Goal: Task Accomplishment & Management: Manage account settings

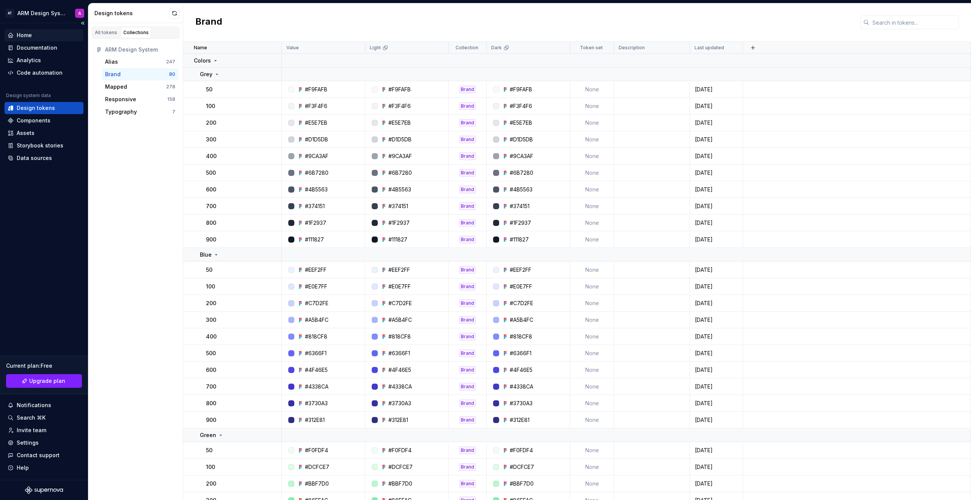
scroll to position [5, 0]
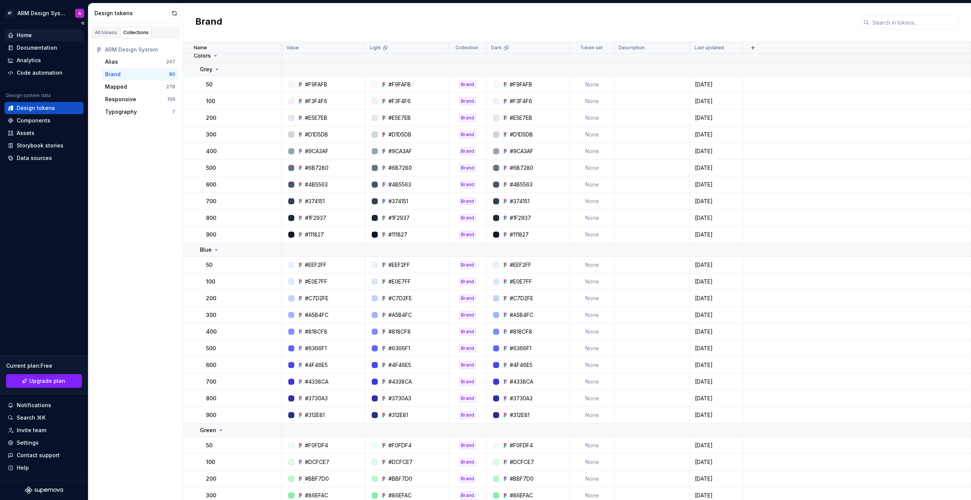
click at [34, 39] on div "Home" at bounding box center [44, 35] width 79 height 12
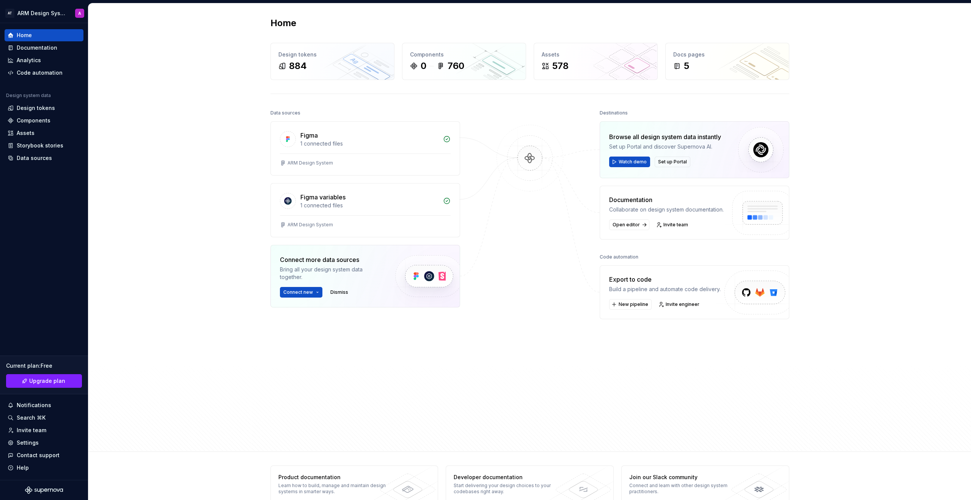
scroll to position [5, 0]
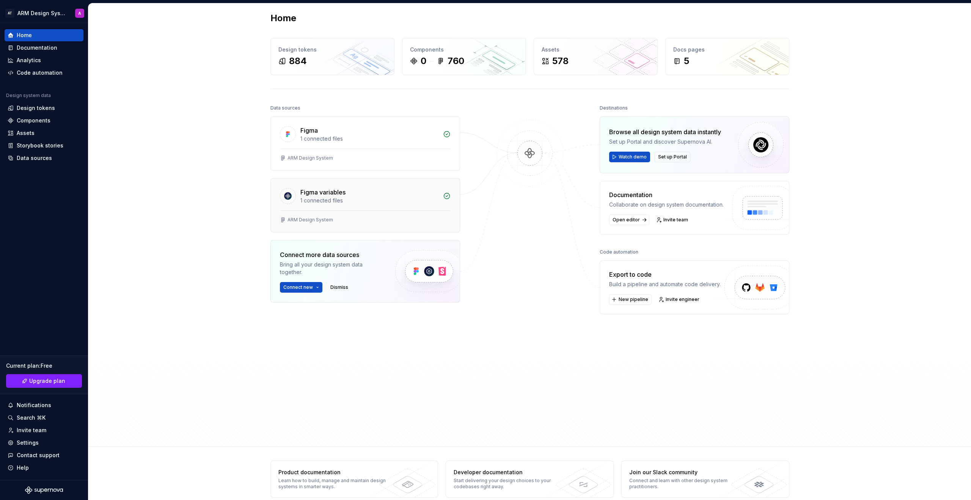
click at [420, 215] on div "ARM Design System" at bounding box center [365, 222] width 189 height 22
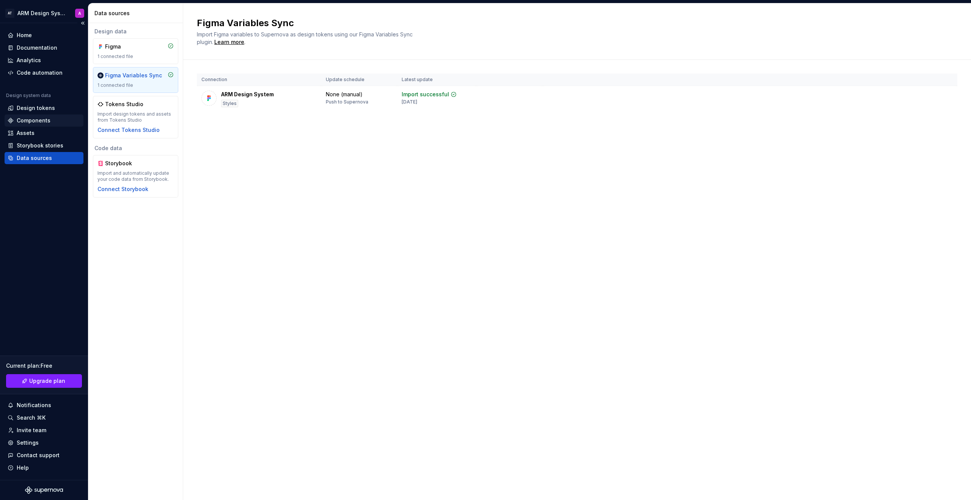
click at [50, 118] on div "Components" at bounding box center [44, 121] width 73 height 8
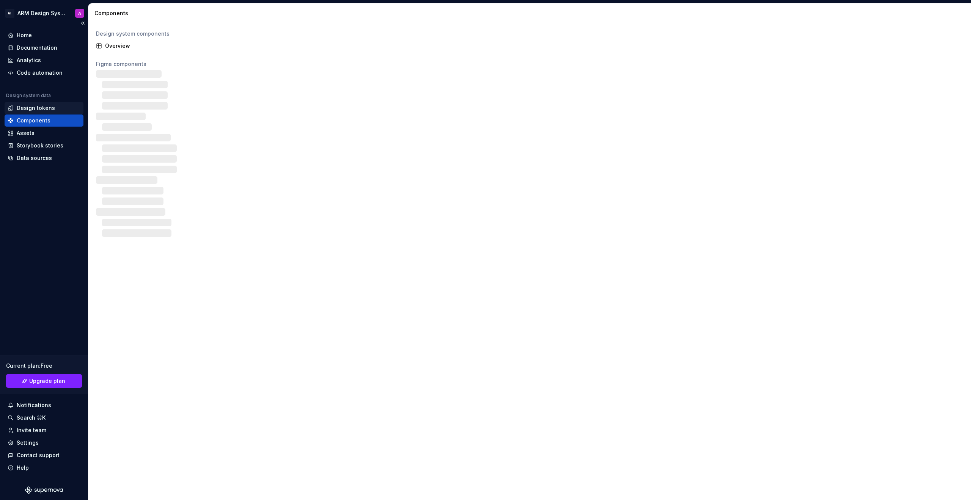
click at [51, 112] on div "Design tokens" at bounding box center [44, 108] width 79 height 12
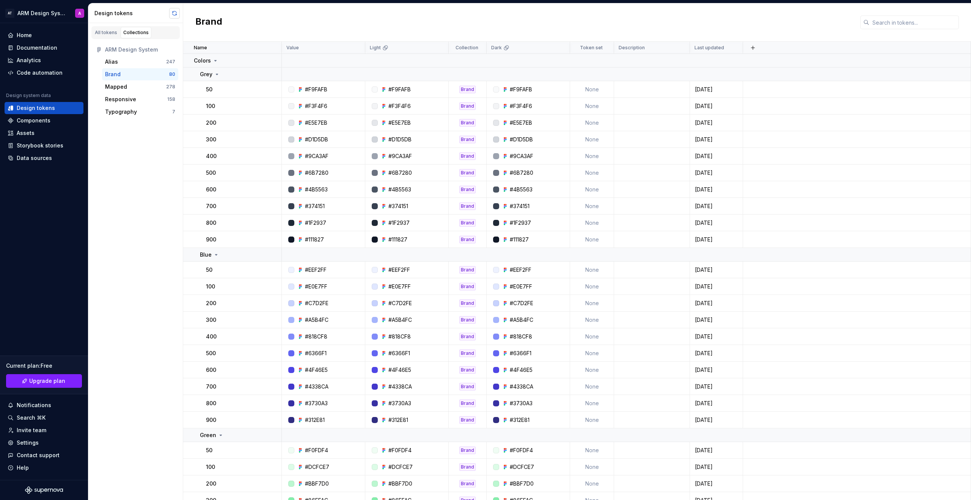
click at [173, 12] on button "button" at bounding box center [174, 13] width 11 height 11
click at [25, 36] on div "Home" at bounding box center [24, 35] width 15 height 8
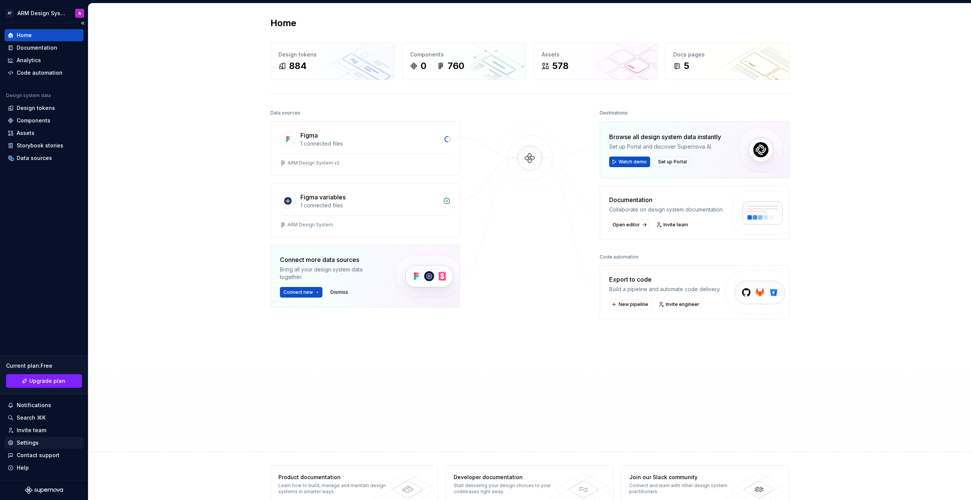
click at [46, 447] on div "Settings" at bounding box center [44, 443] width 79 height 12
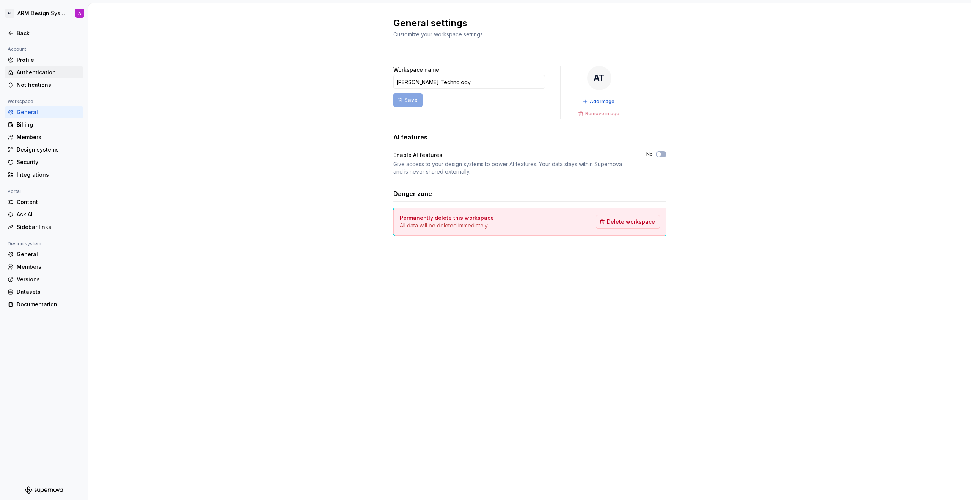
click at [22, 75] on div "Authentication" at bounding box center [49, 73] width 64 height 8
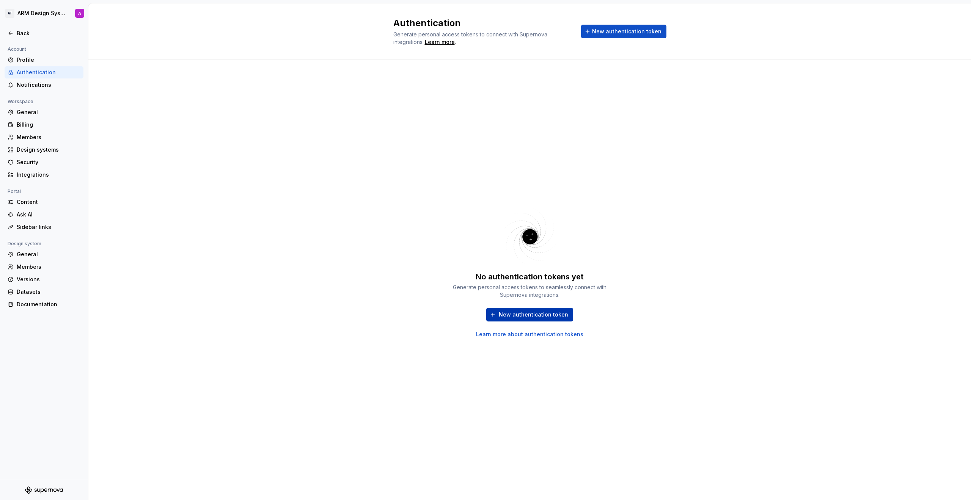
click at [535, 316] on span "New authentication token" at bounding box center [533, 315] width 69 height 8
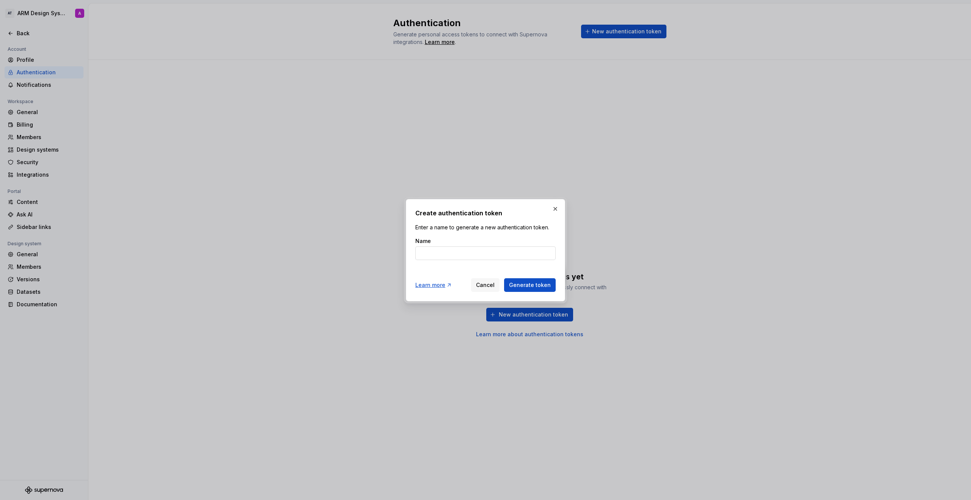
click at [489, 254] on input "Name" at bounding box center [485, 254] width 140 height 14
type input "ARM Design System"
click at [515, 283] on span "Generate token" at bounding box center [530, 285] width 42 height 8
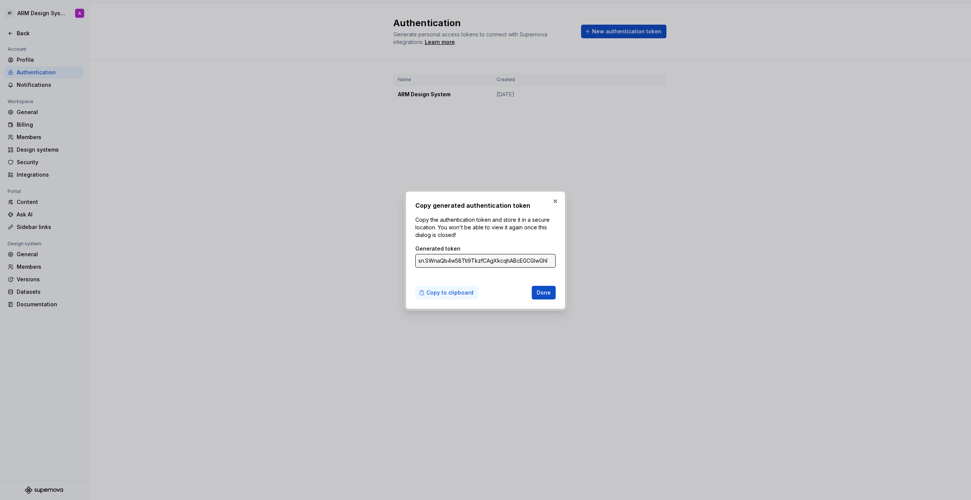
click at [439, 292] on span "Copy to clipboard" at bounding box center [449, 293] width 47 height 8
click at [542, 291] on span "Done" at bounding box center [544, 293] width 14 height 8
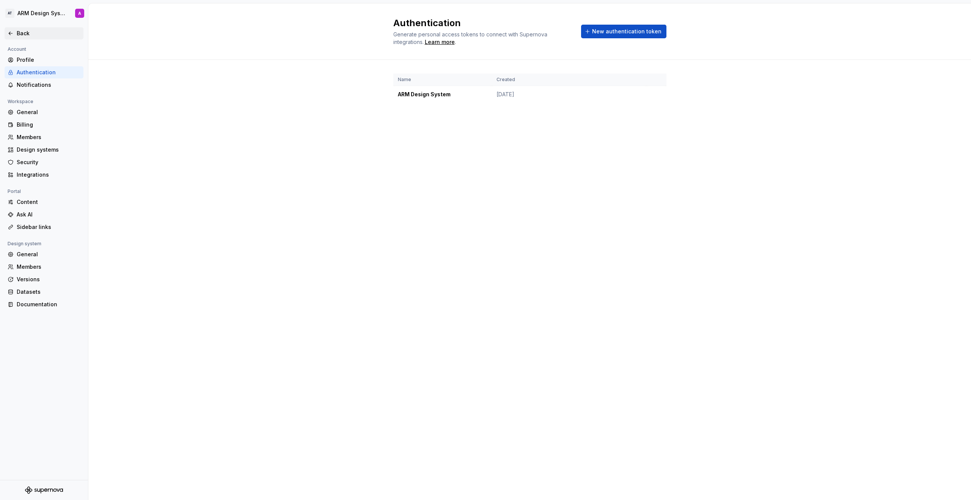
click at [20, 38] on div "Back" at bounding box center [44, 33] width 79 height 12
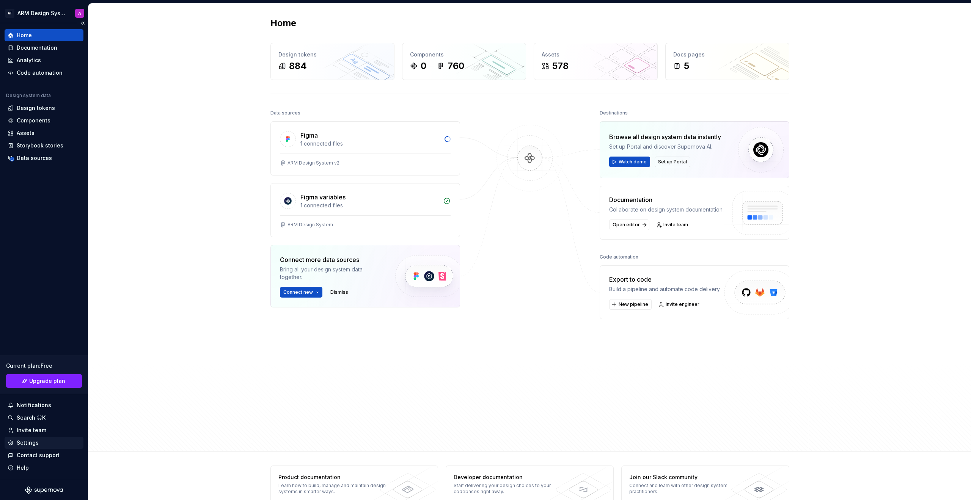
click at [43, 439] on div "Settings" at bounding box center [44, 443] width 79 height 12
click at [36, 100] on div "Design system data" at bounding box center [44, 97] width 79 height 9
click at [36, 106] on div "Design tokens" at bounding box center [36, 108] width 38 height 8
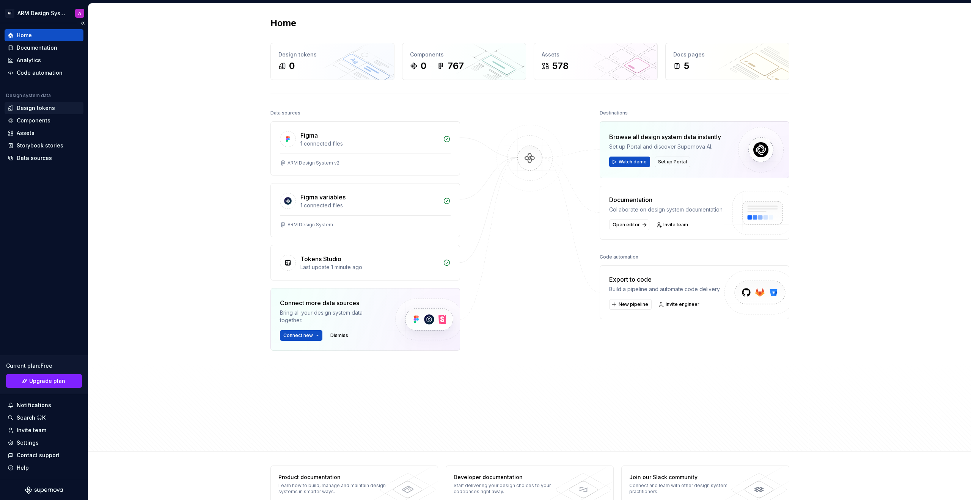
click at [46, 111] on div "Design tokens" at bounding box center [36, 108] width 38 height 8
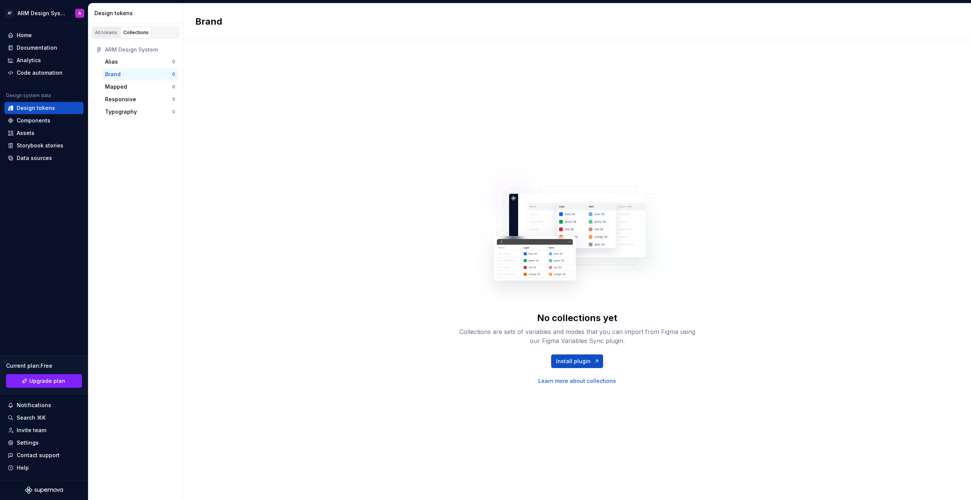
click at [109, 34] on div "All tokens" at bounding box center [106, 33] width 22 height 6
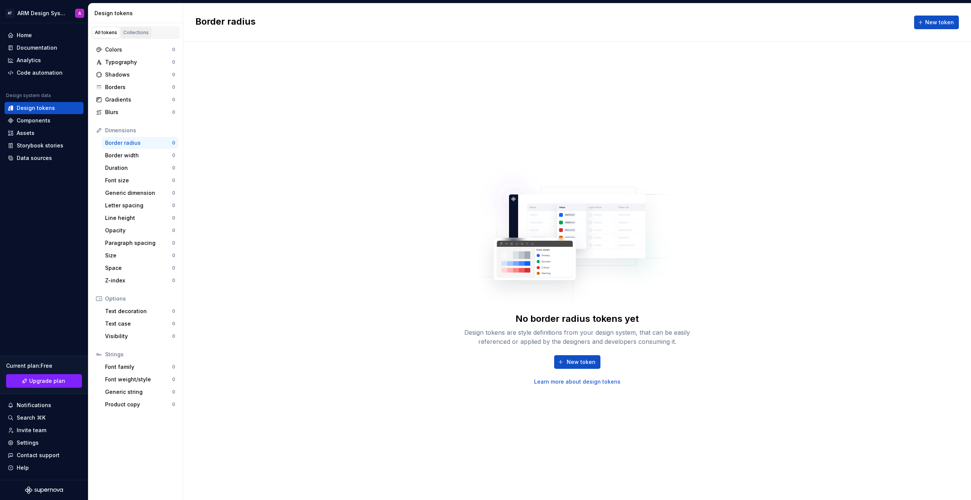
click at [138, 35] on div "Collections" at bounding box center [135, 33] width 25 height 6
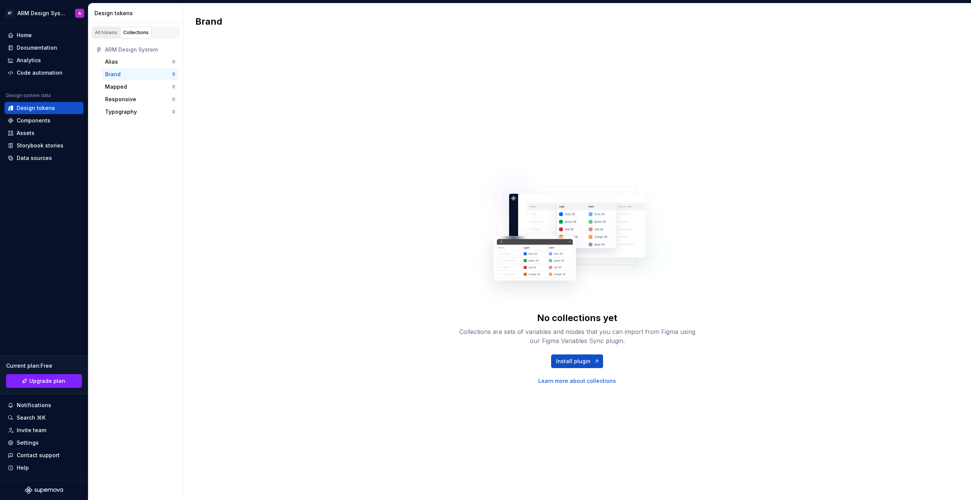
click at [99, 33] on div "All tokens" at bounding box center [106, 33] width 22 height 6
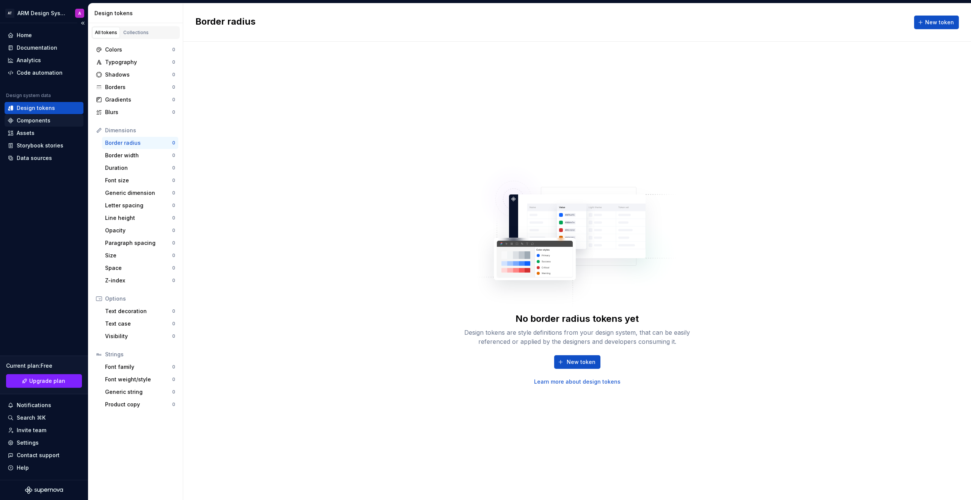
click at [36, 125] on div "Components" at bounding box center [44, 121] width 79 height 12
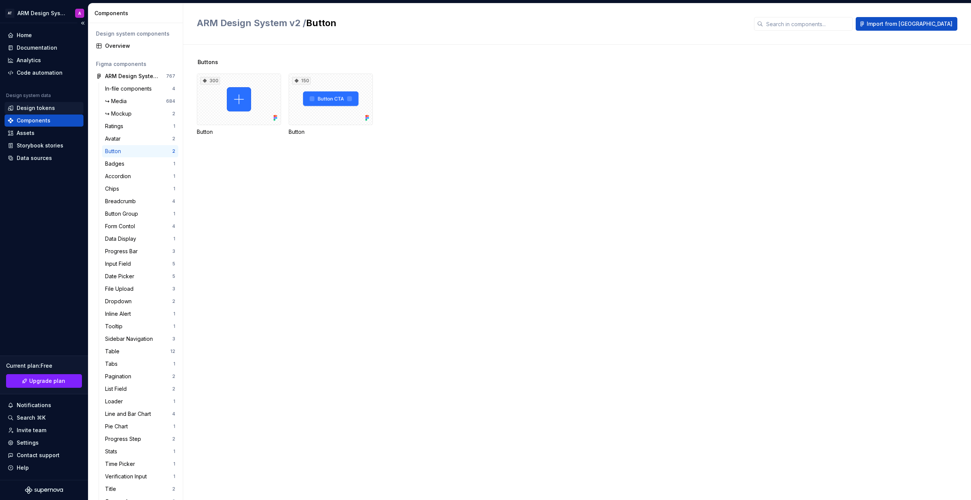
click at [30, 106] on div "Design tokens" at bounding box center [36, 108] width 38 height 8
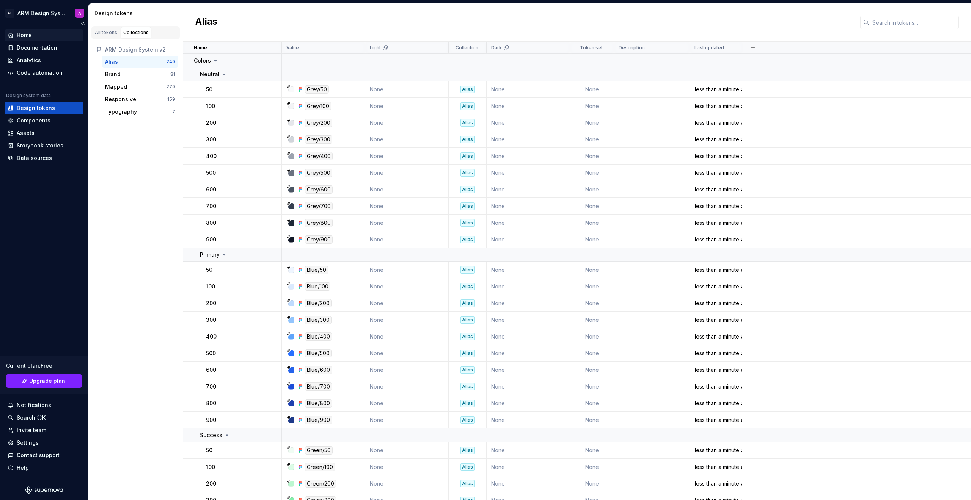
click at [36, 32] on div "Home" at bounding box center [44, 35] width 73 height 8
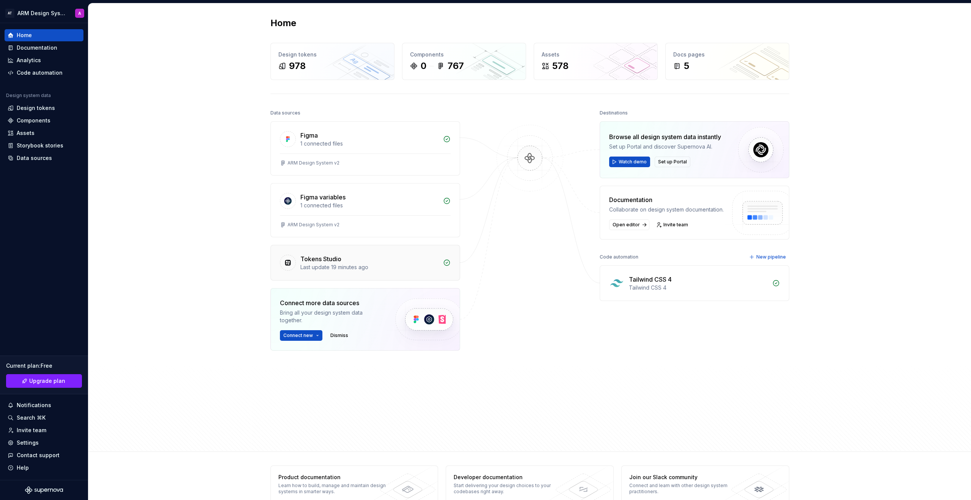
click at [407, 268] on div "Last update 19 minutes ago" at bounding box center [369, 268] width 138 height 8
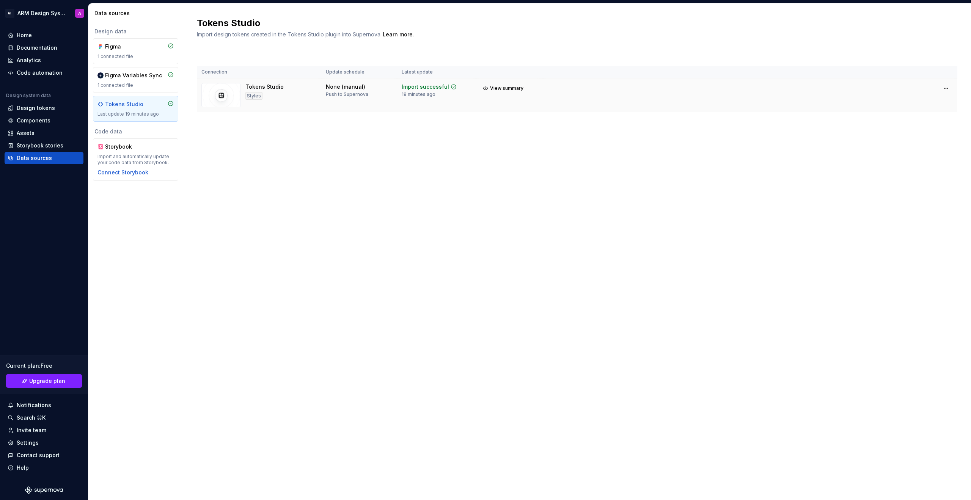
click at [427, 94] on div "19 minutes ago" at bounding box center [419, 94] width 34 height 6
click at [945, 87] on html "AT ARM Design System A Home Documentation Analytics Code automation Design syst…" at bounding box center [485, 250] width 971 height 500
click at [936, 104] on div "View import summary" at bounding box center [939, 105] width 61 height 8
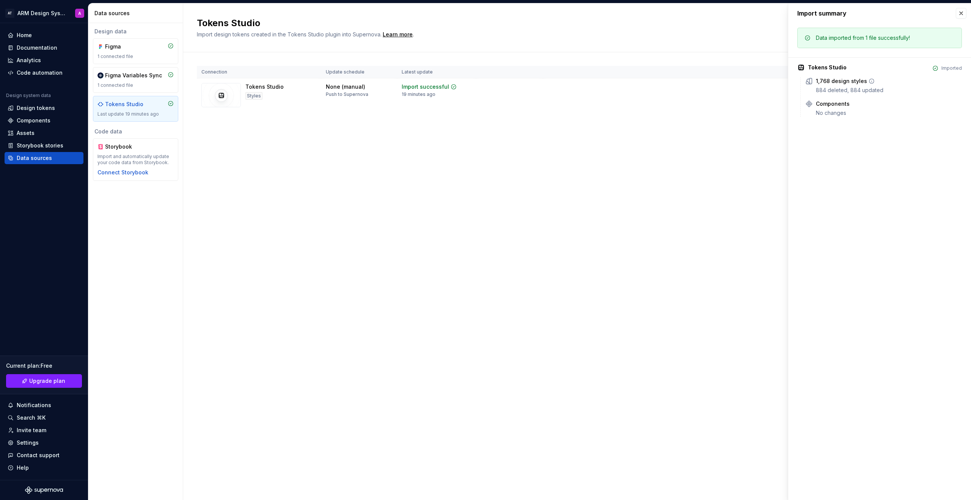
click at [851, 82] on div "1,768 design styles" at bounding box center [841, 81] width 51 height 8
click at [872, 80] on div "1,768 design styles" at bounding box center [889, 81] width 146 height 8
click at [387, 181] on div "Tokens Studio Import design tokens created in the Tokens Studio plugin into Sup…" at bounding box center [577, 251] width 788 height 497
click at [134, 110] on div "Tokens Studio Last update 19 minutes ago" at bounding box center [135, 109] width 76 height 17
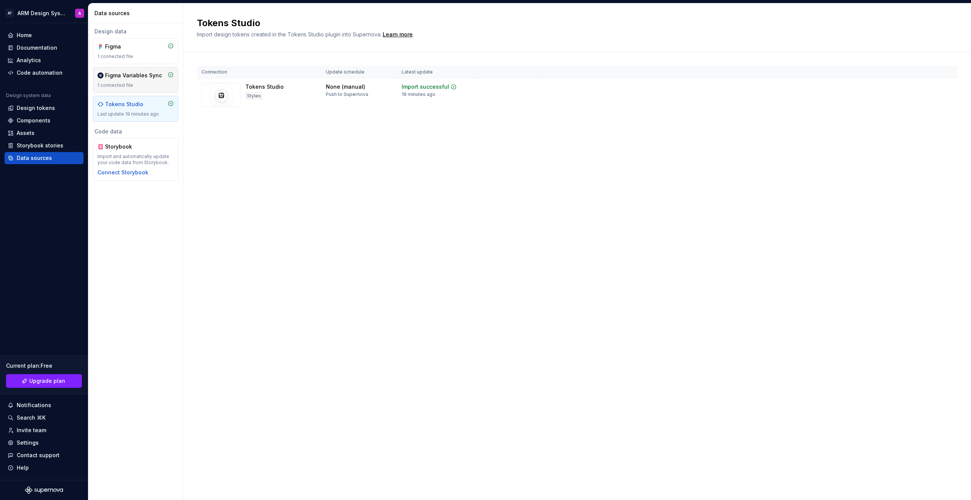
click at [141, 85] on div "1 connected file" at bounding box center [135, 85] width 76 height 6
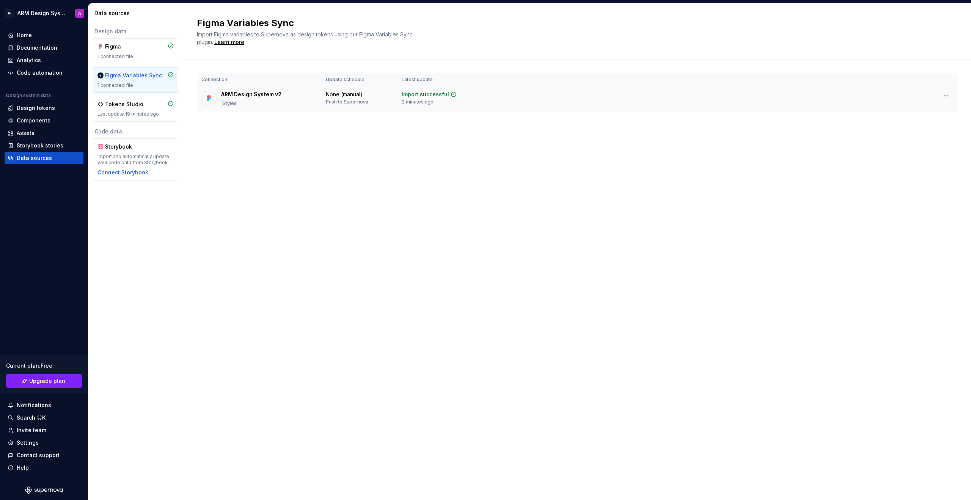
click at [277, 109] on td "ARM Design System v2 Styles" at bounding box center [259, 99] width 124 height 26
click at [138, 60] on div "Figma 1 connected file" at bounding box center [135, 51] width 85 height 26
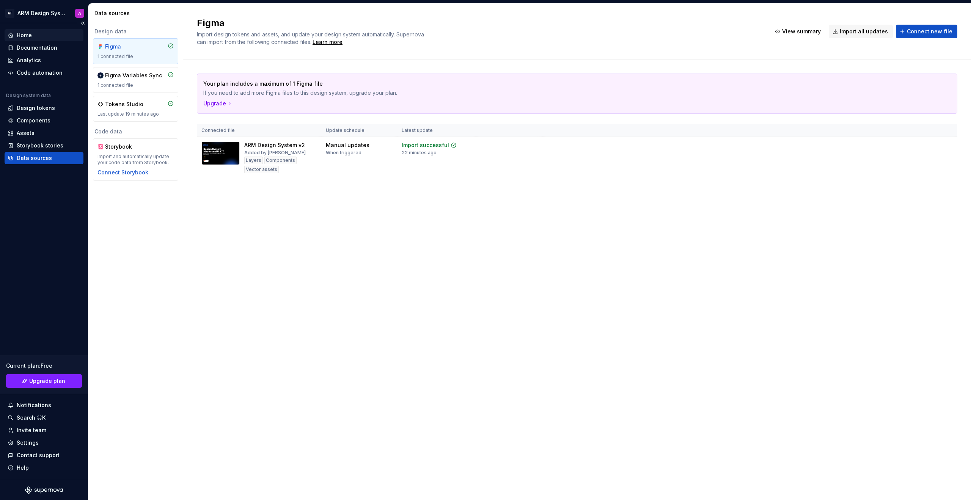
click at [38, 38] on div "Home" at bounding box center [44, 35] width 73 height 8
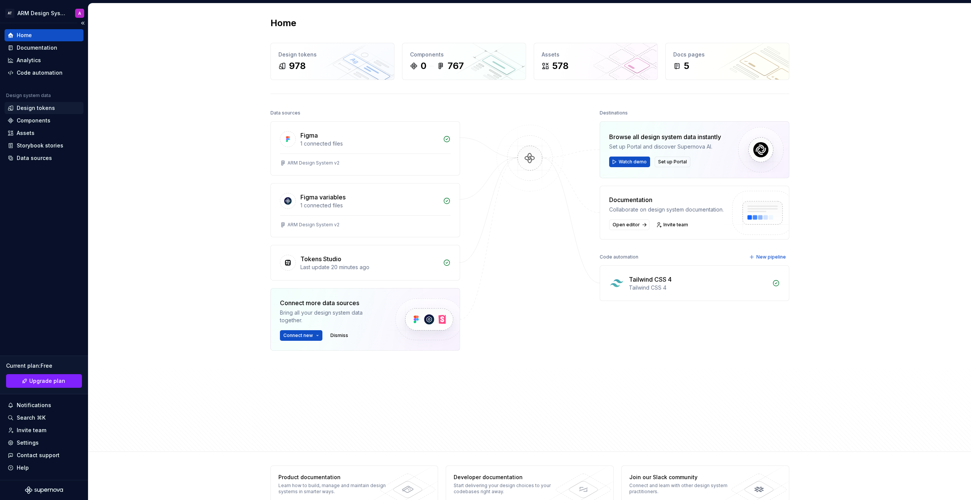
click at [46, 103] on div "Design tokens" at bounding box center [44, 108] width 79 height 12
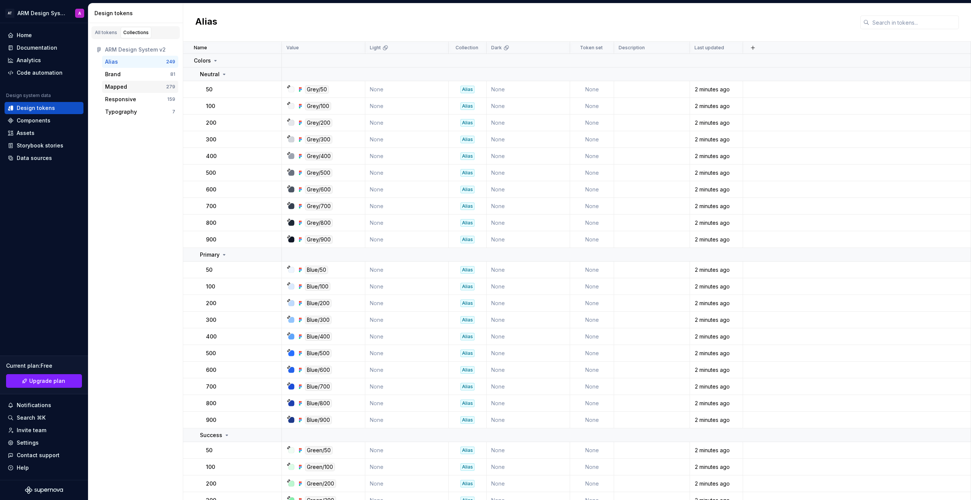
click at [139, 87] on div "Mapped" at bounding box center [135, 87] width 61 height 8
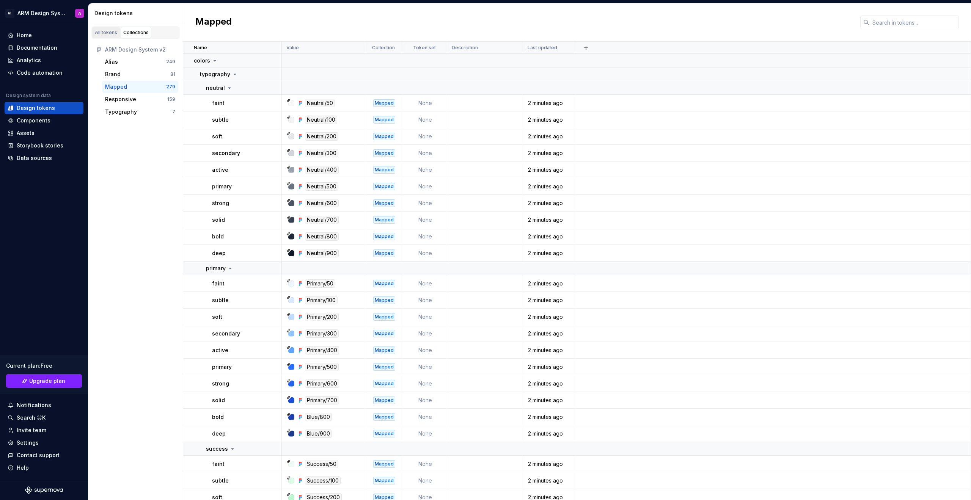
click at [96, 30] on div "All tokens" at bounding box center [106, 33] width 22 height 6
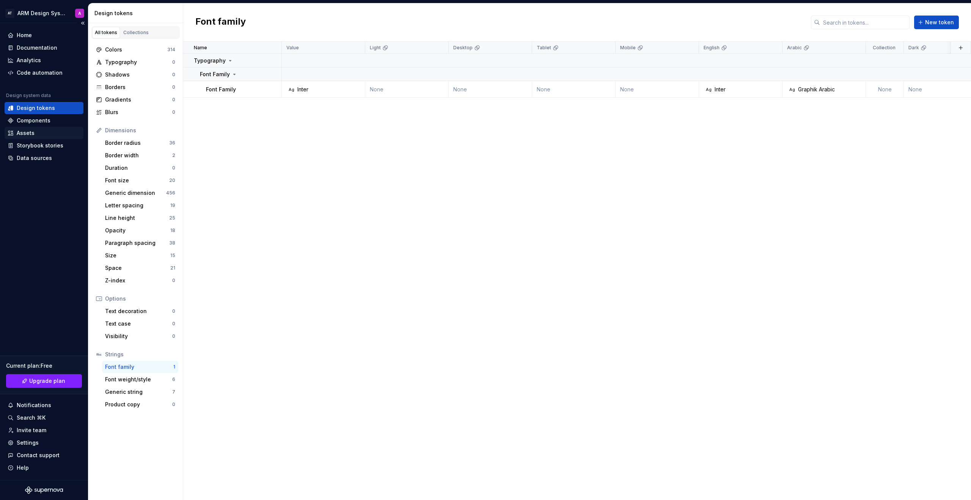
click at [47, 128] on div "Assets" at bounding box center [44, 133] width 79 height 12
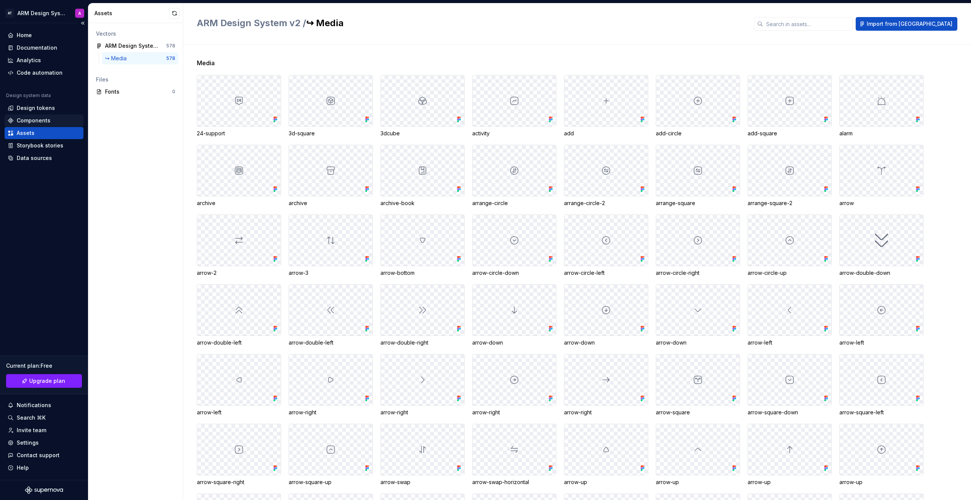
click at [47, 123] on div "Components" at bounding box center [34, 121] width 34 height 8
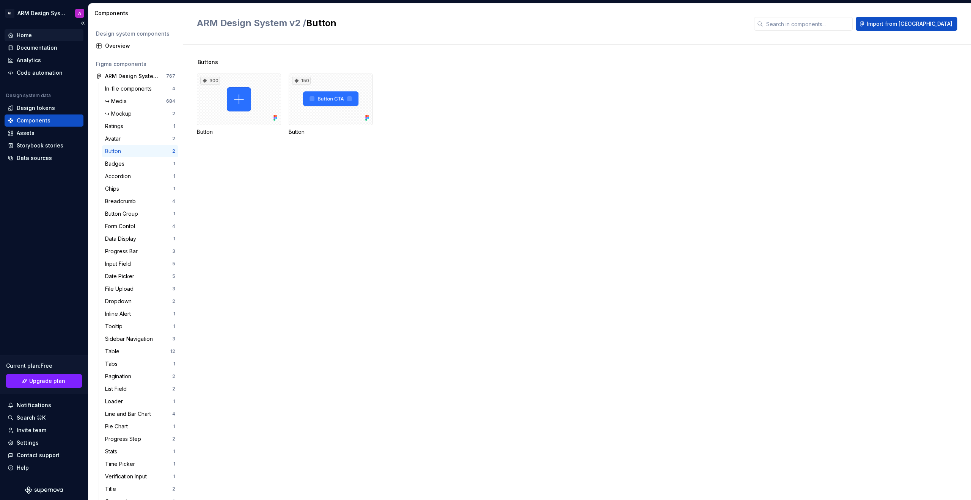
click at [50, 40] on div "Home" at bounding box center [44, 35] width 79 height 12
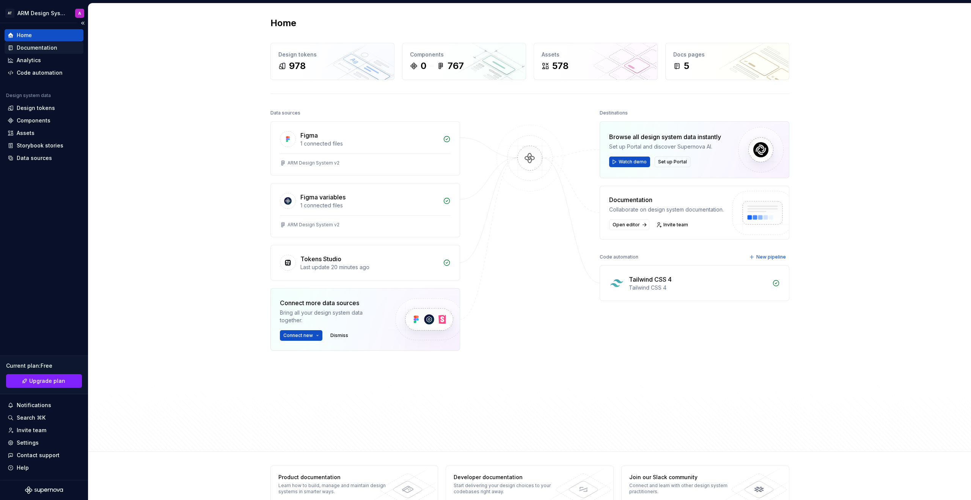
click at [50, 46] on div "Documentation" at bounding box center [37, 48] width 41 height 8
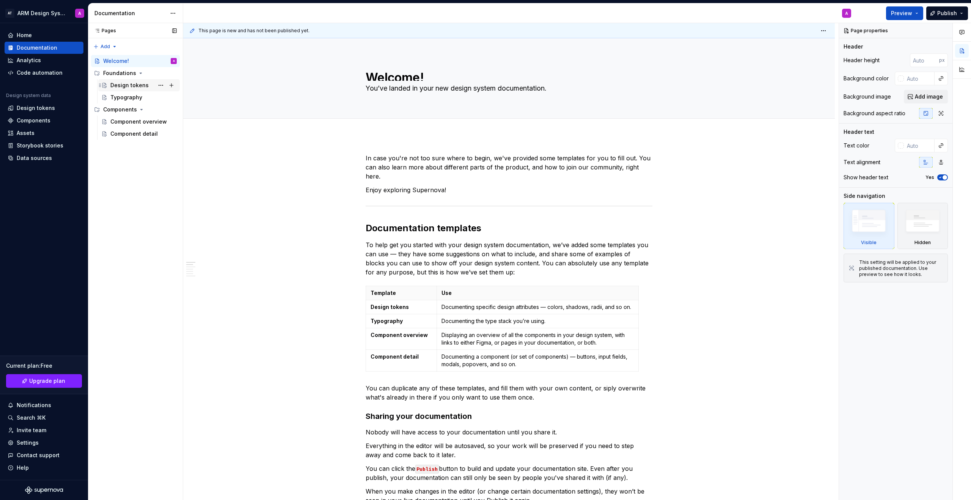
click at [134, 89] on div "Design tokens" at bounding box center [143, 85] width 66 height 11
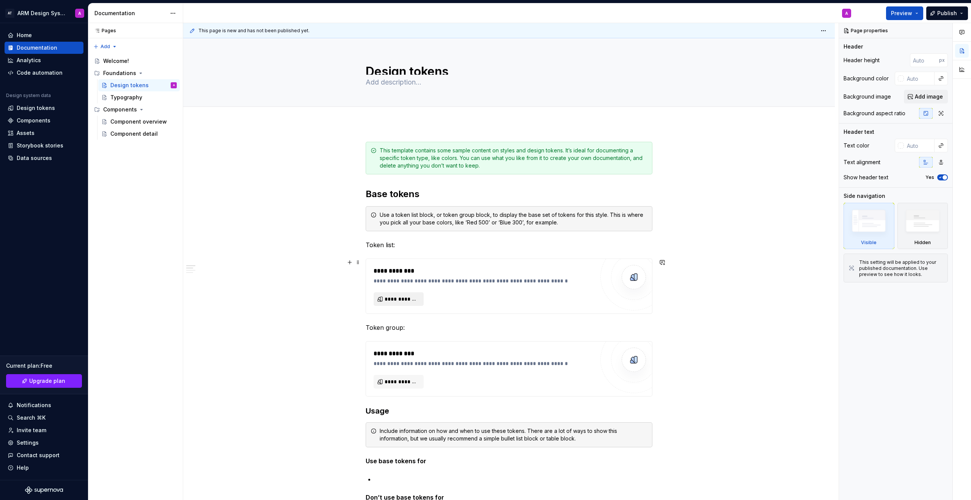
click at [406, 300] on span "**********" at bounding box center [402, 300] width 34 height 8
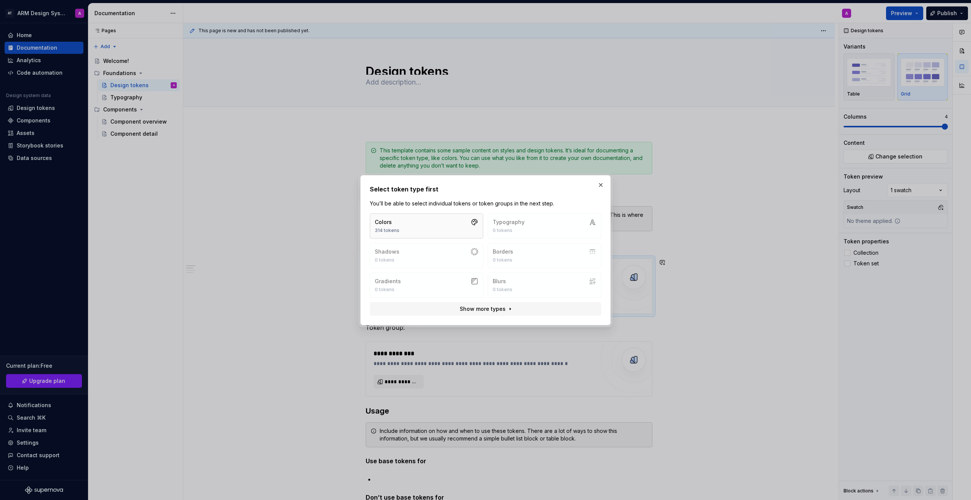
click at [442, 226] on button "Colors 314 tokens" at bounding box center [426, 226] width 113 height 25
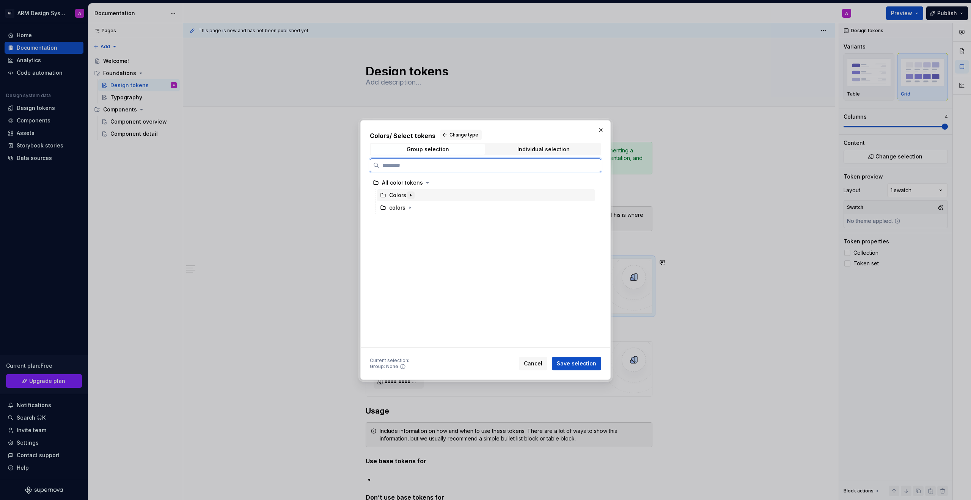
click at [408, 196] on icon "button" at bounding box center [411, 195] width 6 height 6
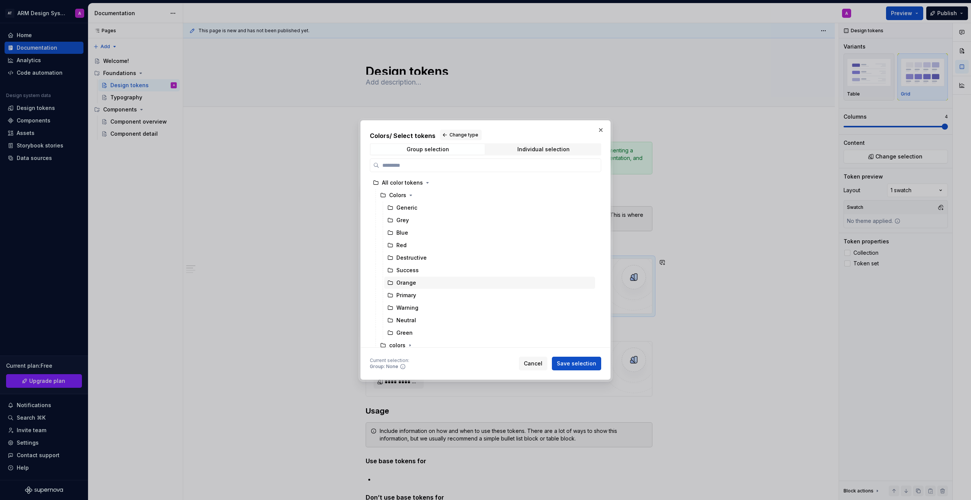
scroll to position [8, 0]
click at [408, 201] on div "Generic" at bounding box center [406, 204] width 21 height 8
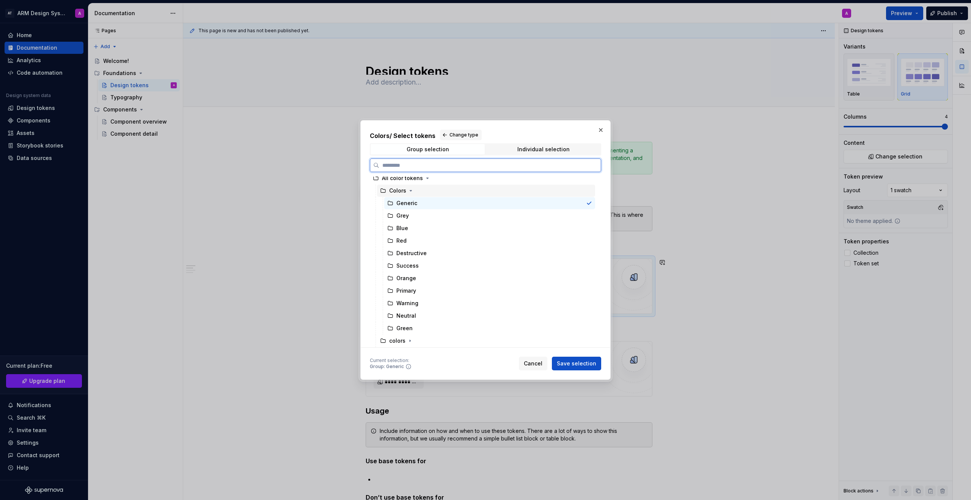
click at [385, 189] on icon at bounding box center [383, 191] width 5 height 4
click at [409, 338] on icon "button" at bounding box center [410, 341] width 6 height 6
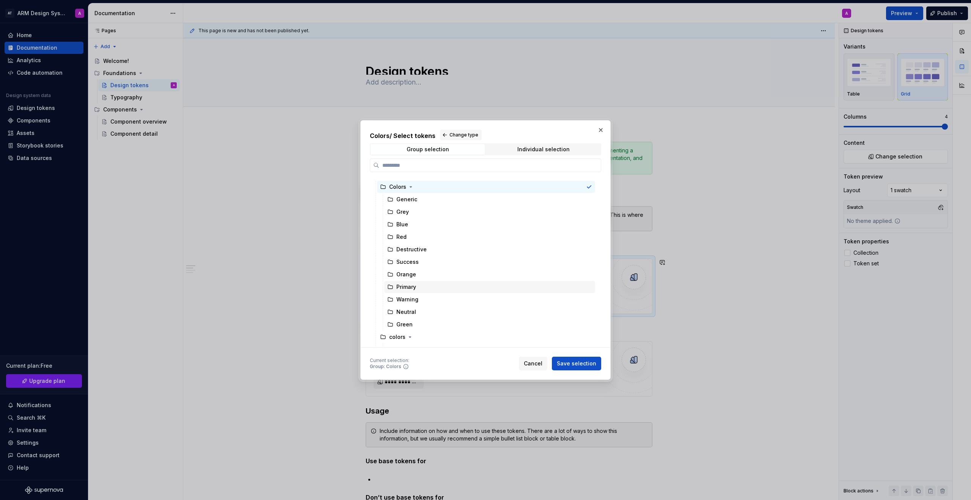
scroll to position [58, 0]
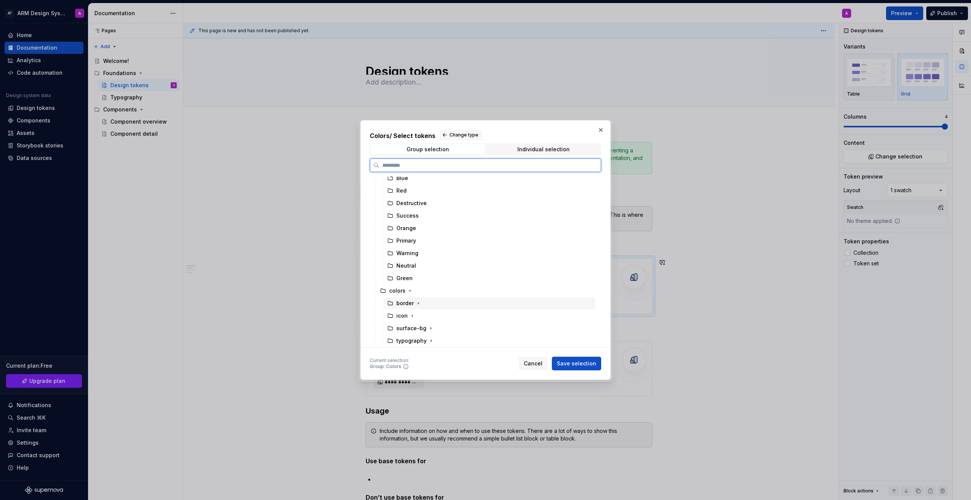
click at [445, 303] on div "border" at bounding box center [489, 303] width 211 height 12
click at [572, 365] on span "Save selection" at bounding box center [576, 364] width 39 height 8
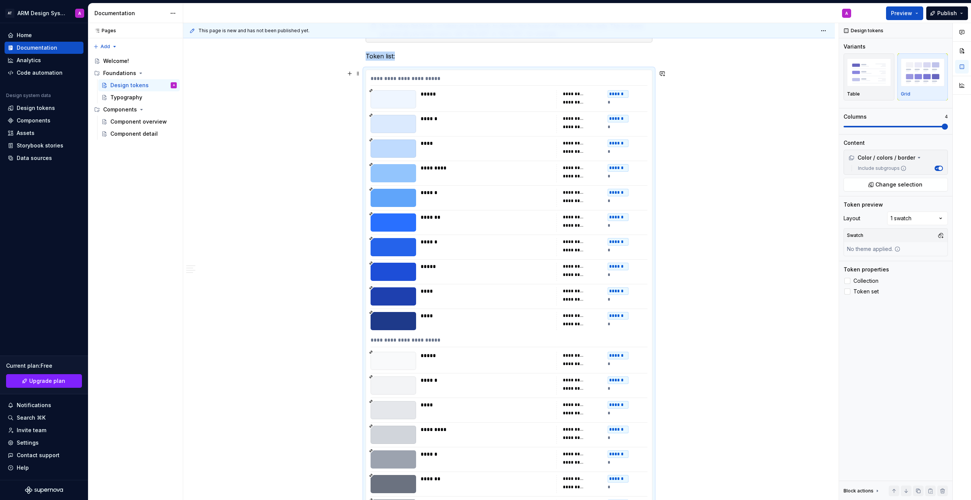
scroll to position [0, 0]
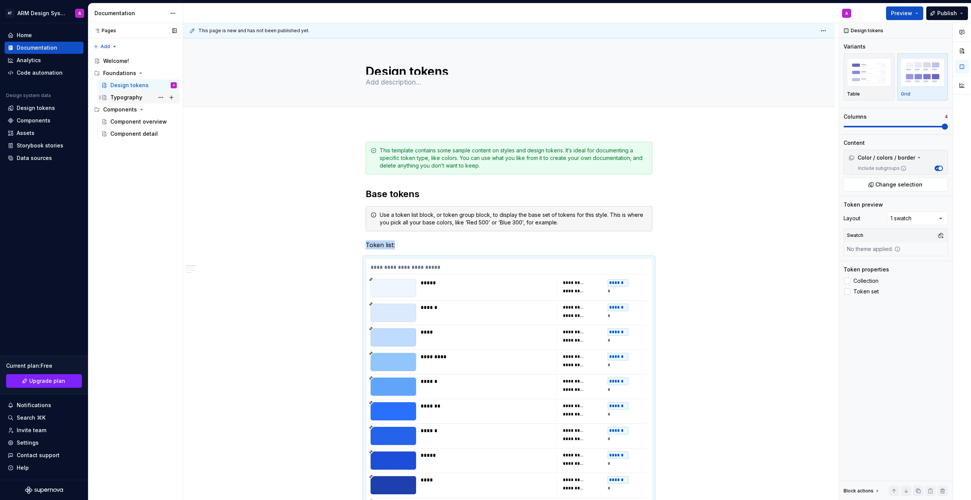
click at [120, 95] on div "Typography" at bounding box center [126, 98] width 32 height 8
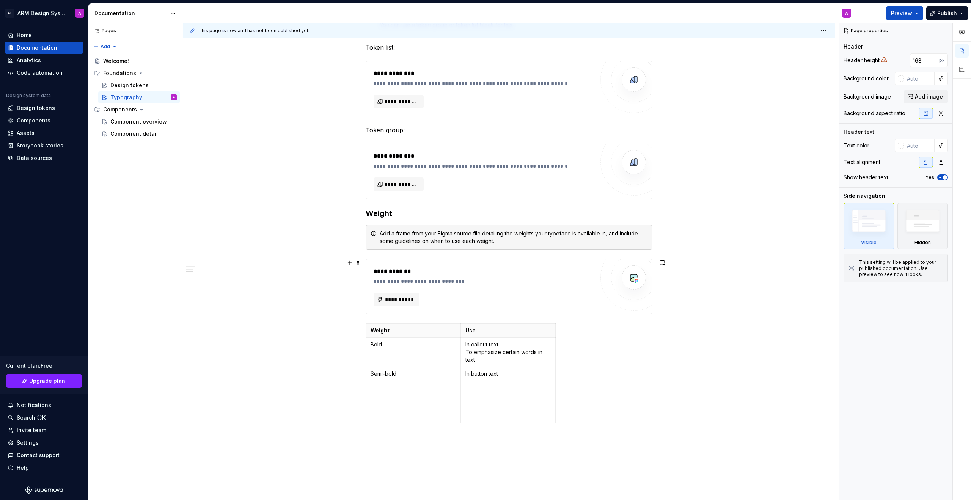
scroll to position [209, 0]
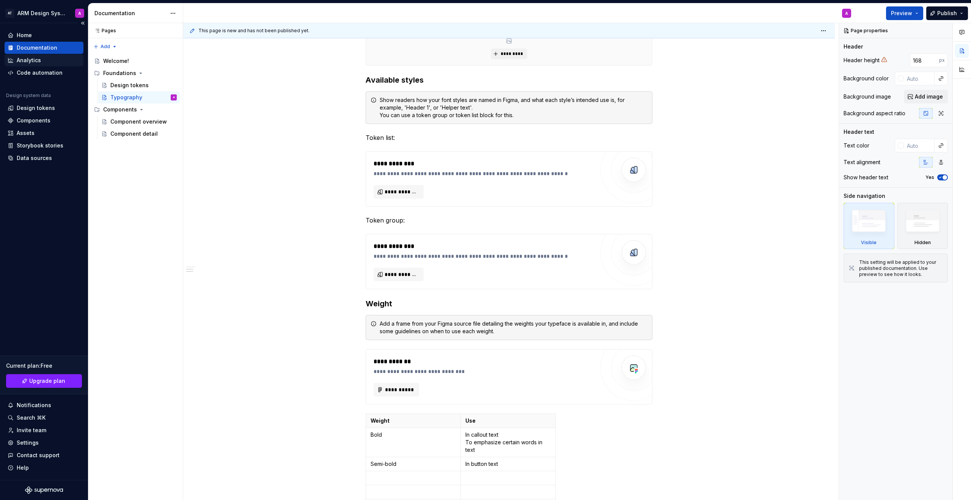
type textarea "*"
click at [52, 59] on div "Analytics" at bounding box center [44, 61] width 73 height 8
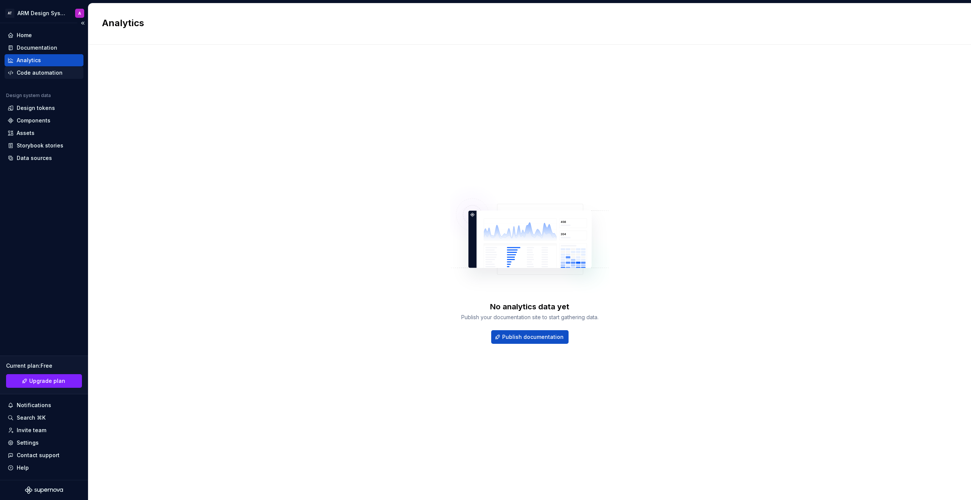
click at [51, 71] on div "Code automation" at bounding box center [40, 73] width 46 height 8
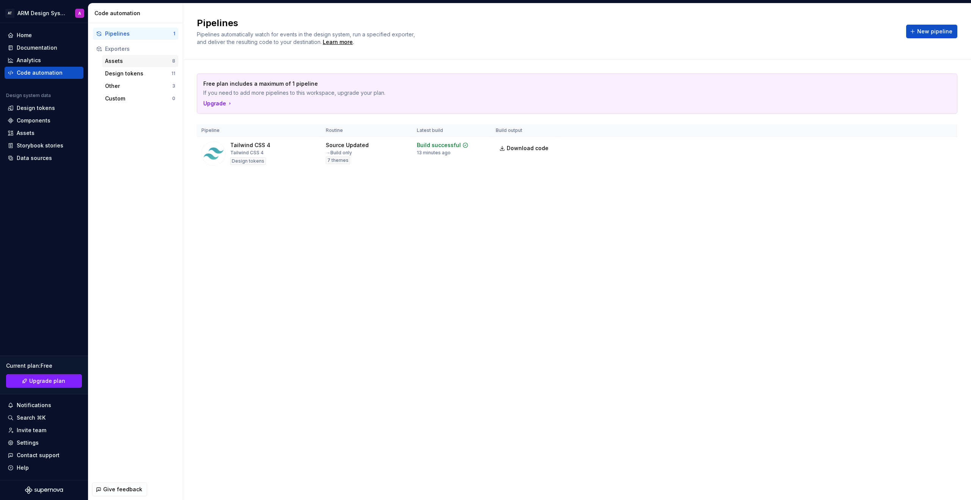
click at [131, 60] on div "Assets" at bounding box center [138, 61] width 67 height 8
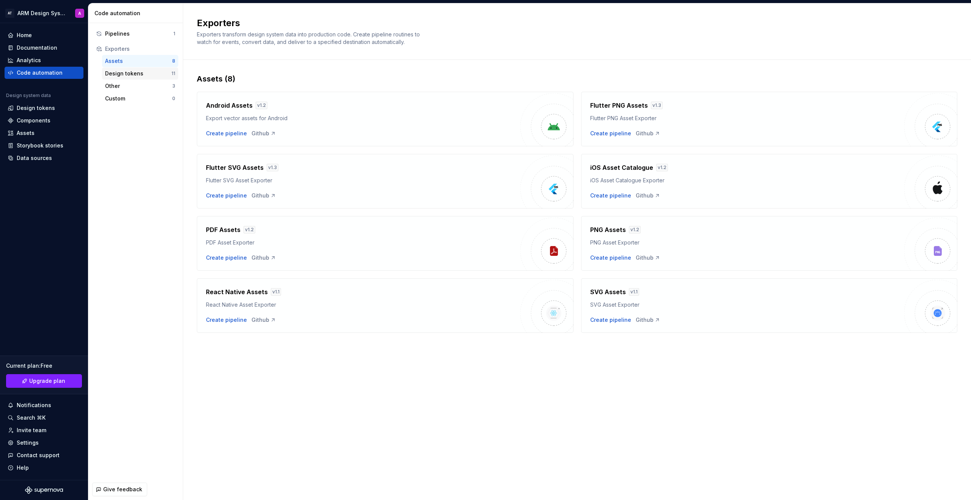
click at [131, 72] on div "Design tokens" at bounding box center [138, 74] width 66 height 8
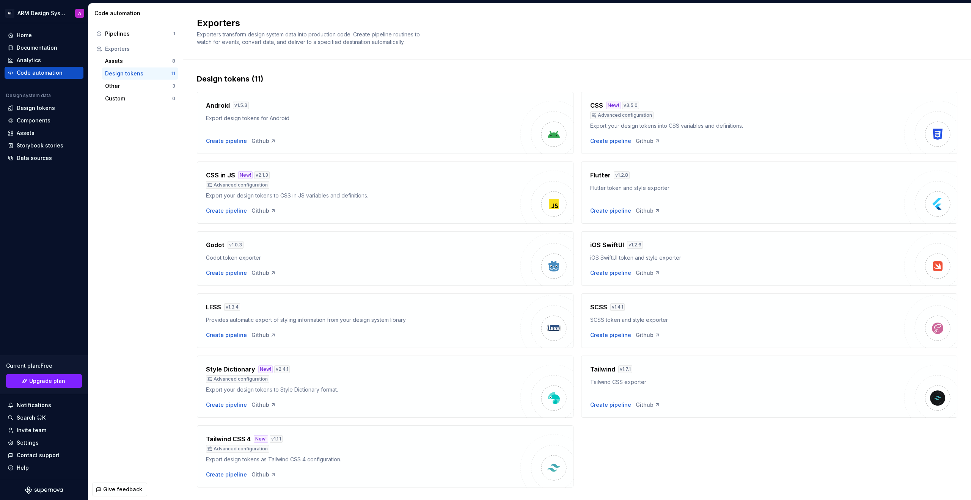
scroll to position [16, 0]
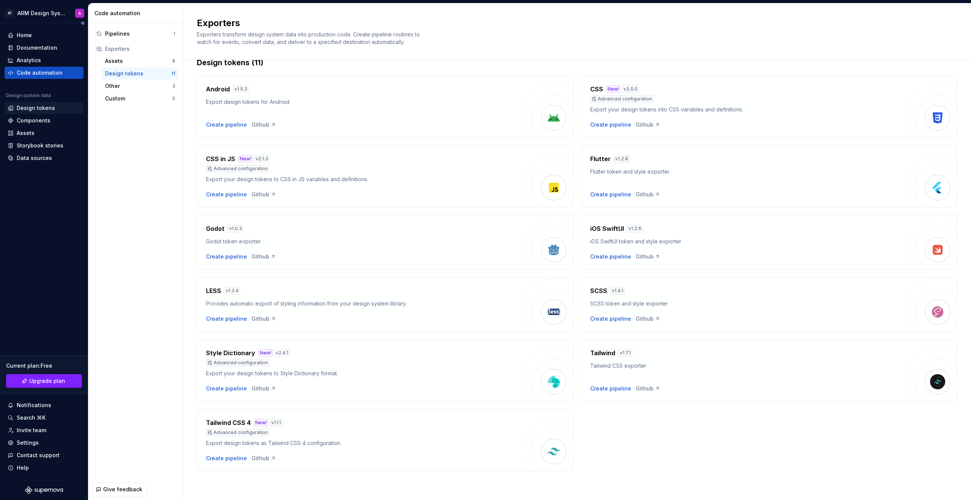
click at [38, 108] on div "Design tokens" at bounding box center [36, 108] width 38 height 8
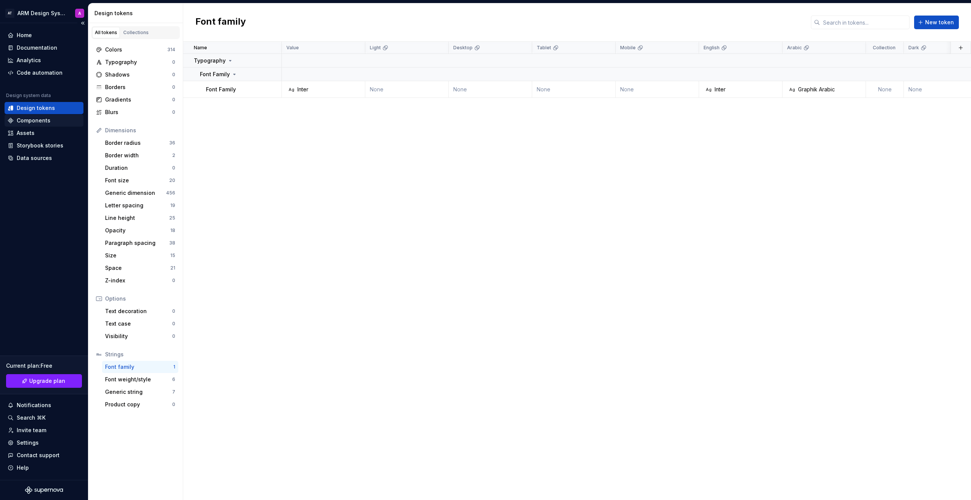
click at [41, 125] on div "Components" at bounding box center [44, 121] width 79 height 12
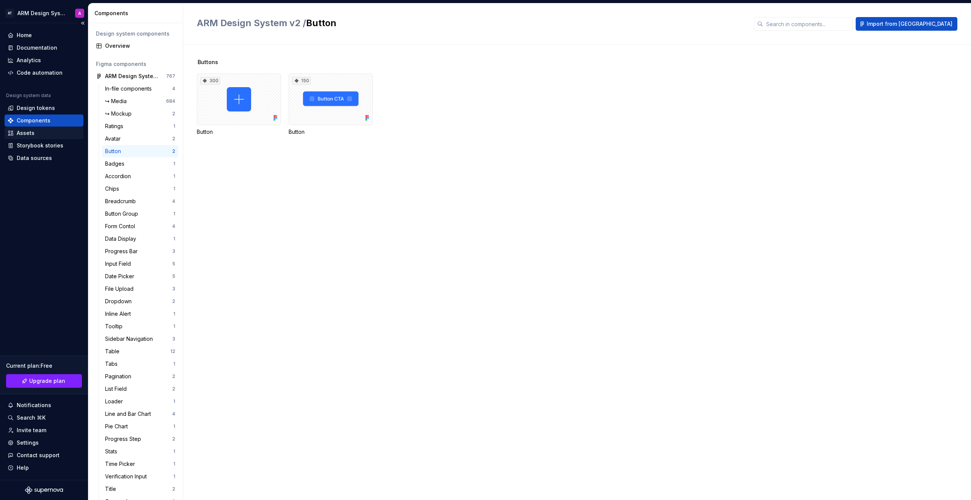
click at [44, 133] on div "Assets" at bounding box center [44, 133] width 73 height 8
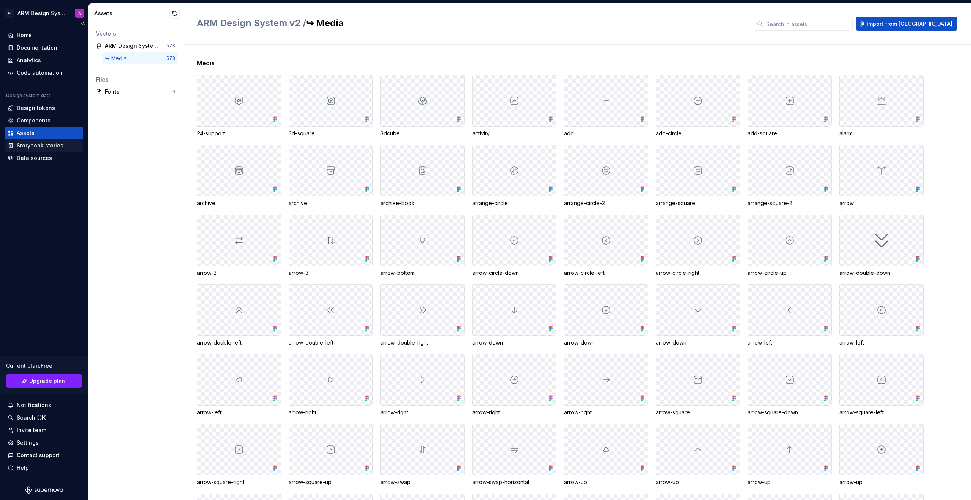
click at [25, 148] on div "Storybook stories" at bounding box center [40, 146] width 47 height 8
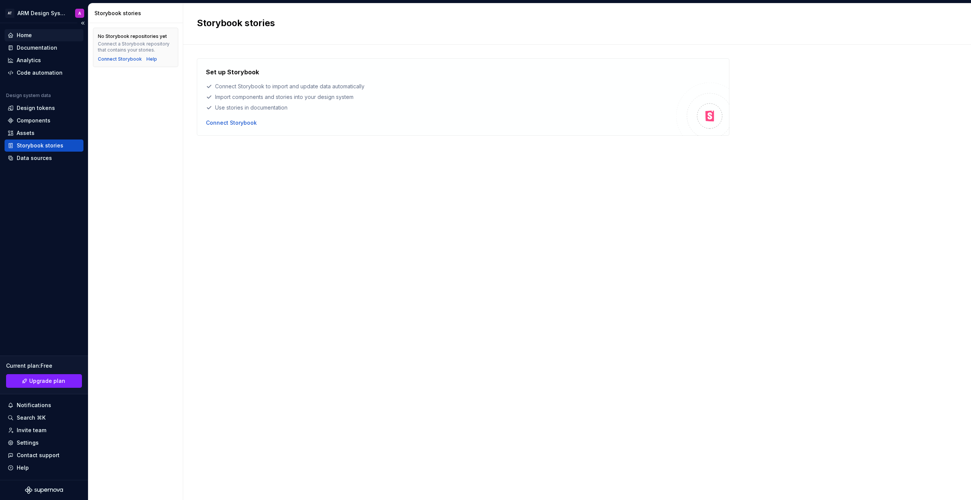
click at [40, 41] on div "Home" at bounding box center [44, 35] width 79 height 12
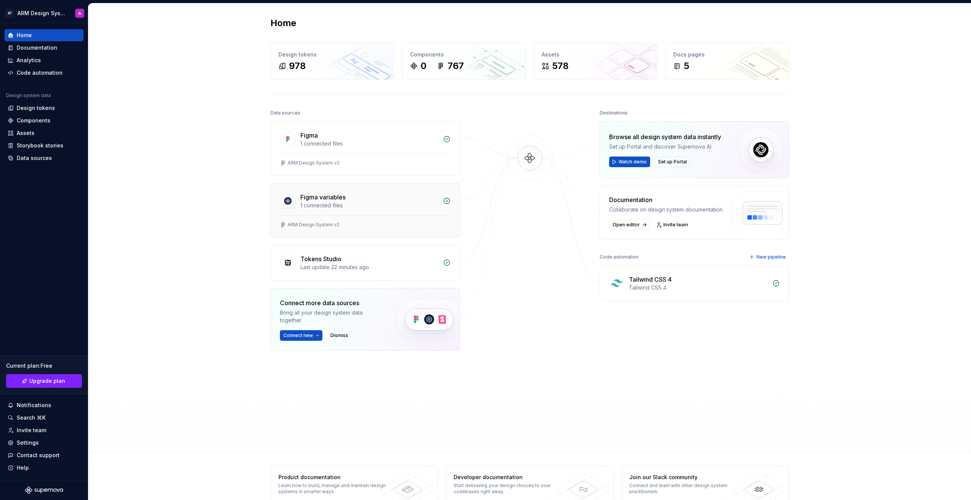
click at [366, 211] on div "Figma variables 1 connected files" at bounding box center [365, 200] width 189 height 32
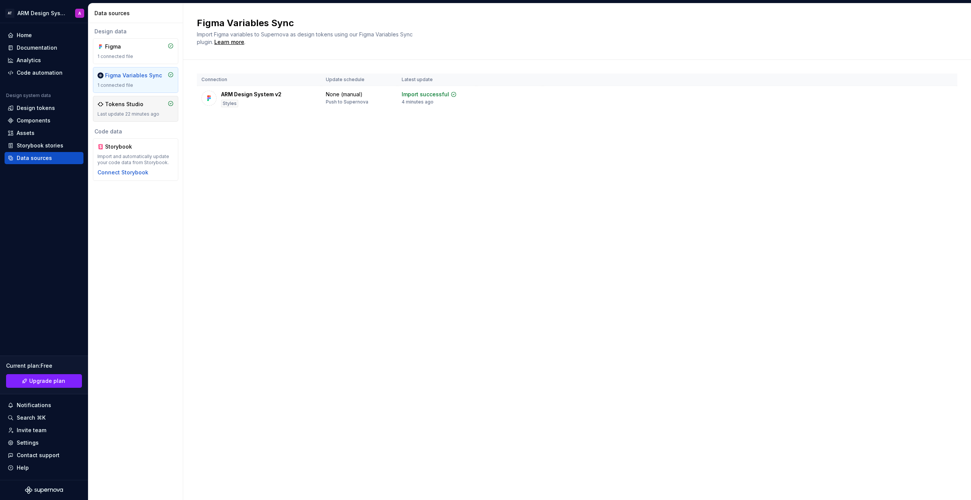
click at [123, 105] on div "Tokens Studio" at bounding box center [124, 105] width 38 height 8
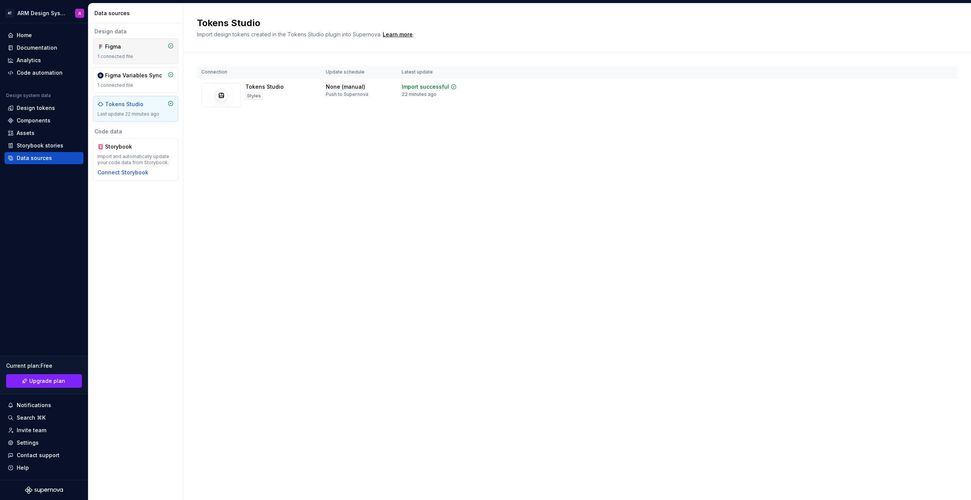
click at [139, 54] on div "1 connected file" at bounding box center [135, 56] width 76 height 6
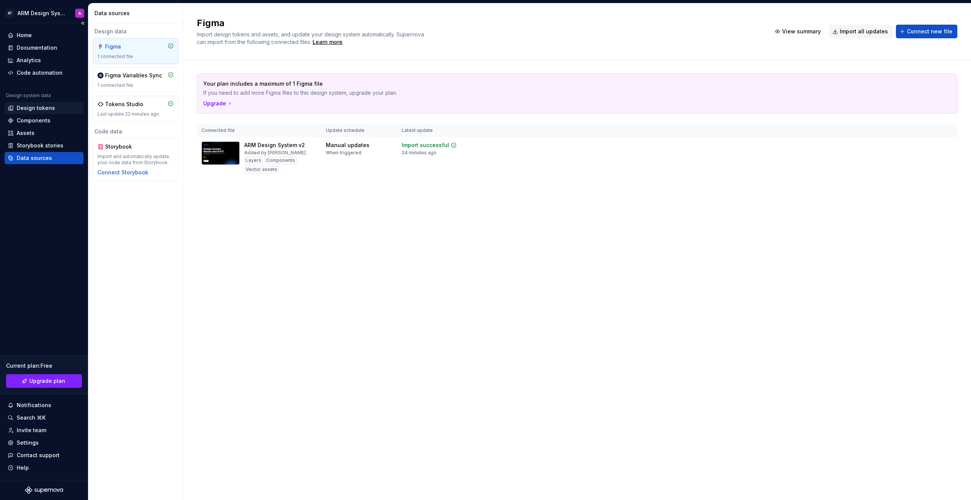
click at [43, 107] on div "Design tokens" at bounding box center [36, 108] width 38 height 8
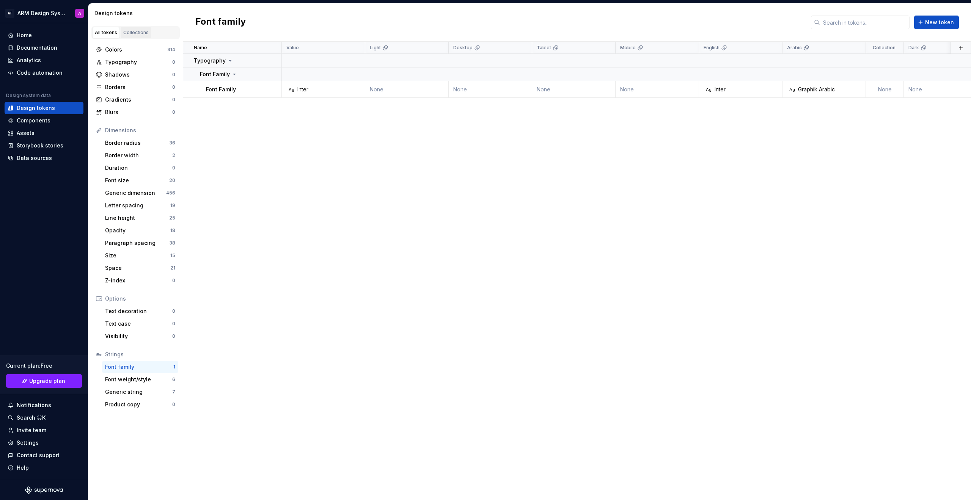
click at [136, 31] on div "Collections" at bounding box center [135, 33] width 25 height 6
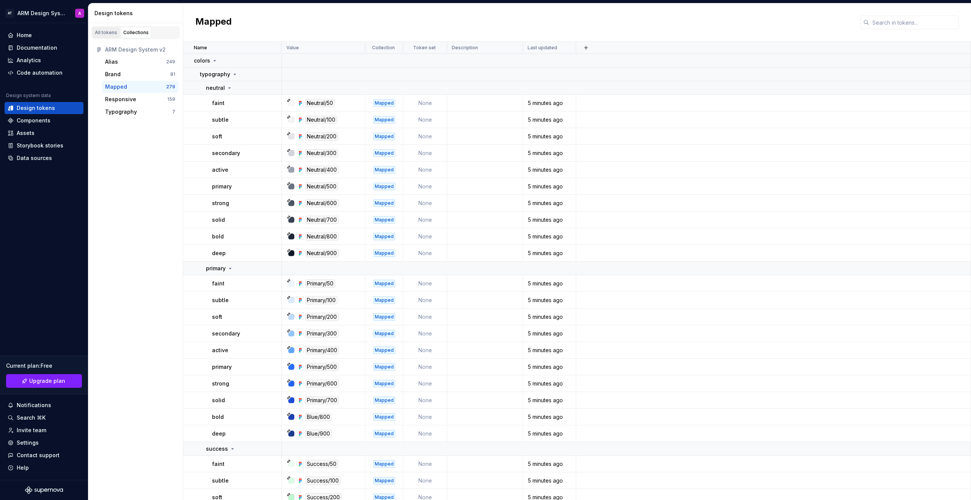
click at [97, 32] on div "All tokens" at bounding box center [106, 33] width 22 height 6
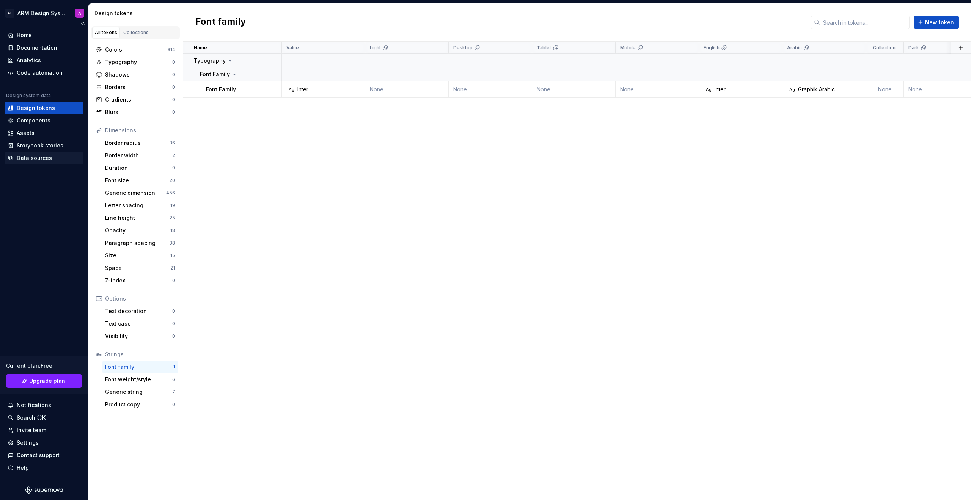
click at [65, 164] on div "Data sources" at bounding box center [44, 158] width 79 height 12
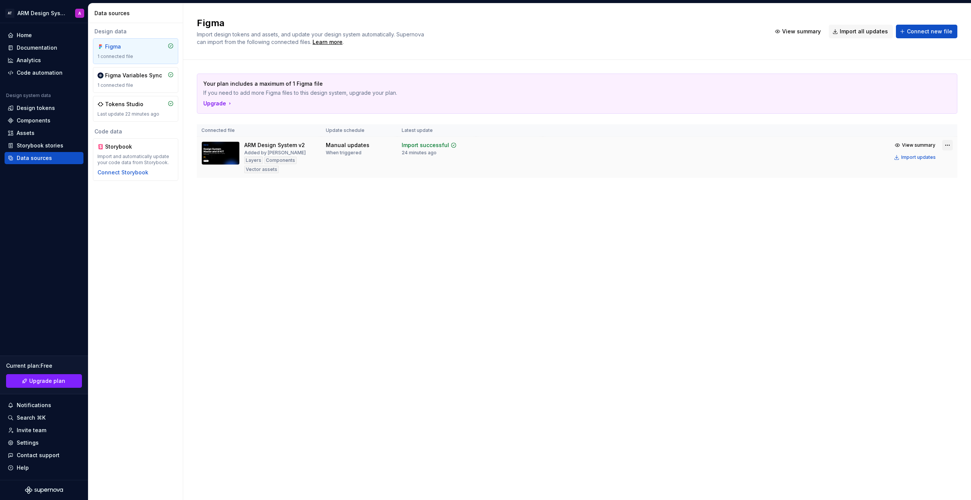
click at [949, 147] on html "AT ARM Design System A Home Documentation Analytics Code automation Design syst…" at bounding box center [485, 250] width 971 height 500
click at [932, 164] on div "Edit import scope" at bounding box center [925, 160] width 86 height 8
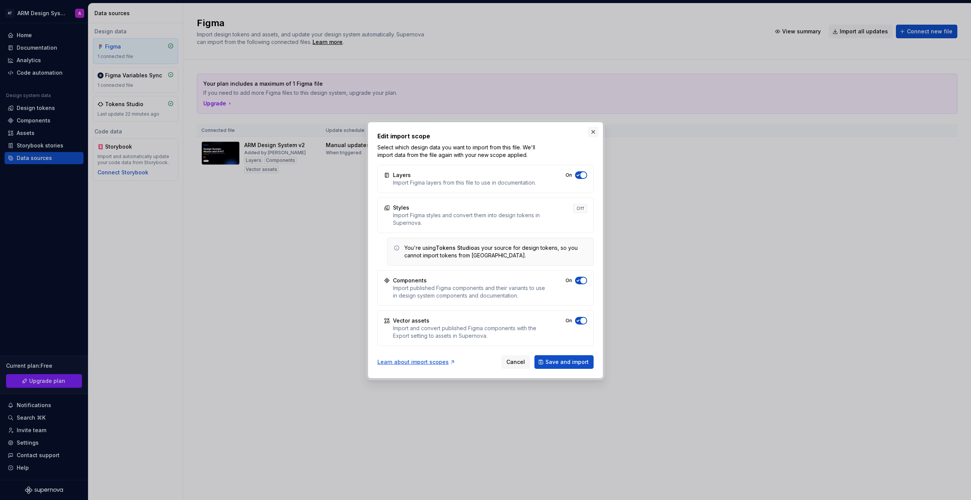
click at [592, 131] on button "button" at bounding box center [593, 132] width 11 height 11
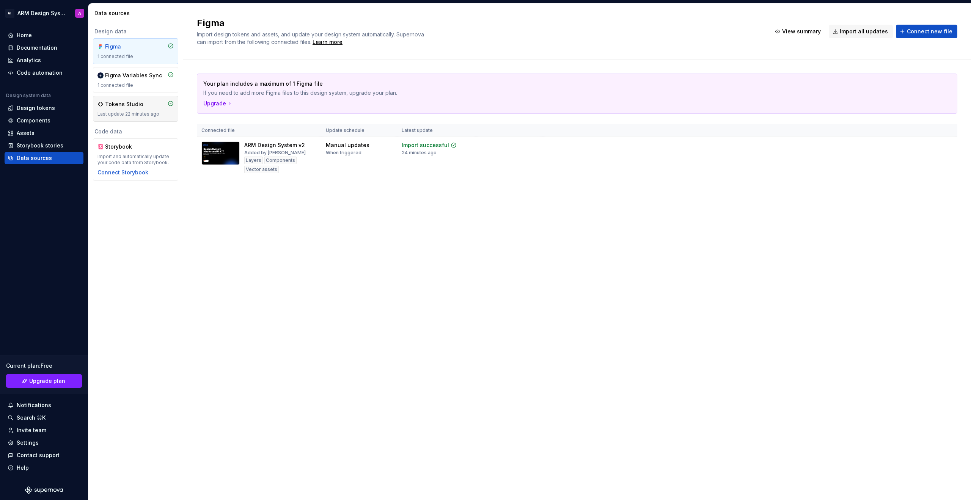
click at [142, 113] on div "Last update 22 minutes ago" at bounding box center [135, 114] width 76 height 6
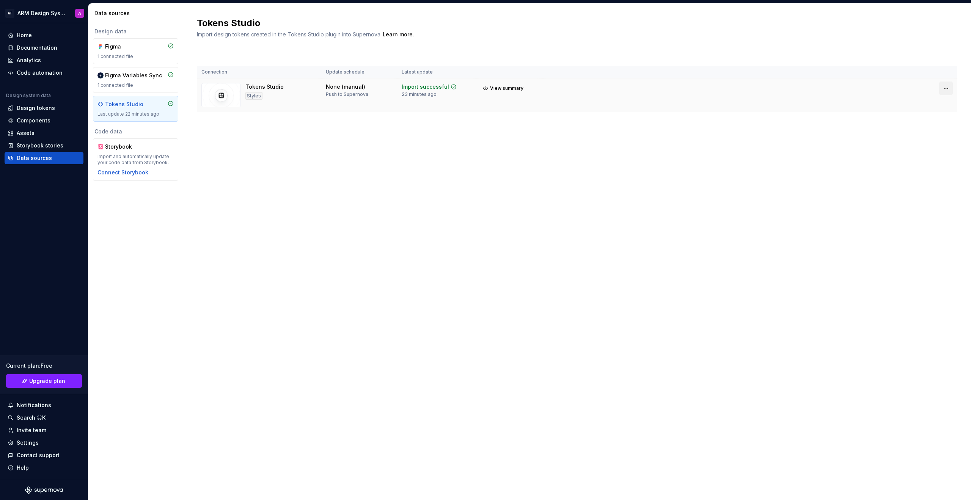
click at [948, 89] on html "AT ARM Design System A Home Documentation Analytics Code automation Design syst…" at bounding box center [485, 250] width 971 height 500
click at [945, 103] on div "View import summary" at bounding box center [939, 105] width 61 height 8
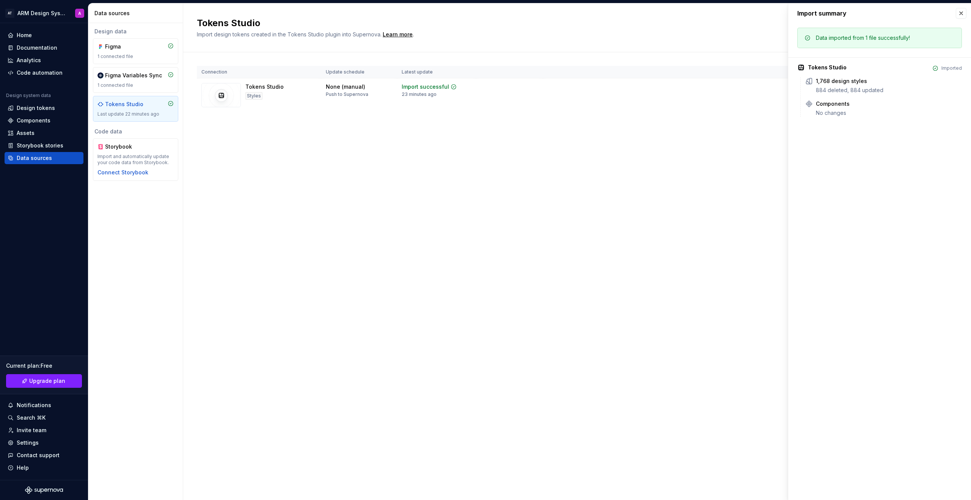
click at [420, 184] on div "Tokens Studio Import design tokens created in the Tokens Studio plugin into Sup…" at bounding box center [577, 251] width 788 height 497
click at [830, 91] on div "884 deleted, 884 updated" at bounding box center [889, 90] width 146 height 8
click at [962, 15] on button "button" at bounding box center [961, 13] width 11 height 11
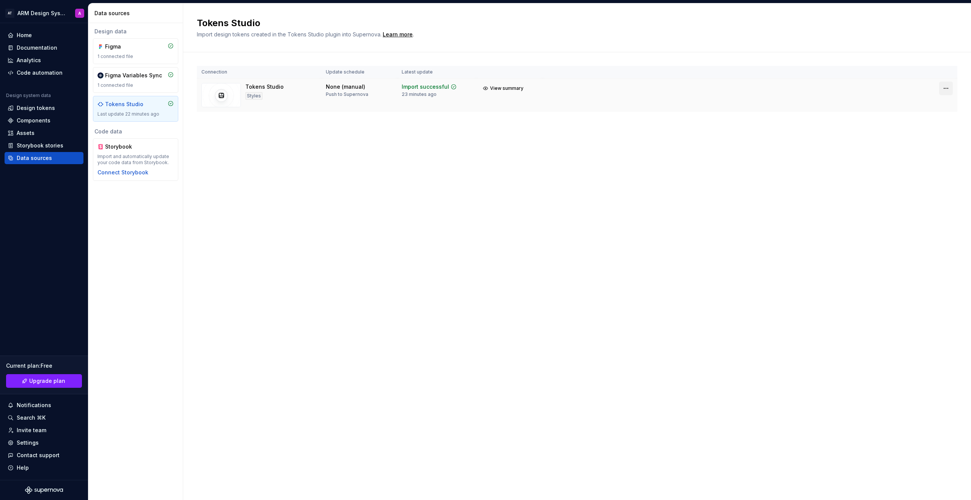
click at [949, 88] on html "AT ARM Design System A Home Documentation Analytics Code automation Design syst…" at bounding box center [485, 250] width 971 height 500
click at [928, 109] on div "View import summary" at bounding box center [935, 105] width 76 height 12
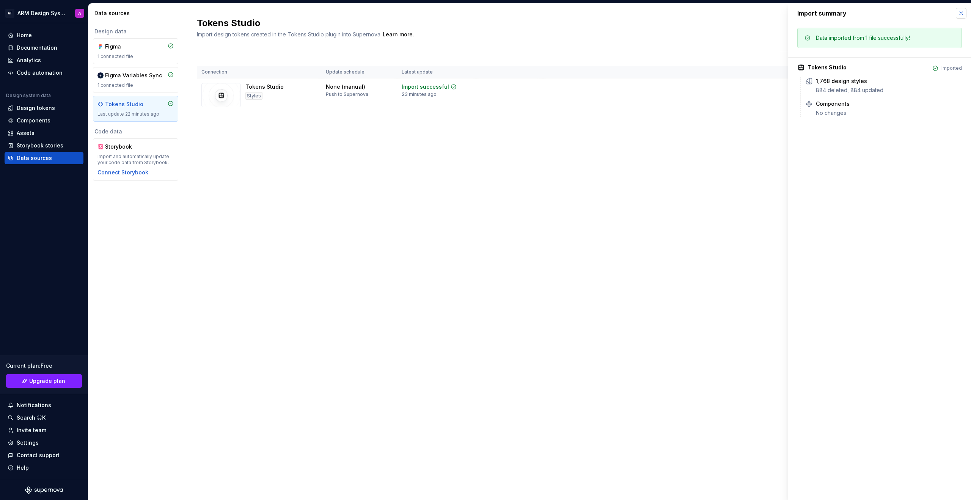
click at [963, 15] on button "button" at bounding box center [961, 13] width 11 height 11
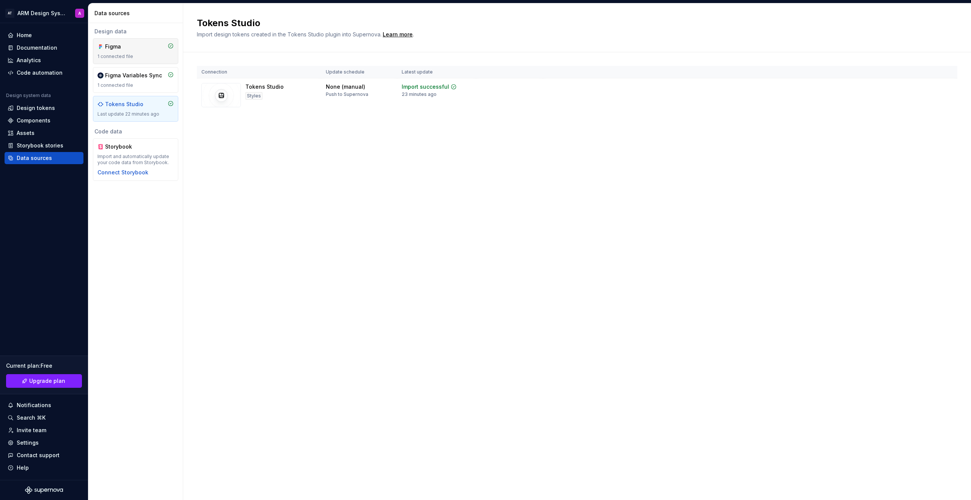
click at [134, 52] on div "Figma 1 connected file" at bounding box center [135, 51] width 76 height 17
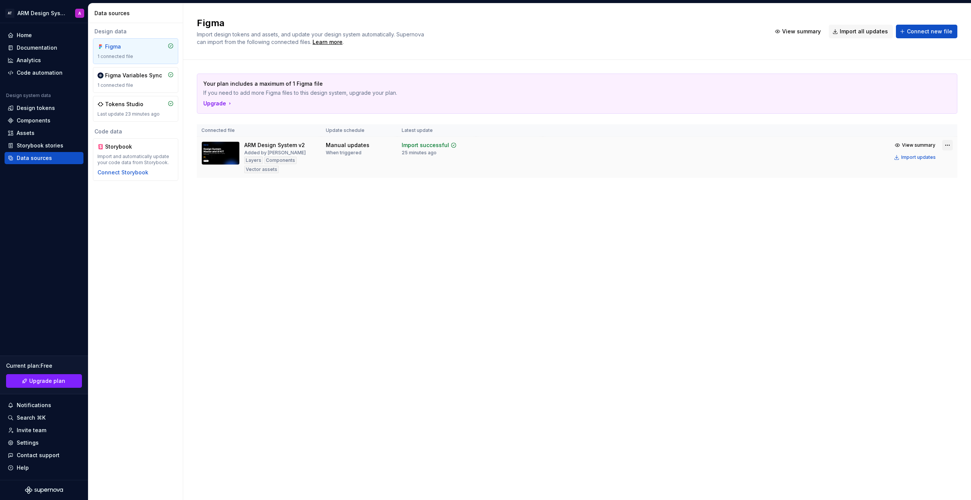
click at [945, 144] on html "AT ARM Design System A Home Documentation Analytics Code automation Design syst…" at bounding box center [485, 250] width 971 height 500
click at [925, 164] on div "Edit import scope" at bounding box center [921, 160] width 102 height 12
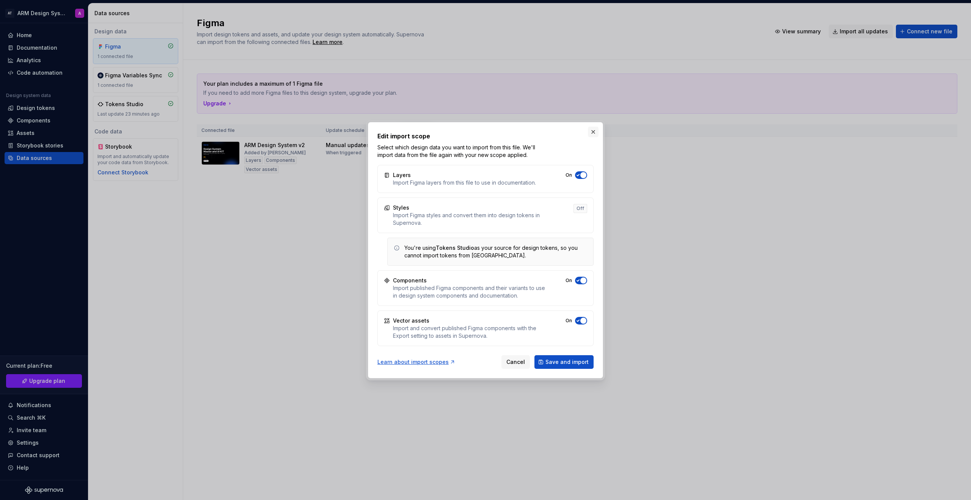
click at [592, 131] on button "button" at bounding box center [593, 132] width 11 height 11
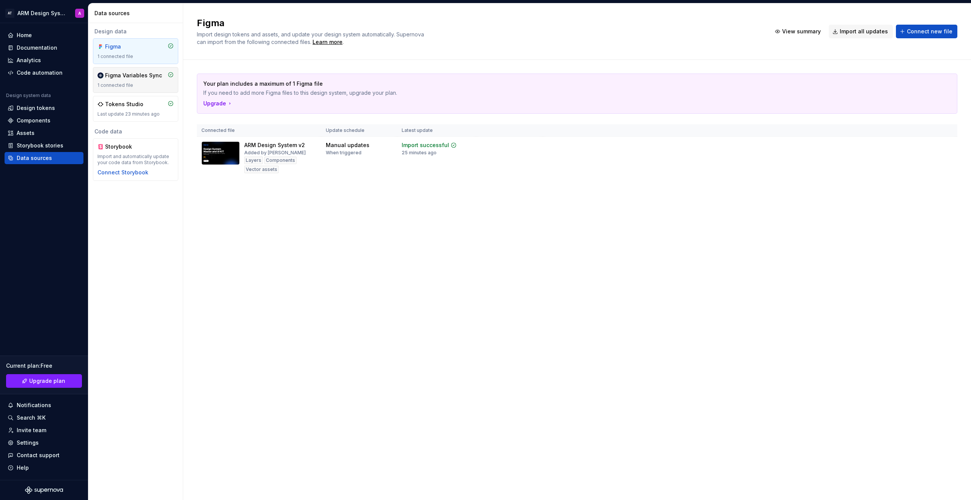
click at [150, 79] on div "Figma Variables Sync 1 connected file" at bounding box center [135, 80] width 76 height 17
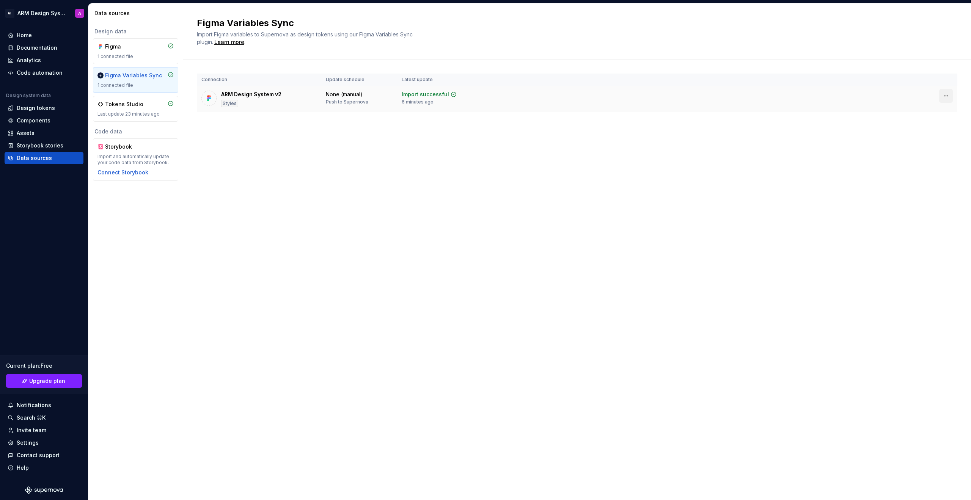
click at [943, 98] on html "AT ARM Design System A Home Documentation Analytics Code automation Design syst…" at bounding box center [485, 250] width 971 height 500
click at [940, 110] on div "Disconnect plugin" at bounding box center [941, 112] width 49 height 8
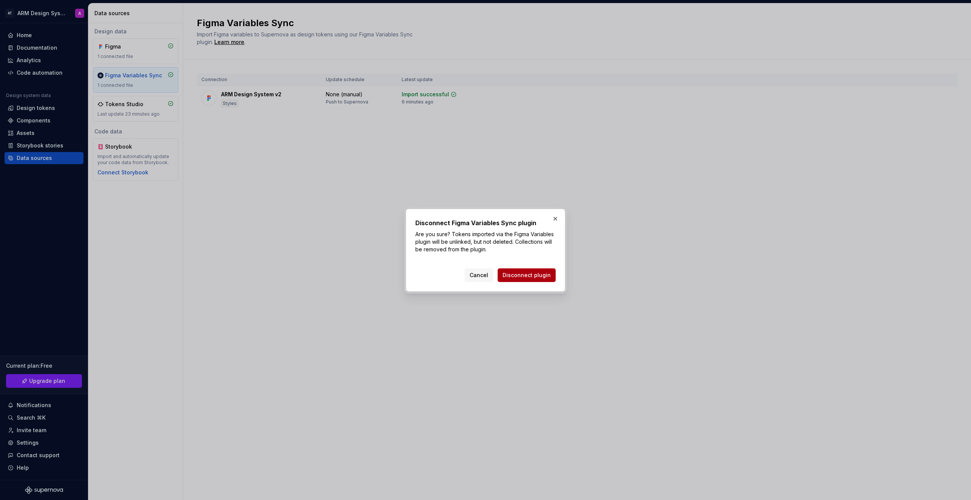
click at [520, 278] on span "Disconnect plugin" at bounding box center [527, 276] width 48 height 8
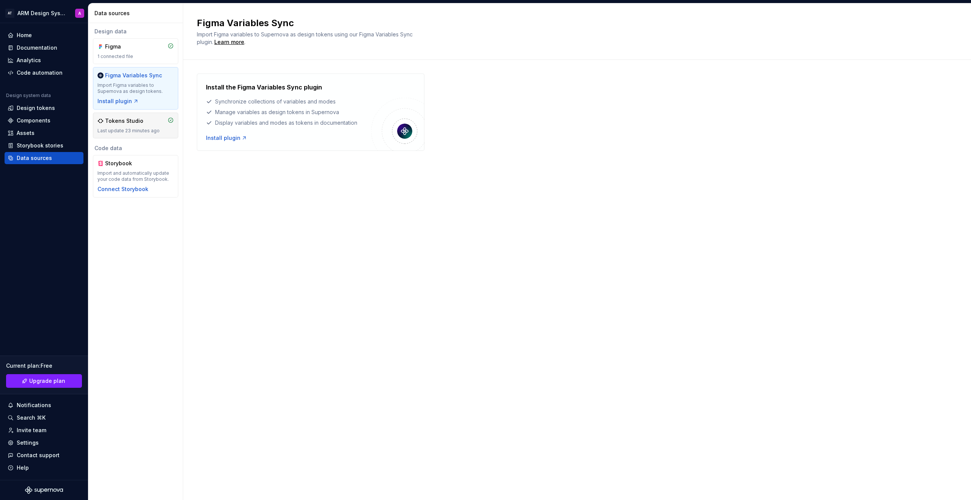
click at [145, 126] on div "Tokens Studio Last update 23 minutes ago" at bounding box center [135, 125] width 76 height 17
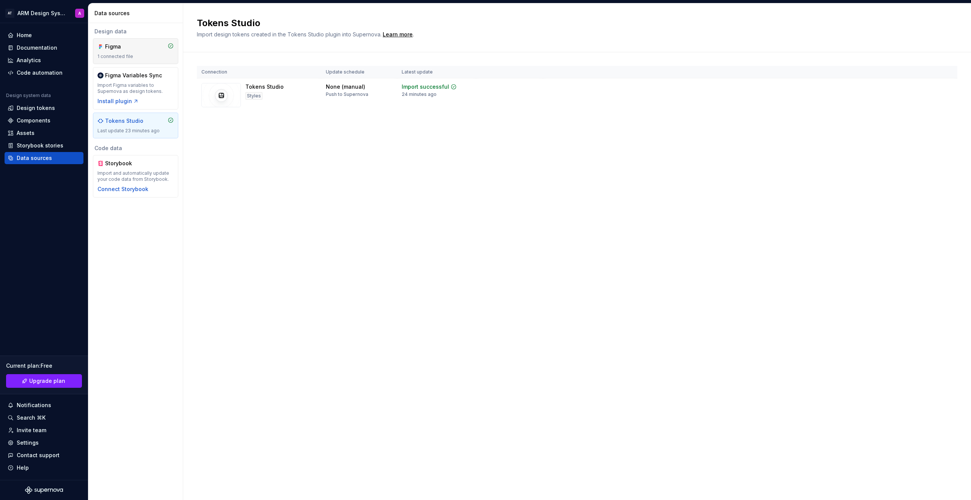
click at [156, 52] on div "Figma 1 connected file" at bounding box center [135, 51] width 76 height 17
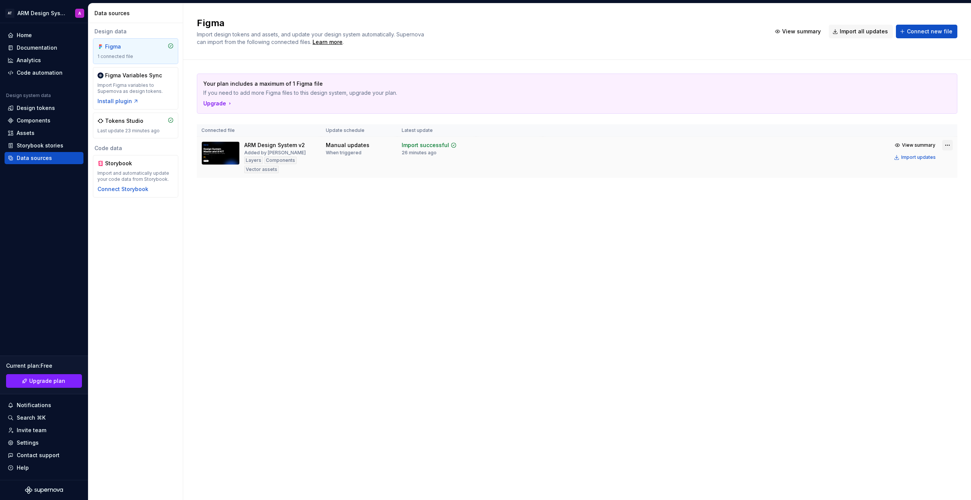
click at [950, 146] on html "AT ARM Design System A Home Documentation Analytics Code automation Design syst…" at bounding box center [485, 250] width 971 height 500
click at [915, 163] on div "Edit import scope" at bounding box center [925, 160] width 86 height 8
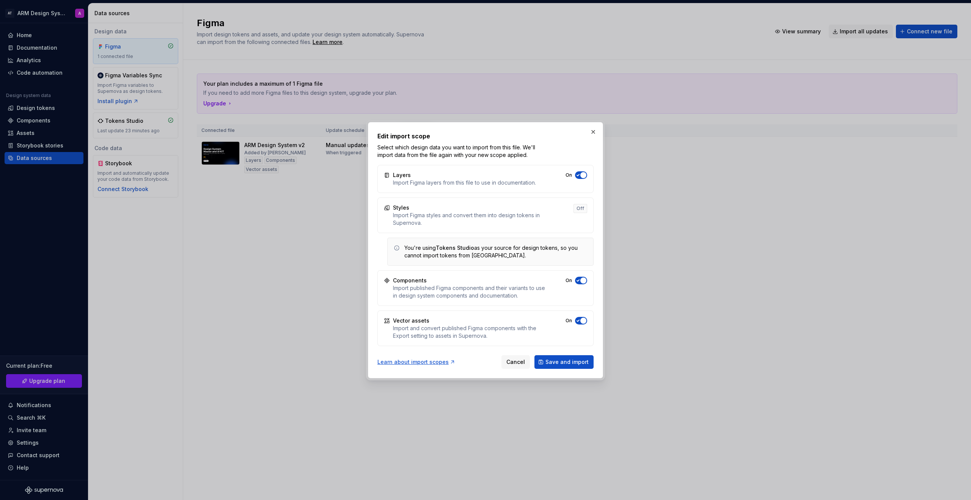
click at [583, 174] on span "button" at bounding box center [583, 175] width 6 height 6
click at [580, 282] on span "button" at bounding box center [583, 281] width 6 height 6
click at [582, 320] on span "button" at bounding box center [583, 321] width 6 height 6
click at [566, 366] on span "Save and import" at bounding box center [567, 362] width 43 height 8
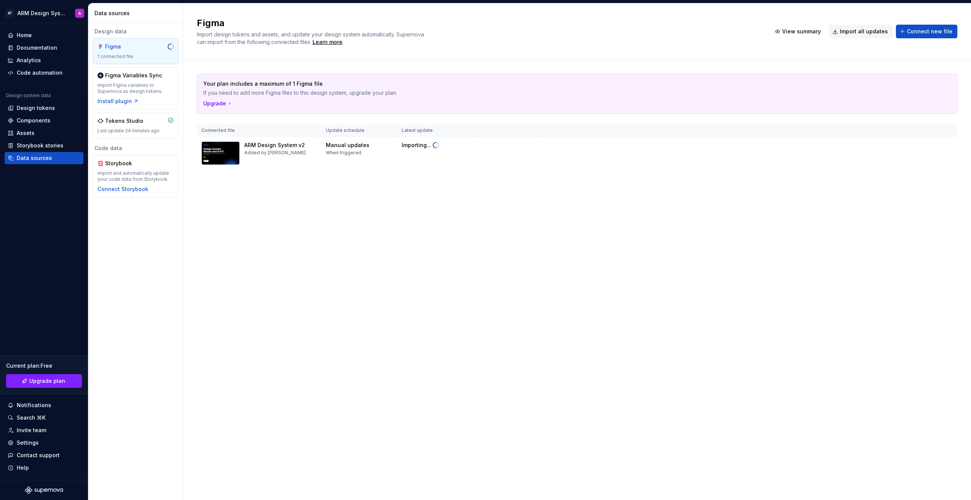
click at [503, 235] on div "Figma Import design tokens and assets, and update your design system automatica…" at bounding box center [577, 251] width 788 height 497
click at [129, 130] on div "Last update 25 minutes ago" at bounding box center [135, 131] width 76 height 6
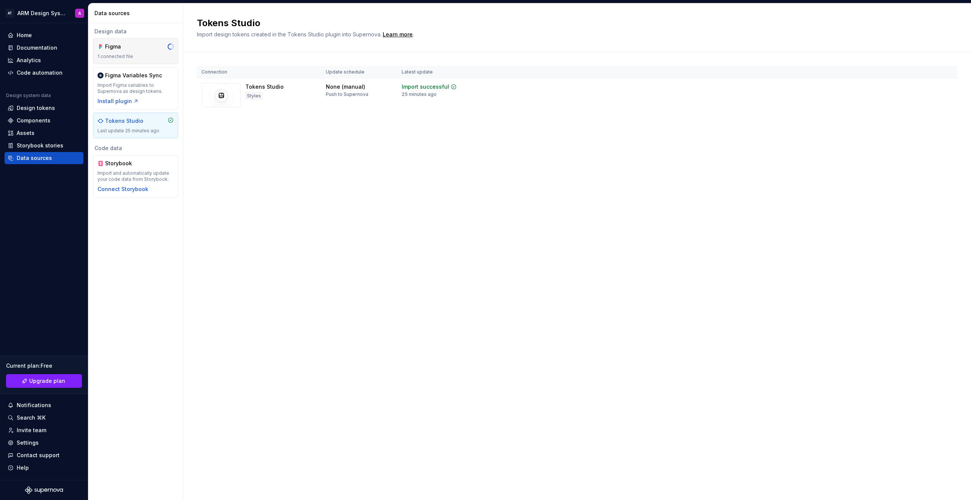
click at [145, 56] on div "1 connected file" at bounding box center [135, 56] width 76 height 6
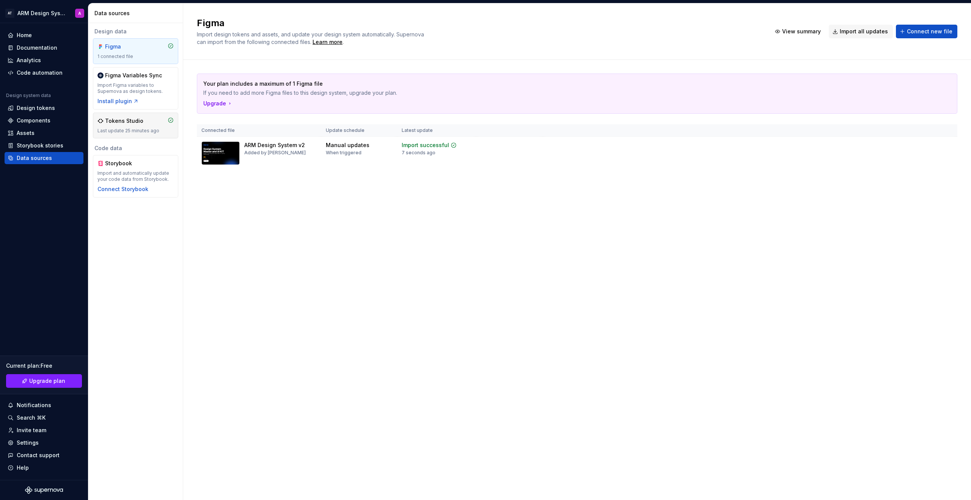
click at [117, 131] on div "Last update 25 minutes ago" at bounding box center [135, 131] width 76 height 6
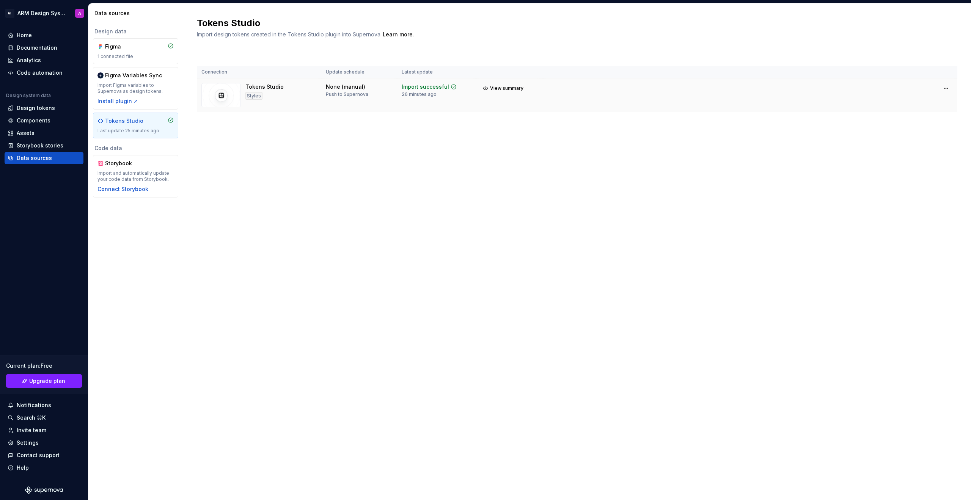
click at [347, 96] on div "Push to Supernova" at bounding box center [347, 94] width 42 height 6
click at [506, 88] on span "View summary" at bounding box center [506, 88] width 33 height 6
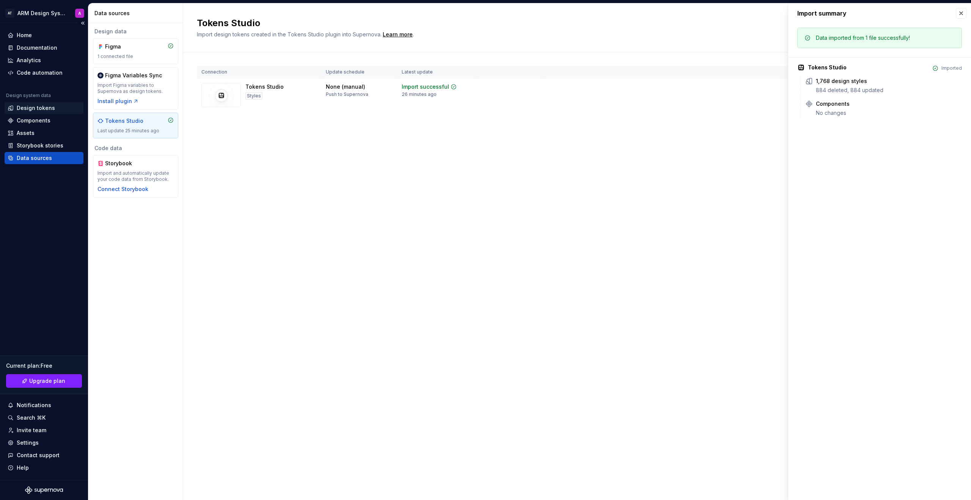
click at [33, 108] on div "Design tokens" at bounding box center [36, 108] width 38 height 8
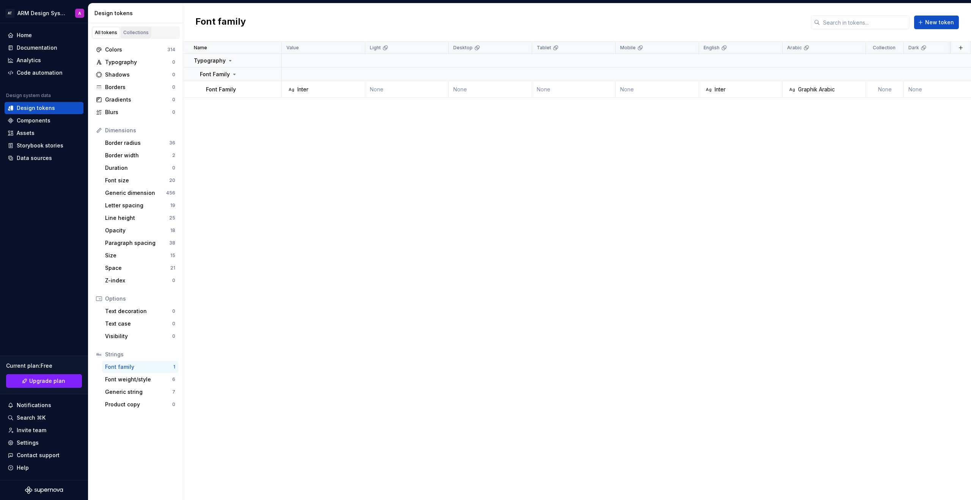
click at [133, 29] on link "Collections" at bounding box center [136, 32] width 31 height 11
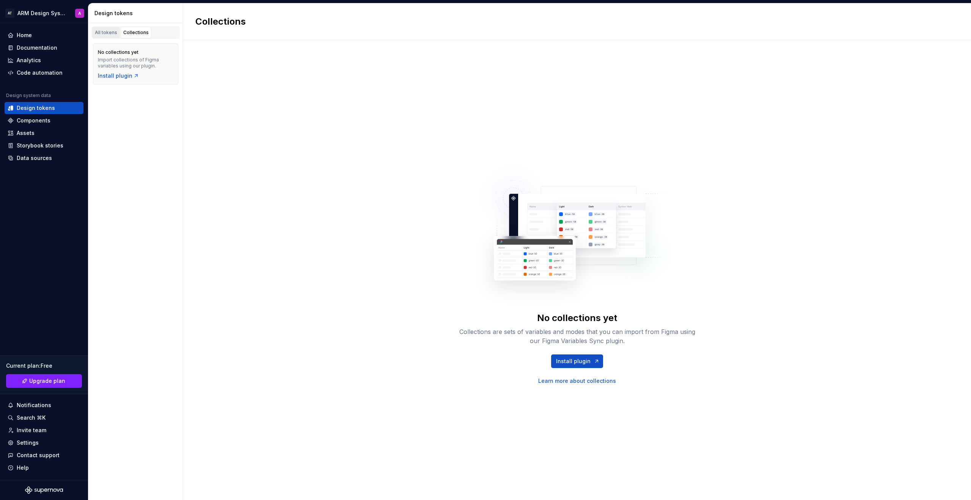
click at [105, 34] on div "All tokens" at bounding box center [106, 33] width 22 height 6
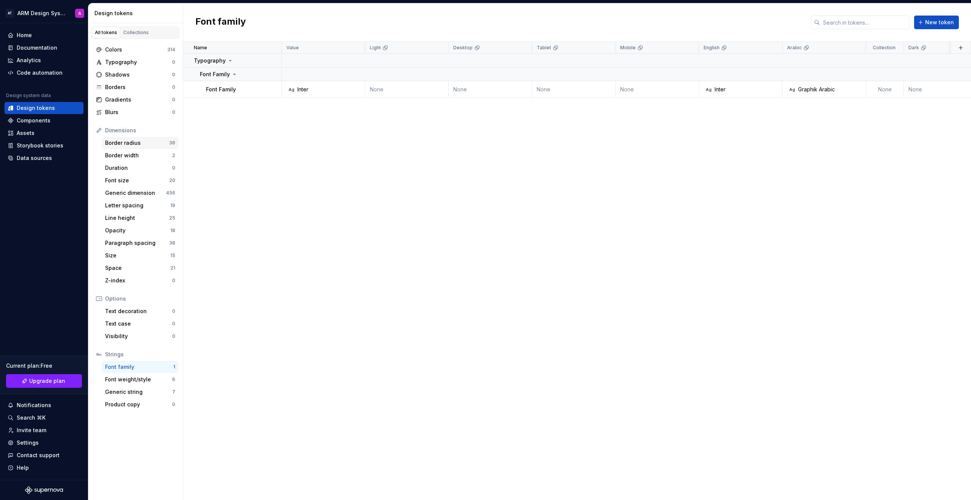
click at [150, 138] on div "Border radius 36" at bounding box center [140, 143] width 76 height 12
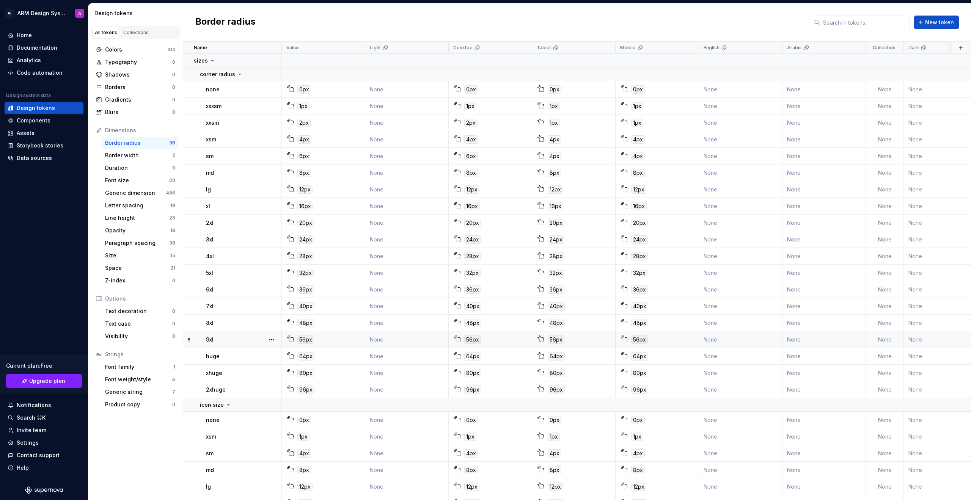
scroll to position [199, 0]
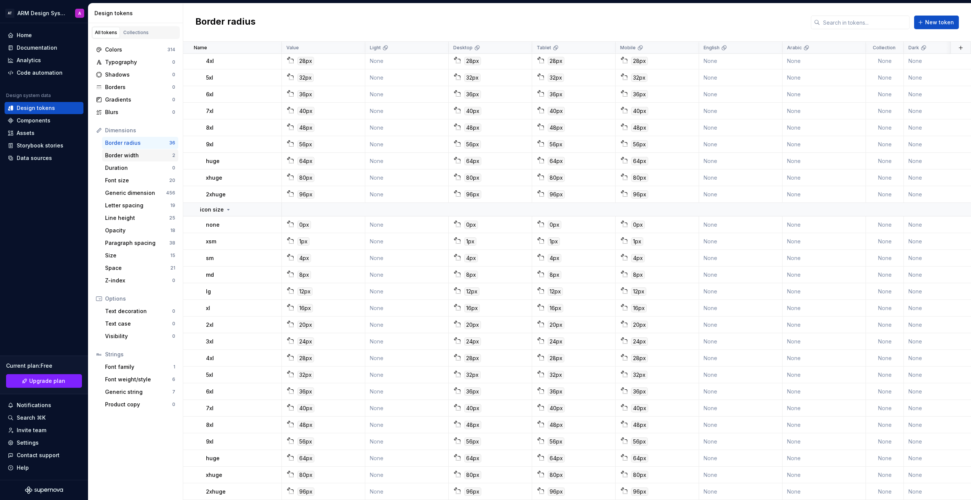
click at [145, 154] on div "Border width" at bounding box center [138, 156] width 67 height 8
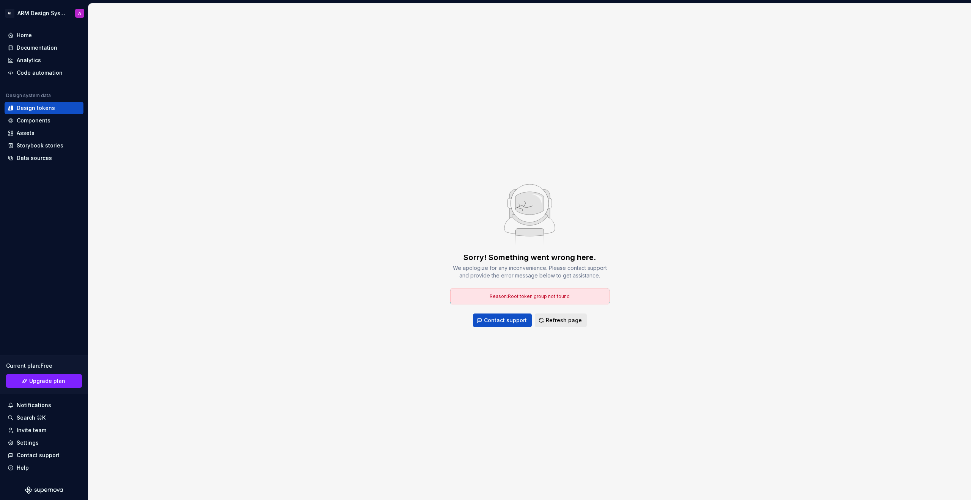
click at [572, 322] on span "Refresh page" at bounding box center [564, 321] width 36 height 8
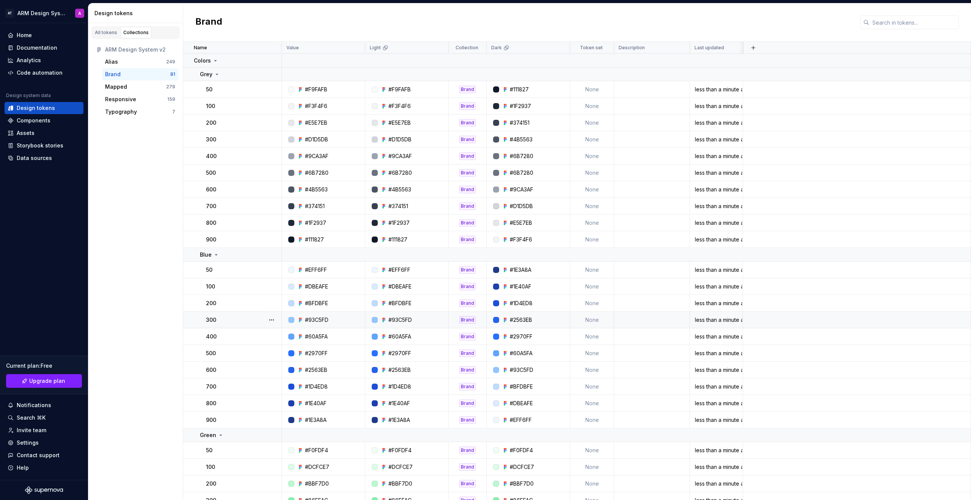
scroll to position [39, 0]
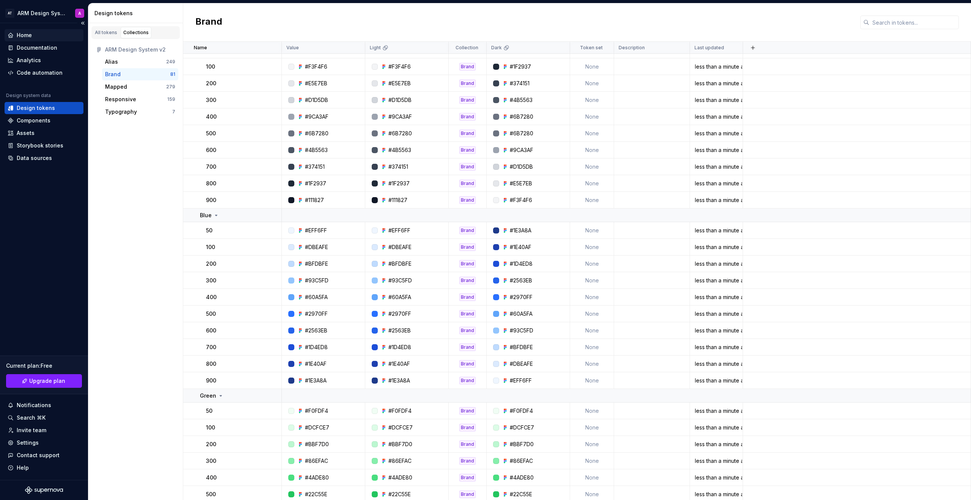
click at [41, 36] on div "Home" at bounding box center [44, 35] width 73 height 8
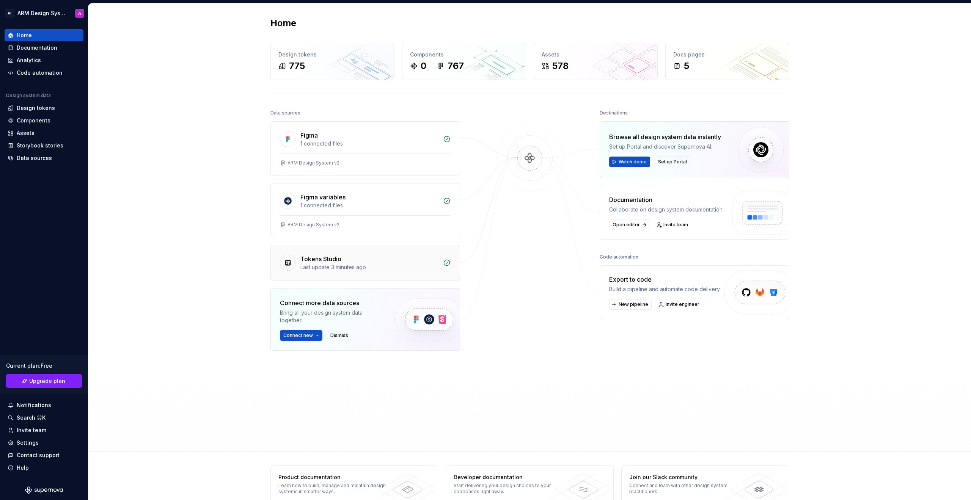
click at [364, 266] on div "Last update 3 minutes ago" at bounding box center [369, 268] width 138 height 8
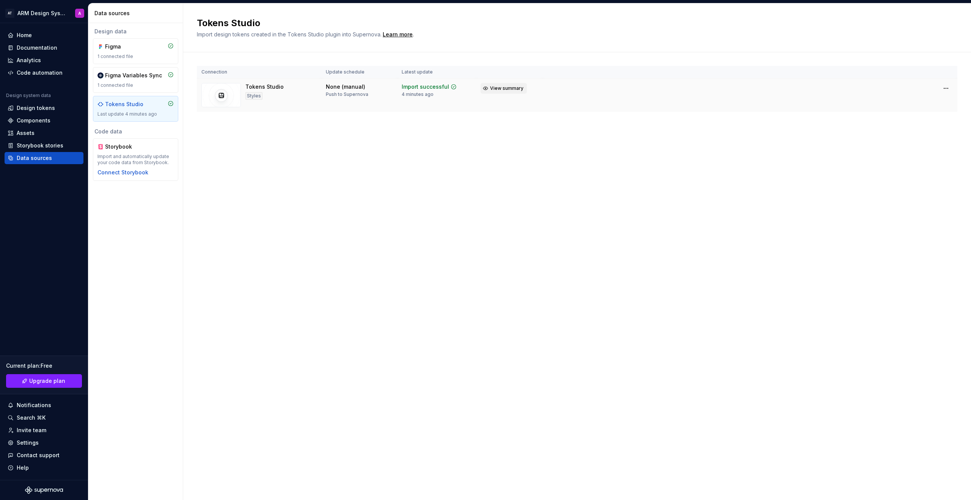
click at [503, 85] on button "View summary" at bounding box center [504, 88] width 46 height 11
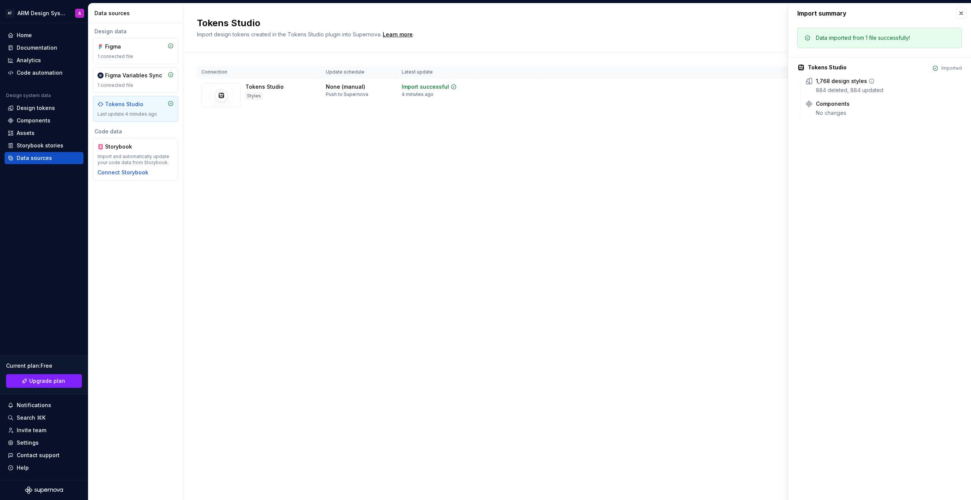
click at [827, 84] on div "1,768 design styles" at bounding box center [841, 81] width 51 height 8
click at [824, 101] on div "Components" at bounding box center [833, 104] width 34 height 8
click at [824, 108] on div "Components No changes" at bounding box center [889, 108] width 146 height 17
click at [55, 130] on div "Assets" at bounding box center [44, 133] width 73 height 8
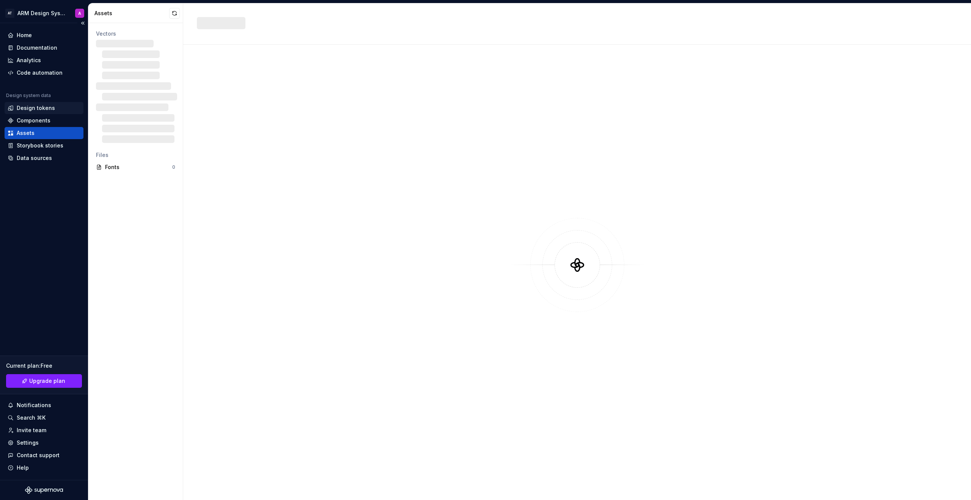
click at [50, 106] on div "Design tokens" at bounding box center [36, 108] width 38 height 8
click at [43, 109] on div "Design tokens" at bounding box center [36, 108] width 38 height 8
click at [39, 119] on div "Components" at bounding box center [34, 121] width 34 height 8
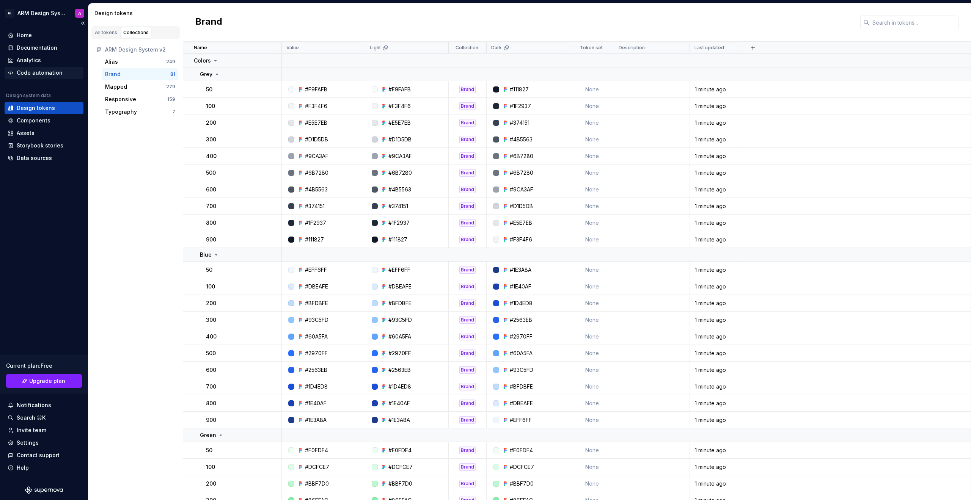
click at [40, 72] on div "Code automation" at bounding box center [40, 73] width 46 height 8
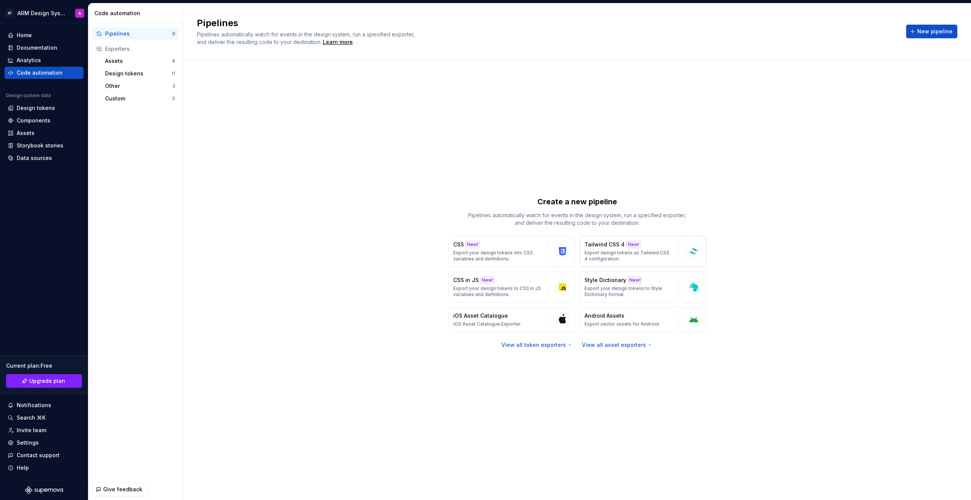
click at [674, 255] on button "Tailwind CSS 4 New! Export design tokens as Tailwind CSS 4 configuration." at bounding box center [643, 251] width 127 height 31
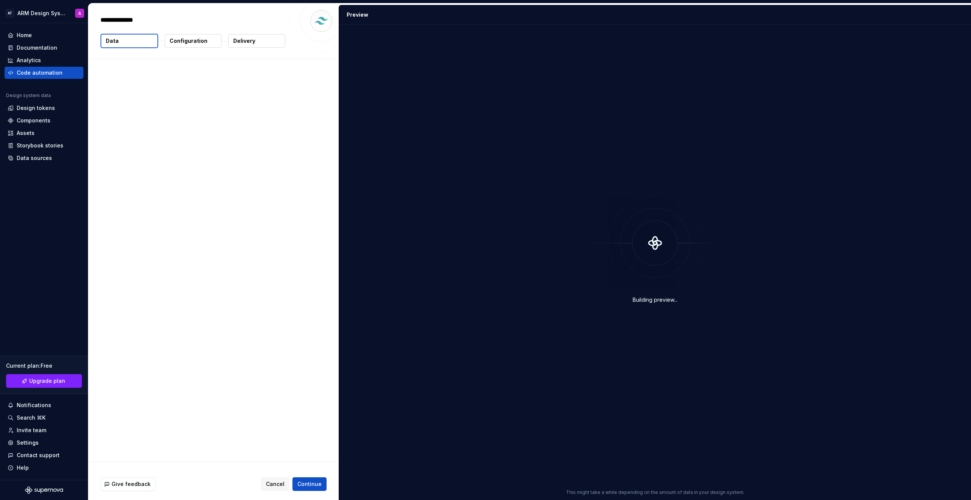
type textarea "*"
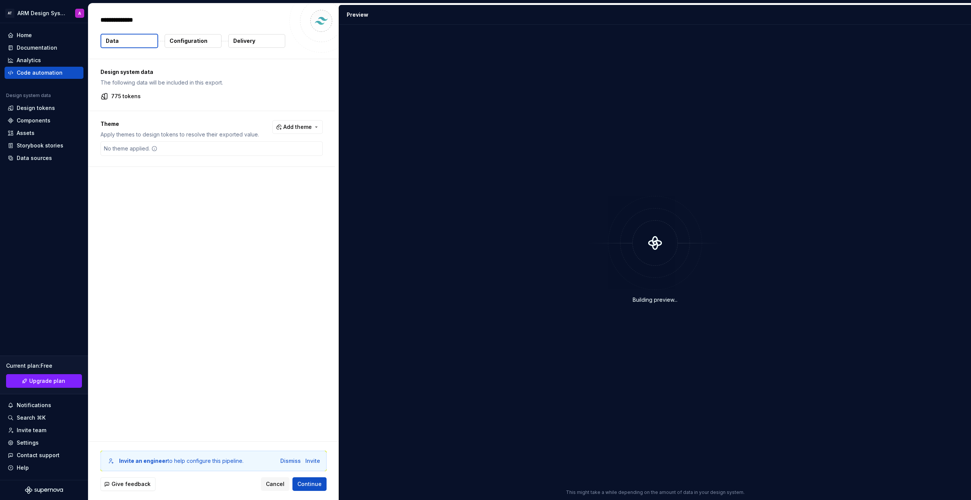
click at [293, 119] on div "Theme Apply themes to design tokens to resolve their exported value. Add theme …" at bounding box center [211, 138] width 247 height 55
click at [294, 123] on button "Add theme" at bounding box center [297, 127] width 50 height 14
click at [239, 159] on div "Suggestions" at bounding box center [240, 157] width 6 height 6
click at [242, 169] on div "Suggestions" at bounding box center [240, 170] width 6 height 6
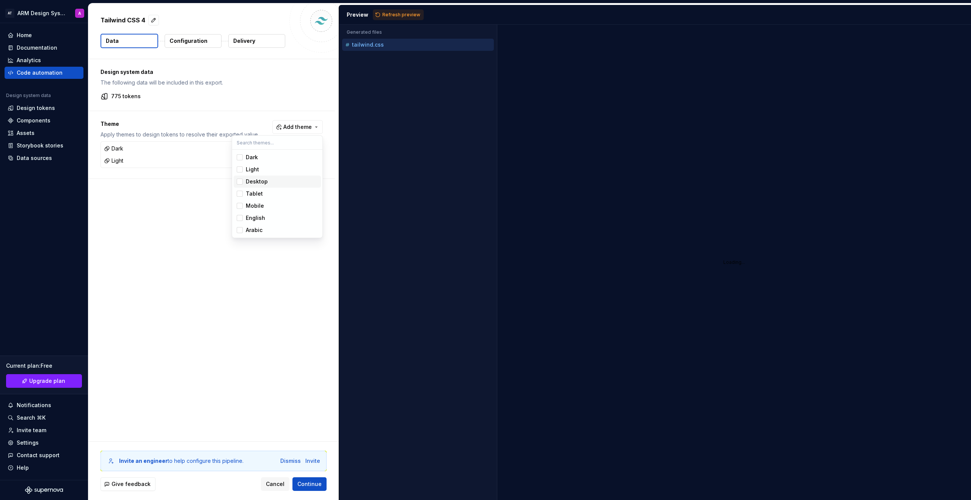
click at [241, 181] on div "Suggestions" at bounding box center [240, 182] width 6 height 6
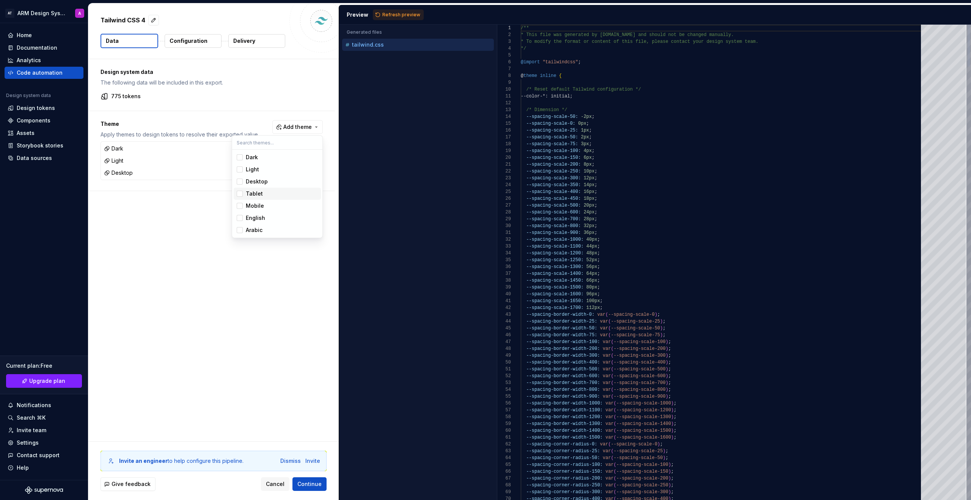
click at [239, 192] on div "Suggestions" at bounding box center [240, 194] width 6 height 6
click at [242, 208] on div "Suggestions" at bounding box center [240, 206] width 6 height 6
click at [241, 216] on div "Suggestions" at bounding box center [240, 218] width 6 height 6
click at [239, 230] on div "Suggestions" at bounding box center [240, 230] width 6 height 6
click at [278, 376] on html "AT ARM Design System A Home Documentation Analytics Code automation Design syst…" at bounding box center [485, 250] width 971 height 500
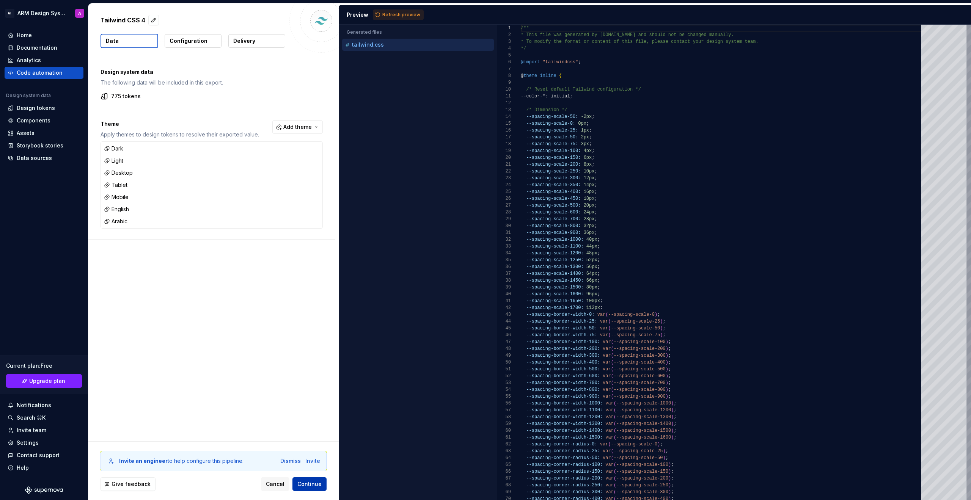
click at [309, 483] on span "Continue" at bounding box center [309, 485] width 24 height 8
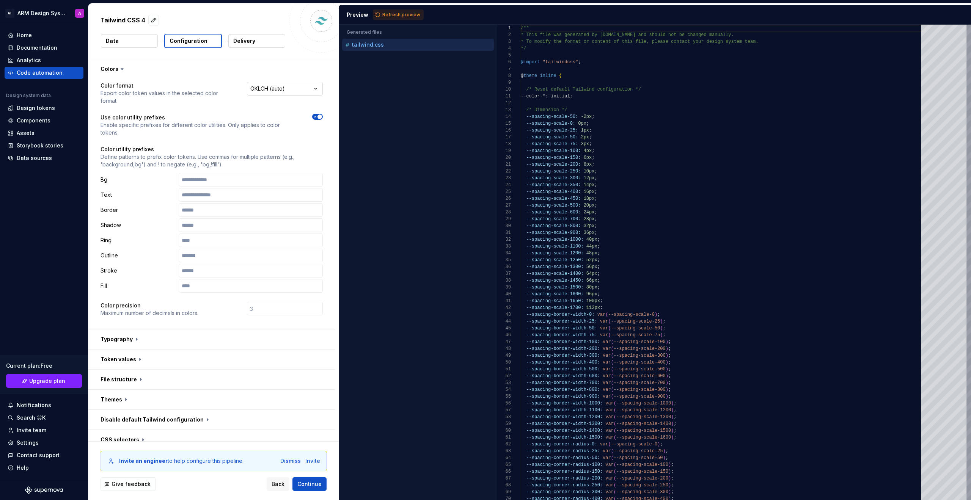
click at [271, 90] on html "**********" at bounding box center [485, 250] width 971 height 500
select select "********"
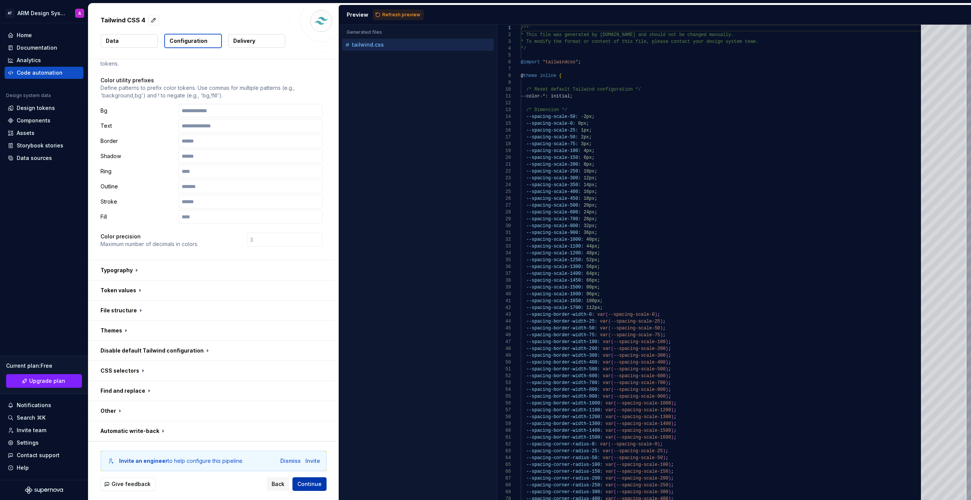
click at [314, 484] on span "Continue" at bounding box center [309, 485] width 24 height 8
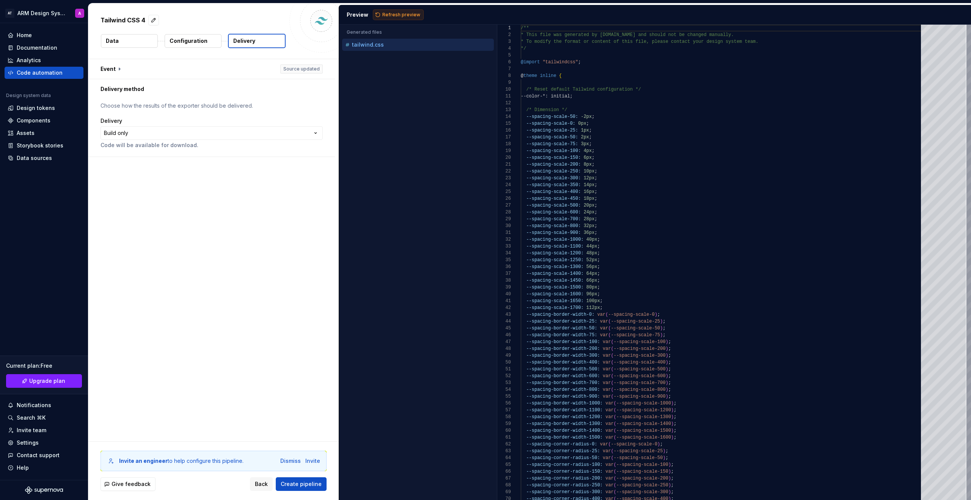
click at [401, 16] on span "Refresh preview" at bounding box center [401, 15] width 38 height 6
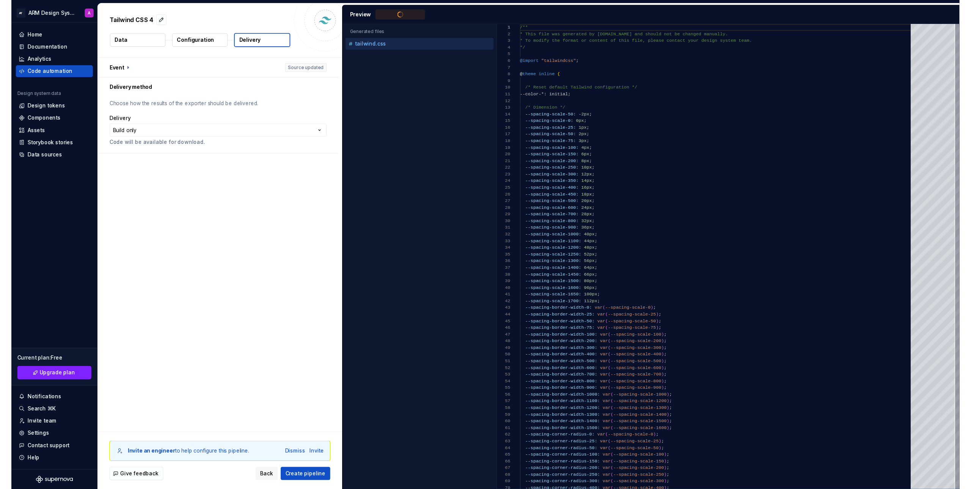
scroll to position [68, 0]
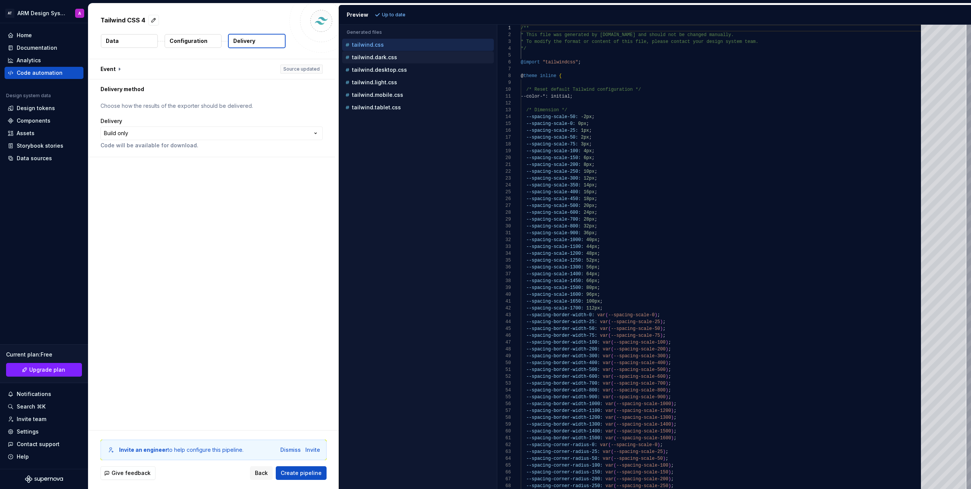
click at [387, 58] on p "tailwind.dark.css" at bounding box center [374, 57] width 45 height 6
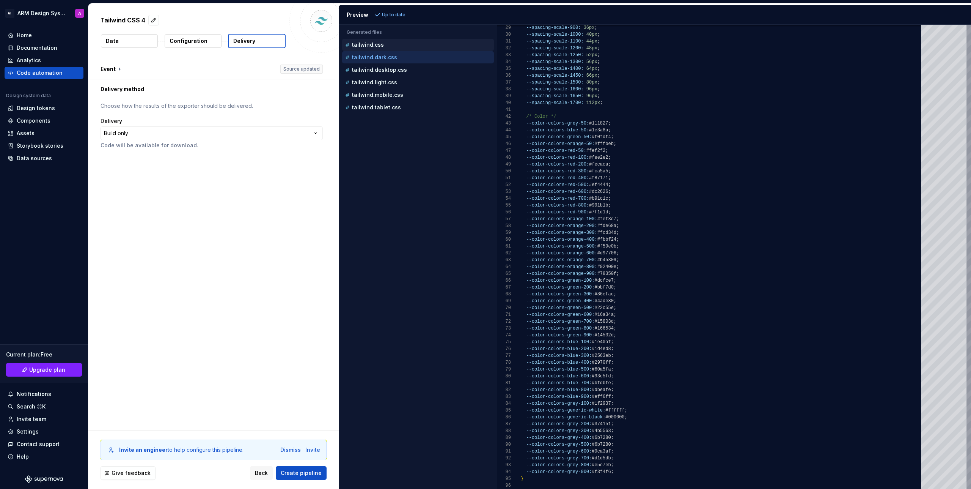
click at [361, 48] on div "tailwind.css" at bounding box center [419, 45] width 150 height 8
type textarea "**********"
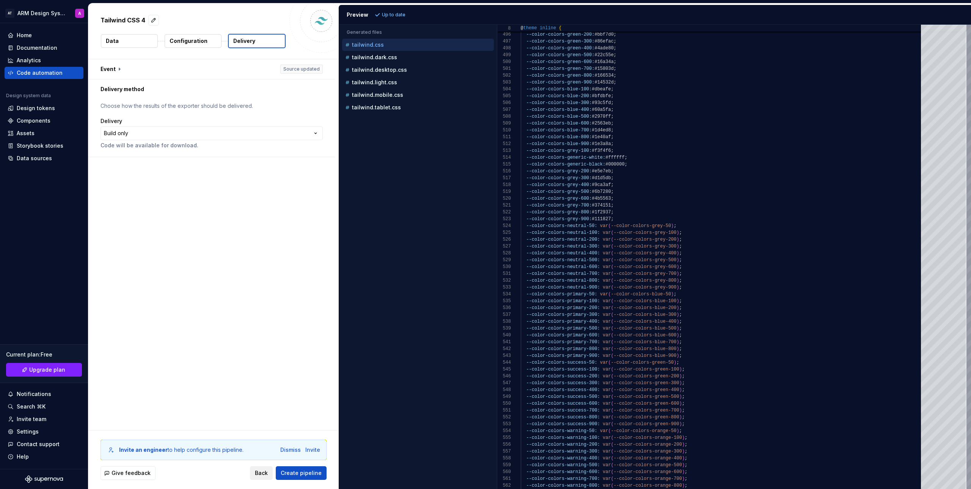
click at [256, 468] on button "Back" at bounding box center [261, 473] width 23 height 14
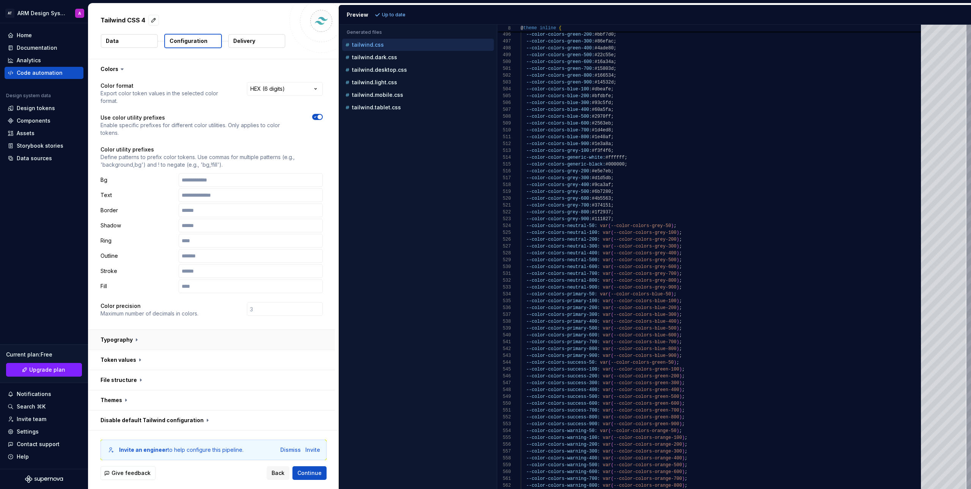
click at [127, 341] on button "button" at bounding box center [211, 340] width 247 height 20
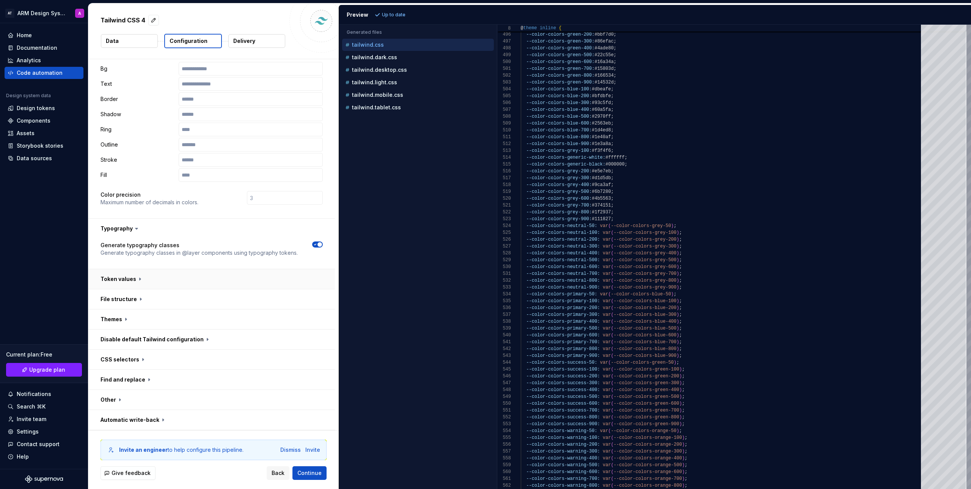
click at [136, 278] on button "button" at bounding box center [211, 279] width 247 height 20
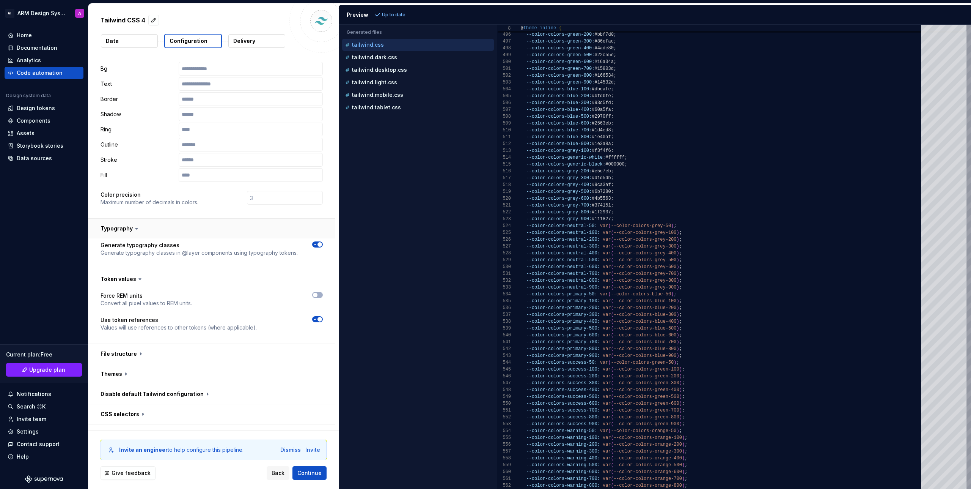
scroll to position [0, 0]
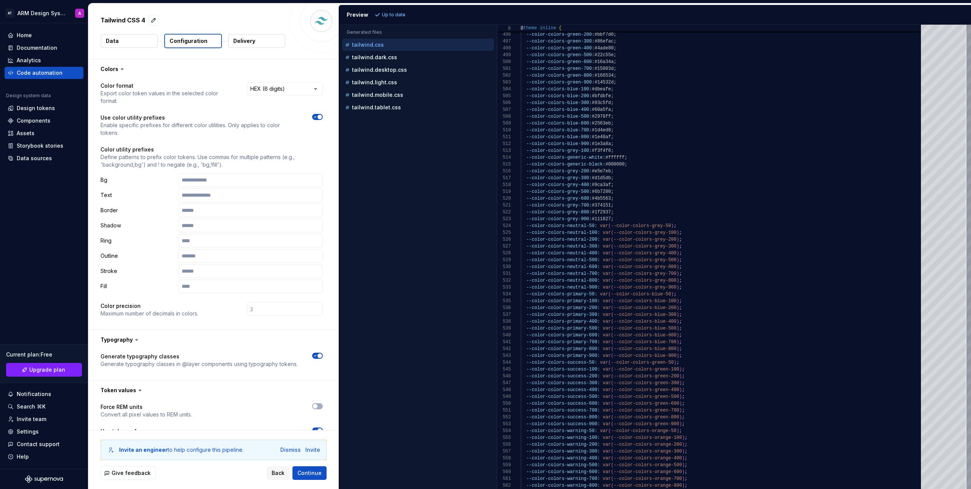
click at [316, 114] on button "button" at bounding box center [317, 117] width 11 height 6
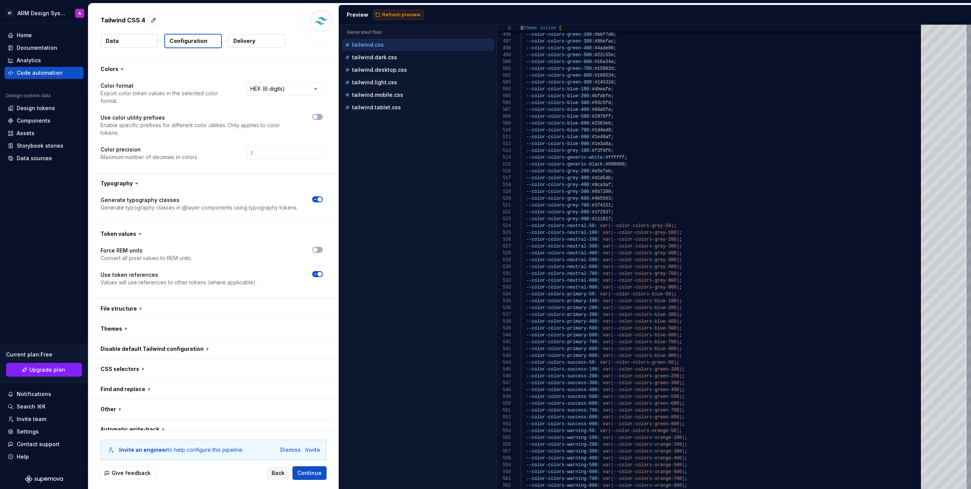
click at [391, 17] on span "Refresh preview" at bounding box center [401, 15] width 38 height 6
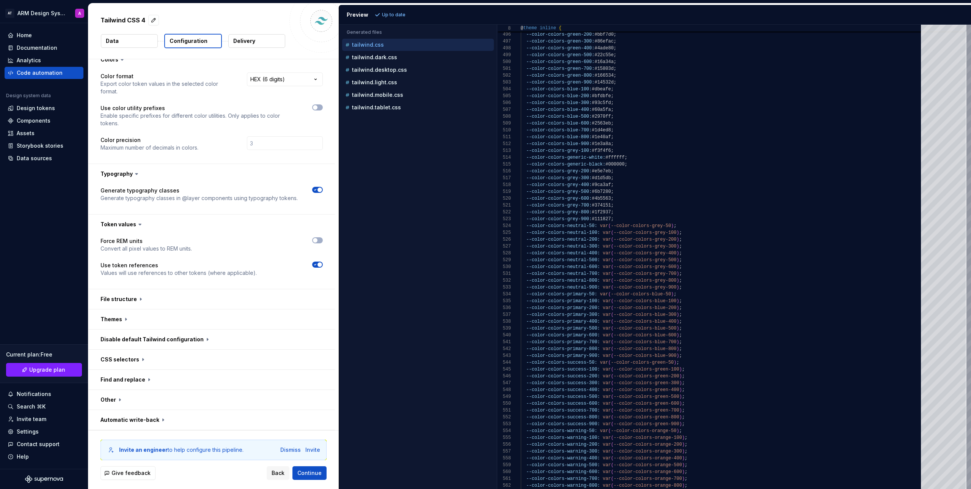
click at [316, 187] on button "button" at bounding box center [317, 190] width 11 height 6
click at [318, 241] on button "button" at bounding box center [317, 240] width 11 height 6
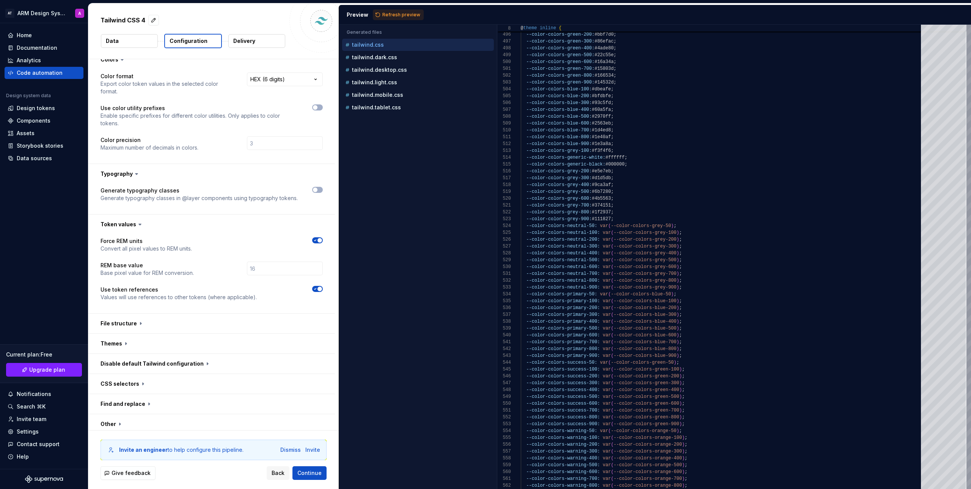
click at [316, 287] on icon "button" at bounding box center [315, 288] width 6 height 5
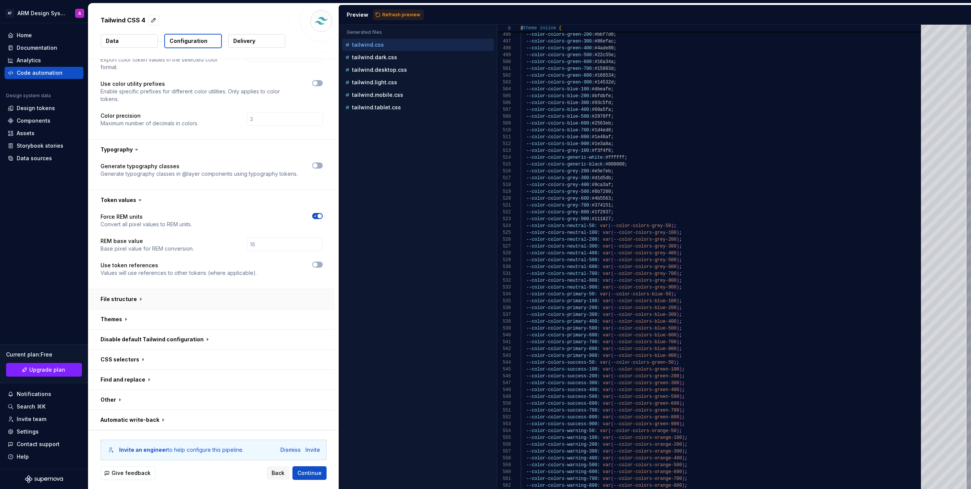
click at [145, 303] on button "button" at bounding box center [211, 299] width 247 height 20
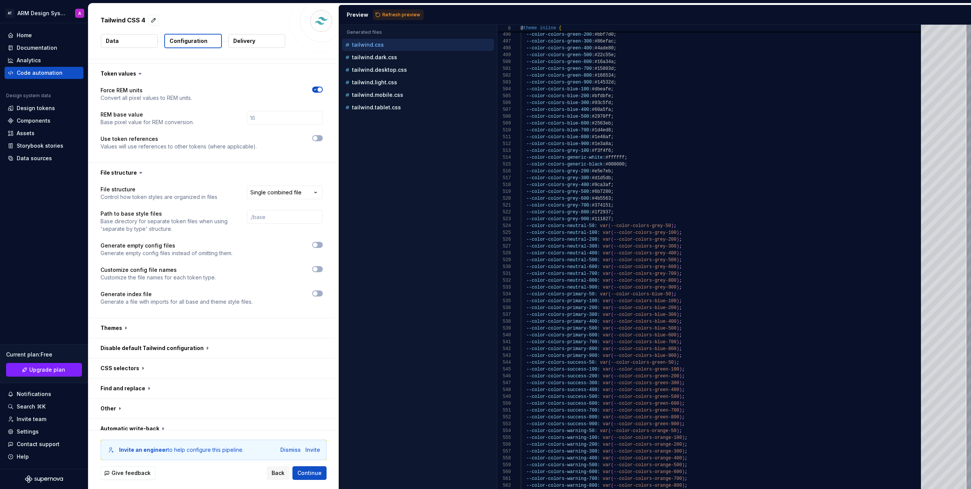
scroll to position [165, 0]
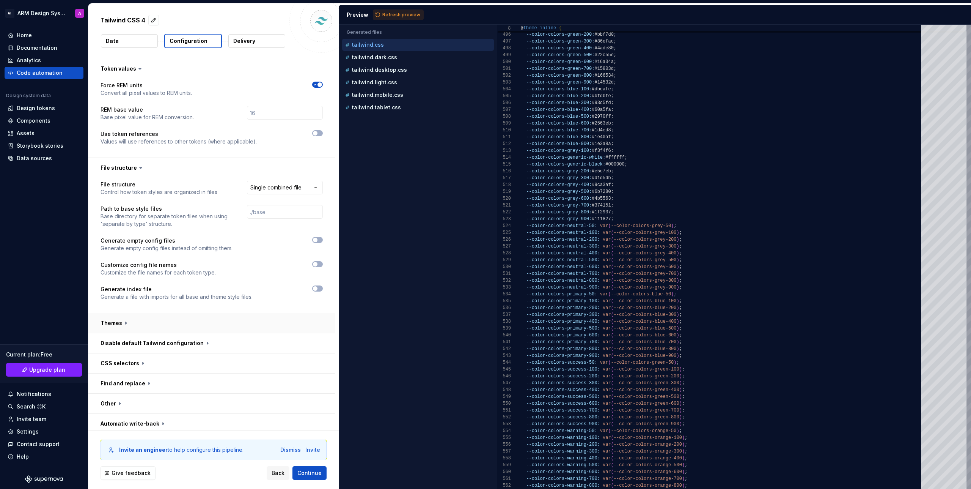
click at [156, 329] on button "button" at bounding box center [211, 323] width 247 height 20
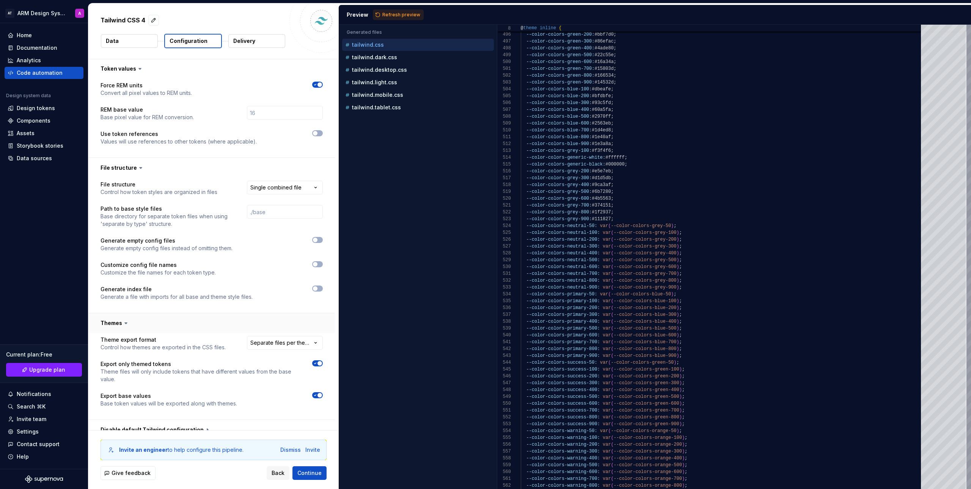
scroll to position [255, 0]
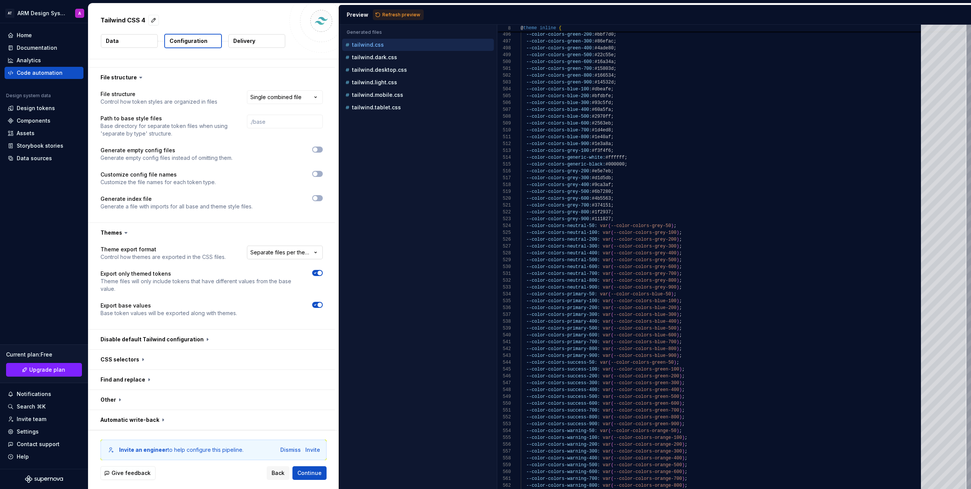
click at [268, 249] on html "**********" at bounding box center [485, 244] width 971 height 489
select select "**********"
click at [318, 273] on span "button" at bounding box center [320, 272] width 5 height 5
click at [319, 305] on span "button" at bounding box center [320, 304] width 5 height 5
click at [217, 343] on button "button" at bounding box center [211, 339] width 247 height 20
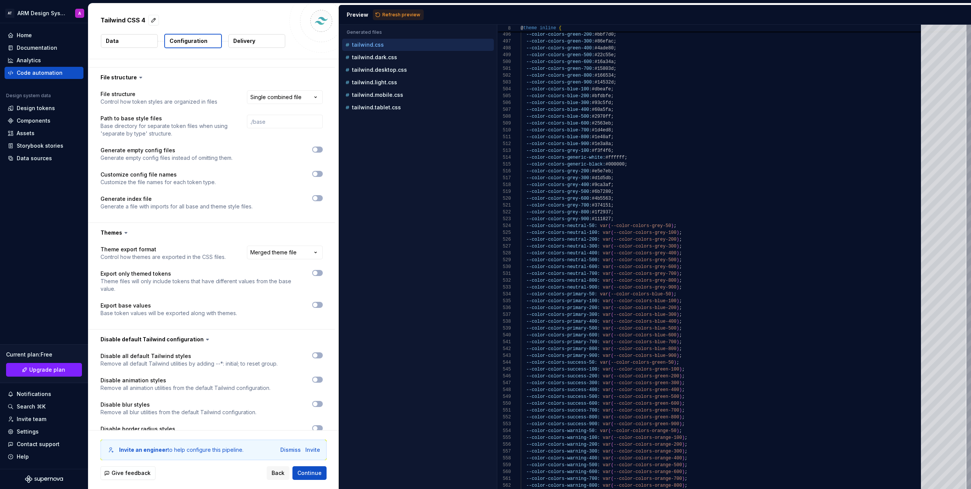
scroll to position [260, 0]
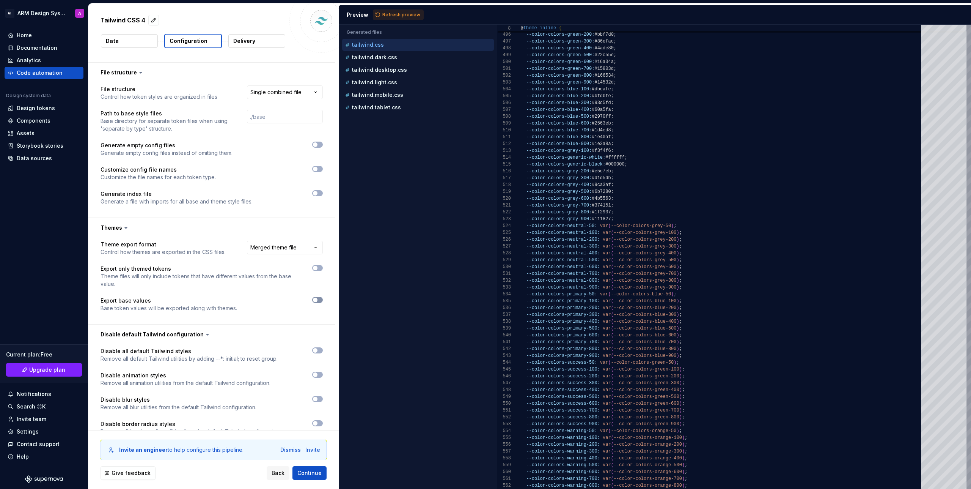
click at [314, 301] on span "button" at bounding box center [315, 299] width 5 height 5
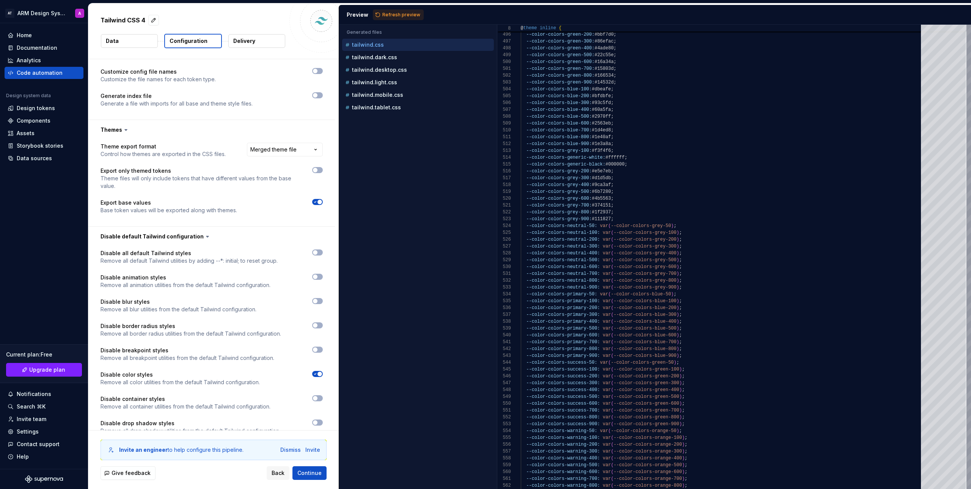
scroll to position [385, 0]
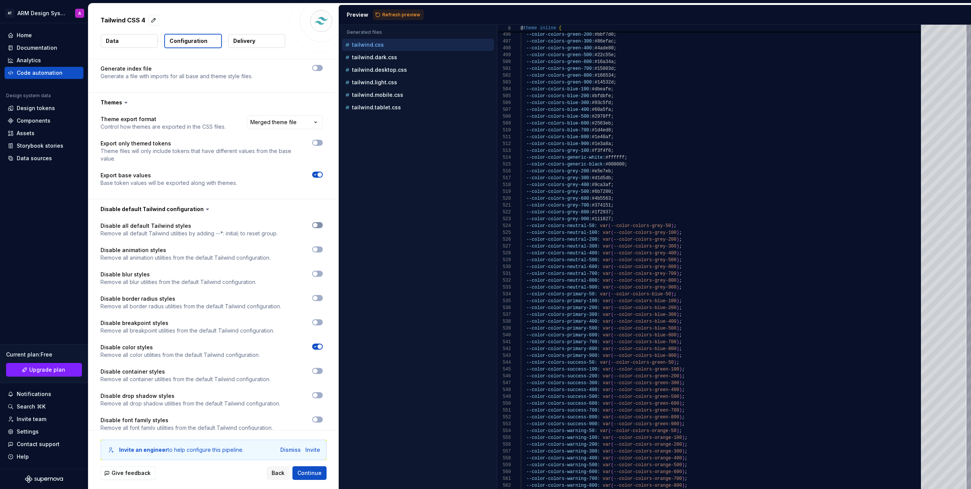
click at [316, 226] on span "button" at bounding box center [315, 225] width 5 height 5
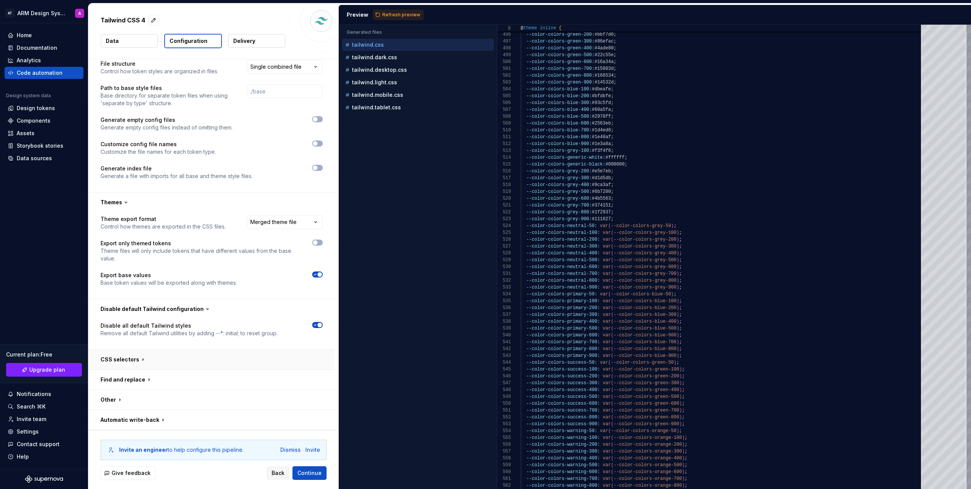
click at [132, 360] on button "button" at bounding box center [211, 359] width 247 height 20
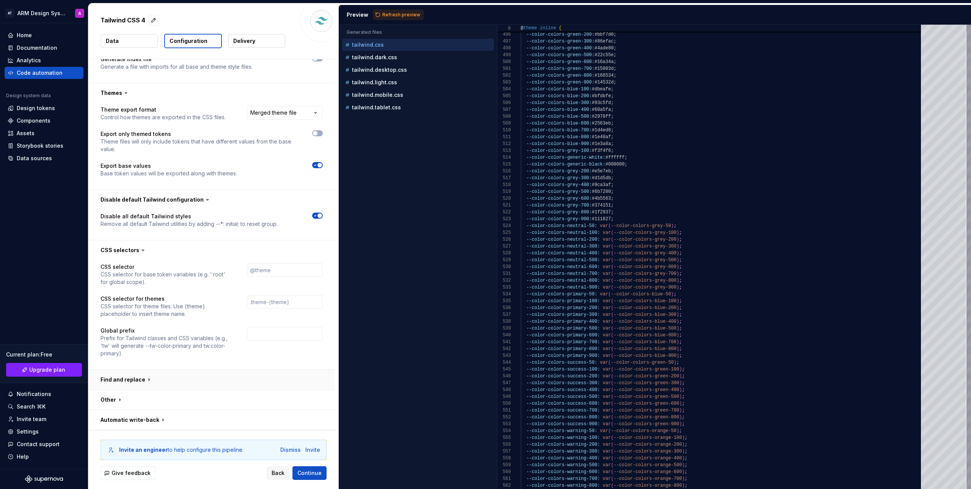
click at [140, 379] on button "button" at bounding box center [211, 379] width 247 height 20
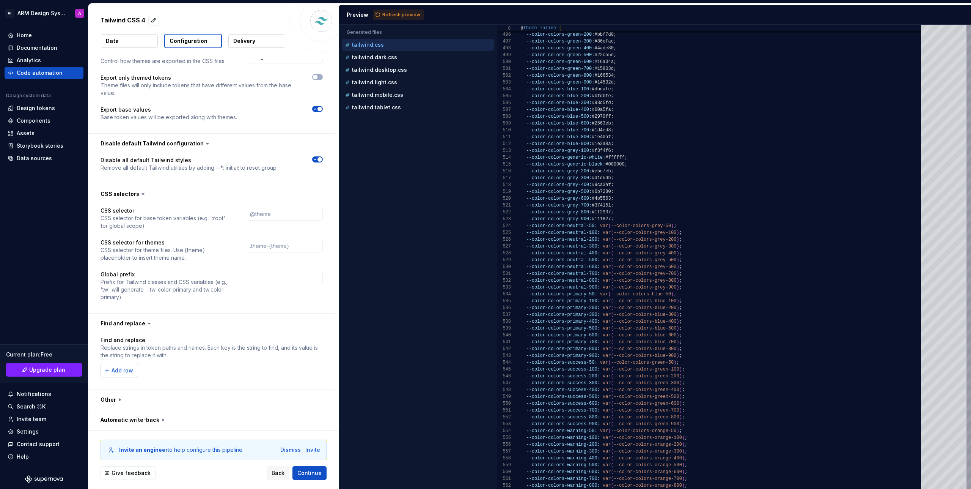
click at [125, 366] on button "Add row" at bounding box center [120, 370] width 38 height 14
type input "colors"
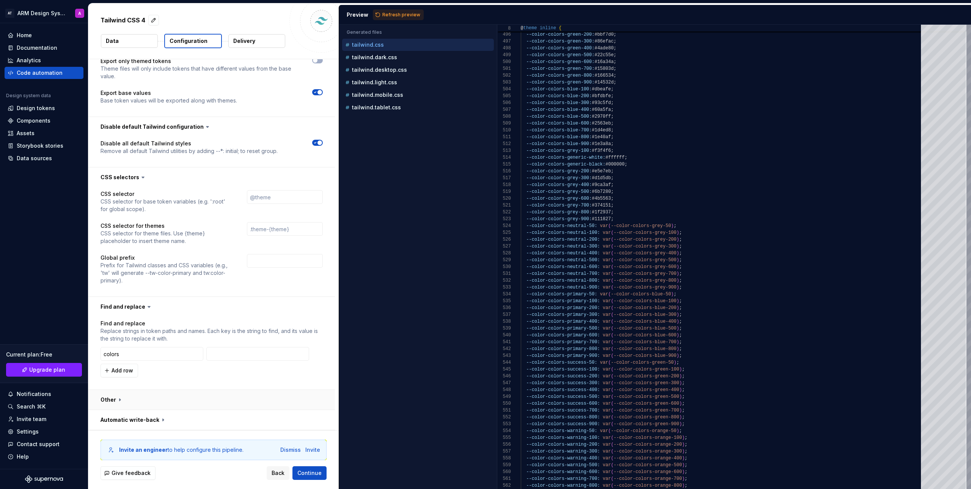
click at [138, 403] on button "button" at bounding box center [211, 400] width 247 height 20
type textarea "*"
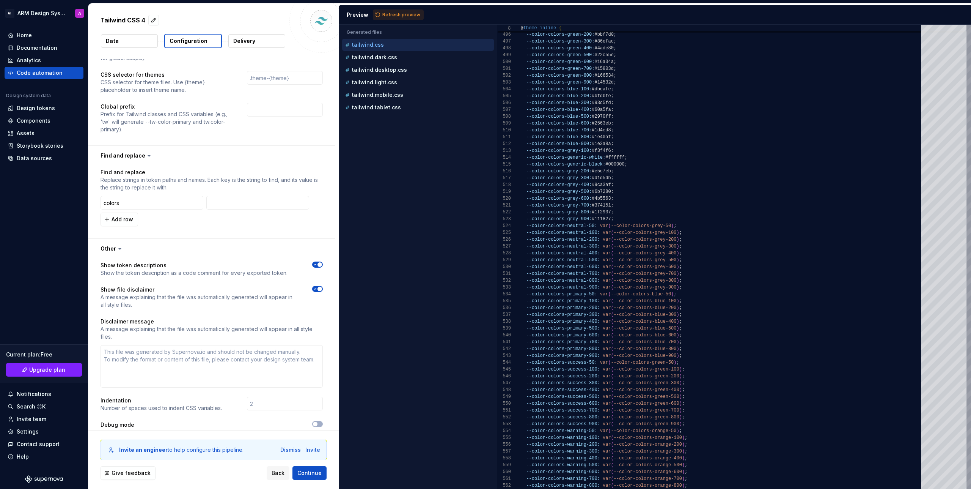
scroll to position [657, 0]
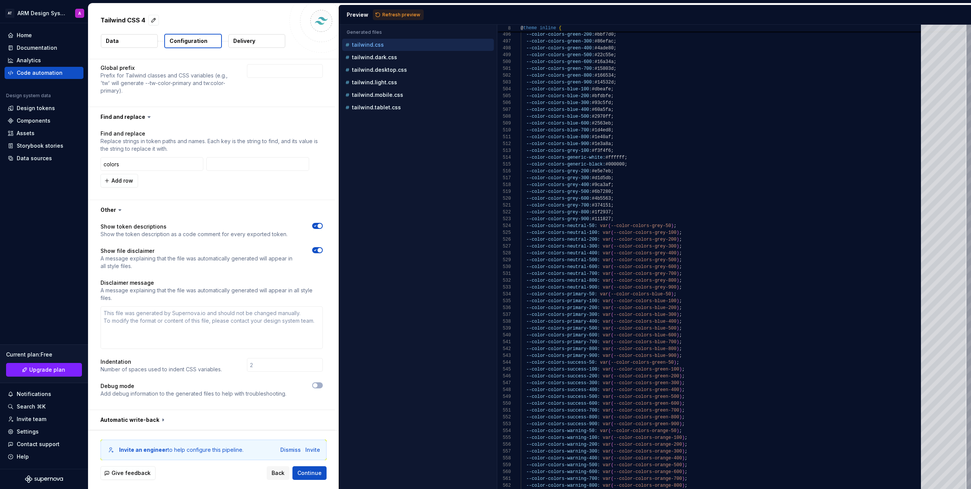
click at [394, 8] on div "Preview Refresh preview" at bounding box center [655, 15] width 632 height 20
click at [392, 15] on span "Refresh preview" at bounding box center [401, 15] width 38 height 6
type textarea "**********"
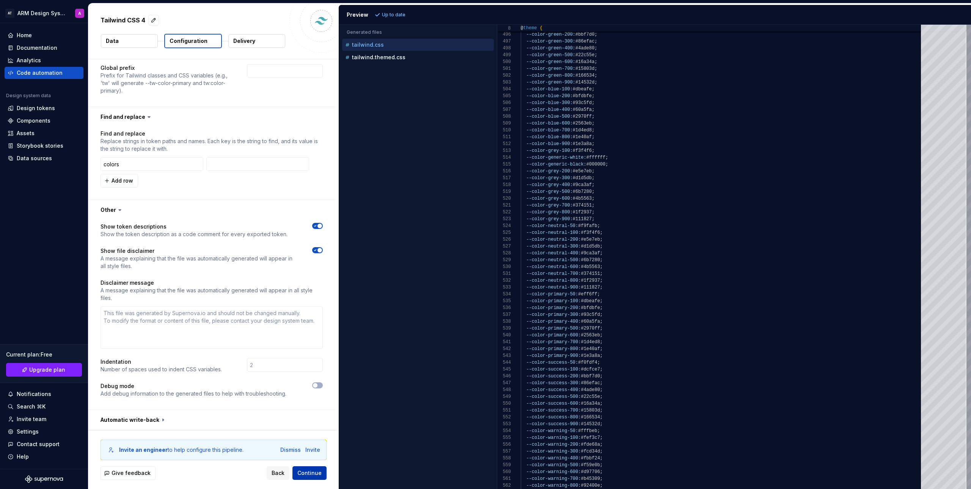
click at [320, 475] on span "Continue" at bounding box center [309, 473] width 24 height 8
type textarea "*"
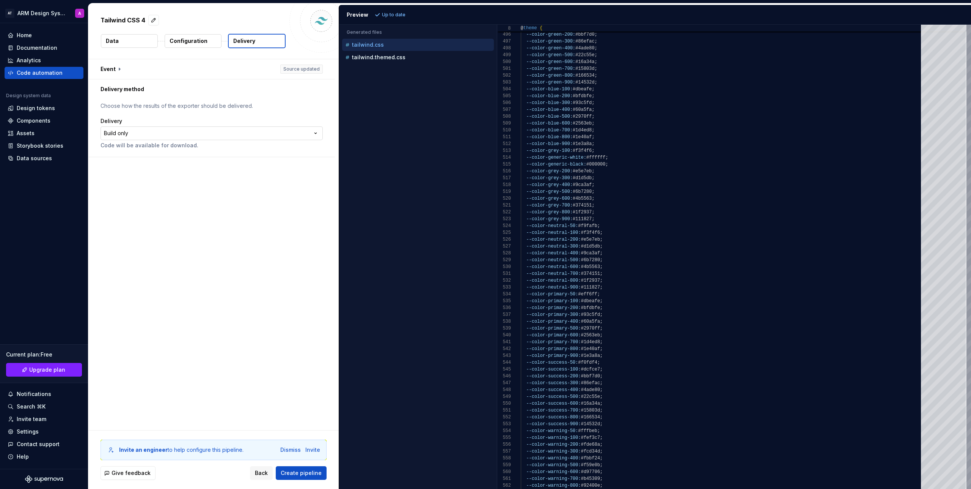
click at [187, 138] on html "**********" at bounding box center [485, 244] width 971 height 489
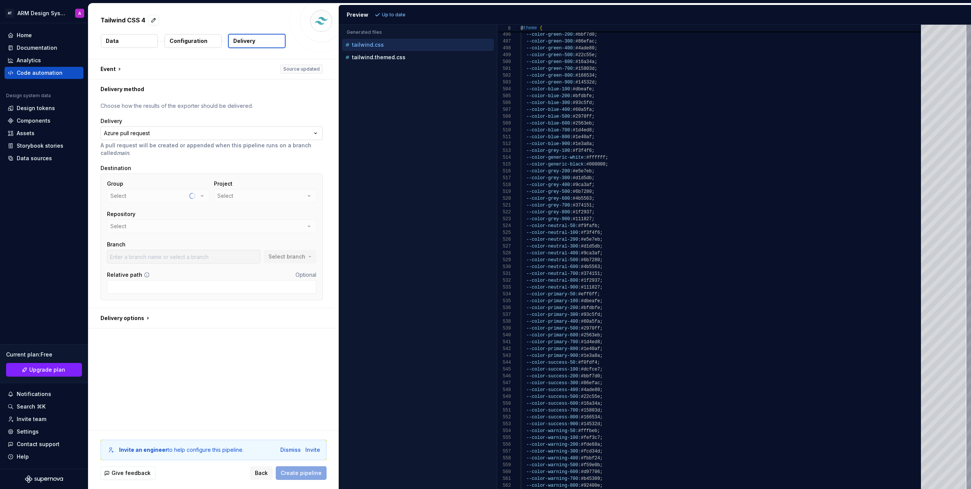
click at [211, 132] on html "**********" at bounding box center [485, 244] width 971 height 489
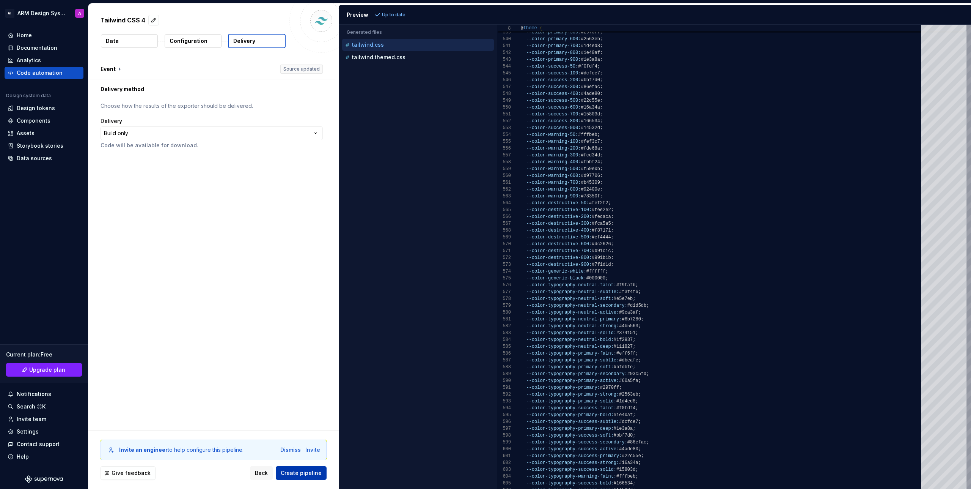
click at [302, 469] on span "Create pipeline" at bounding box center [301, 473] width 41 height 8
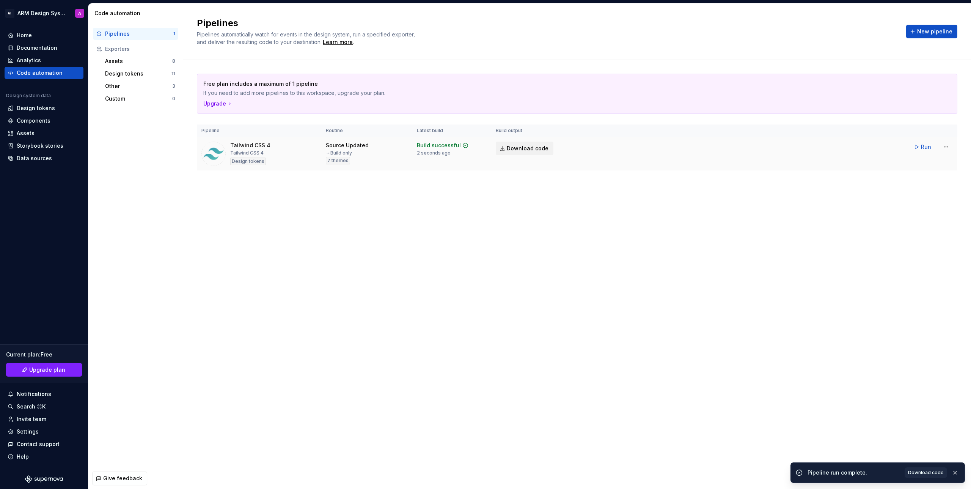
click at [533, 145] on span "Download code" at bounding box center [528, 149] width 42 height 8
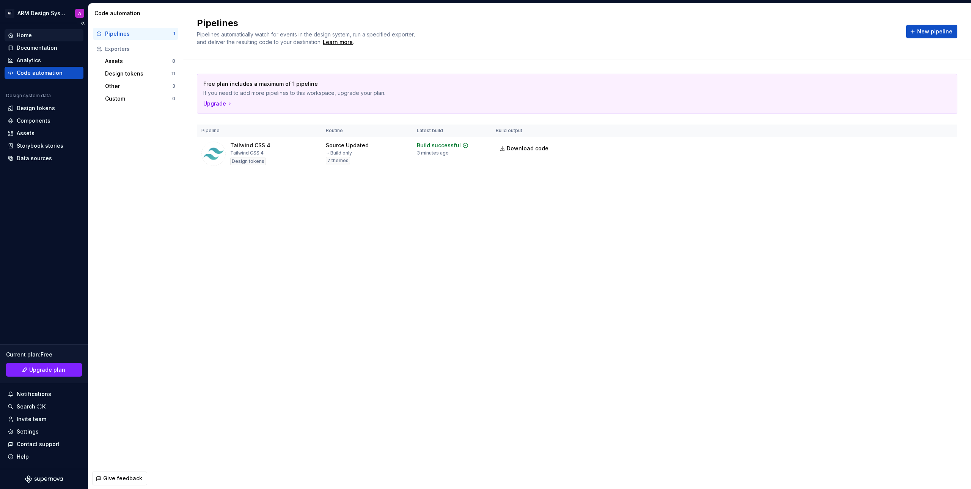
click at [47, 38] on div "Home" at bounding box center [44, 35] width 73 height 8
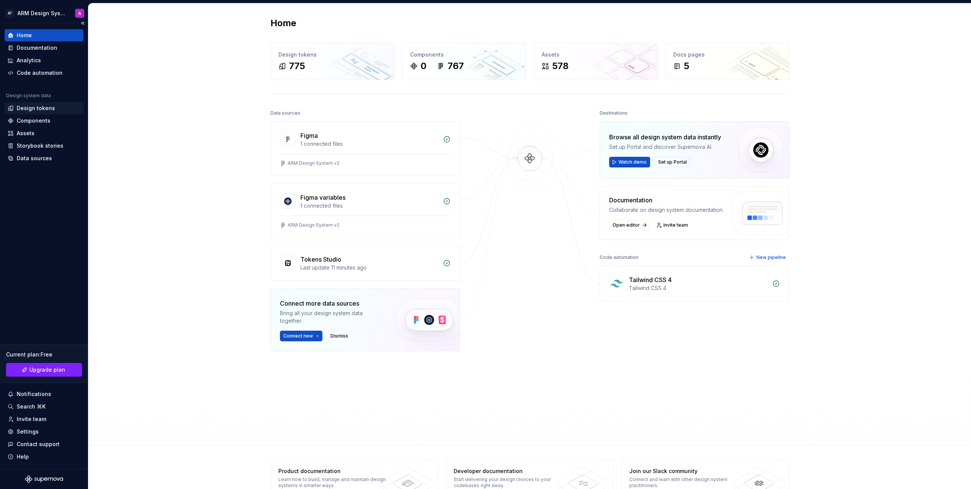
click at [28, 110] on div "Design tokens" at bounding box center [36, 108] width 38 height 8
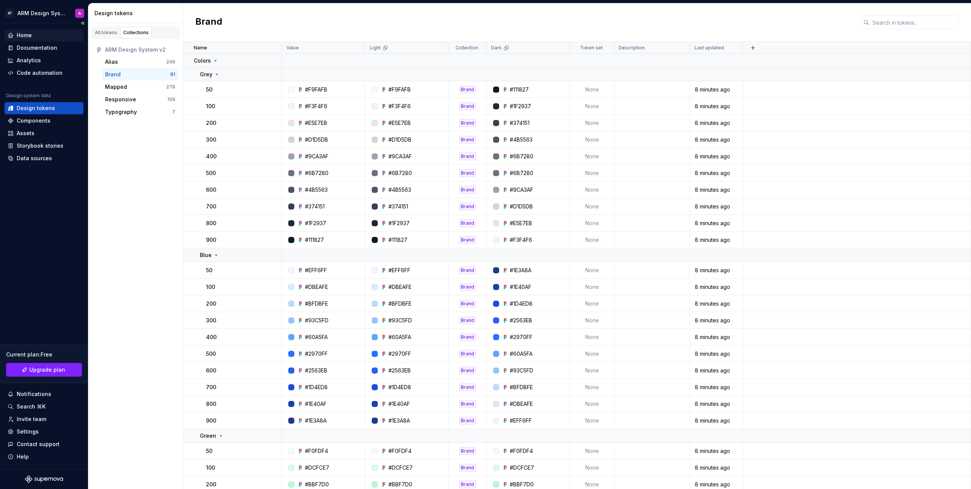
click at [27, 35] on div "Home" at bounding box center [24, 35] width 15 height 8
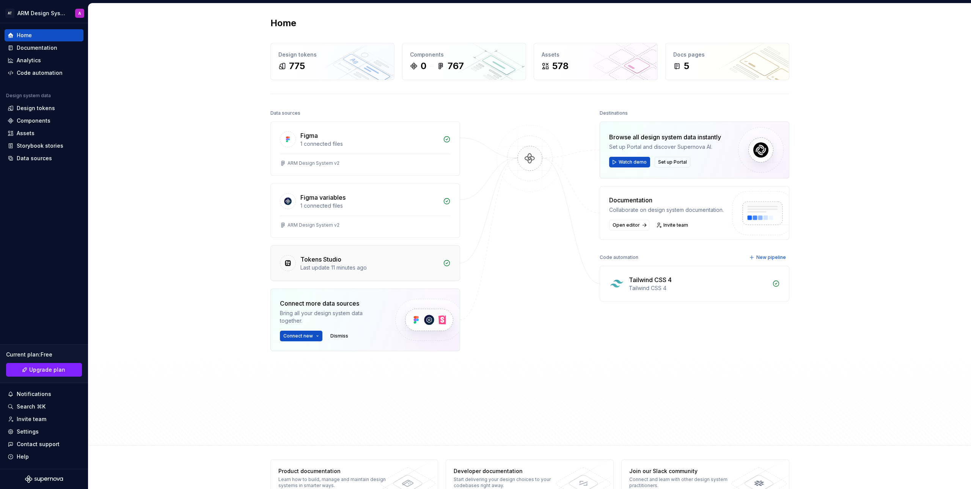
click at [361, 268] on div "Last update 11 minutes ago" at bounding box center [369, 268] width 138 height 8
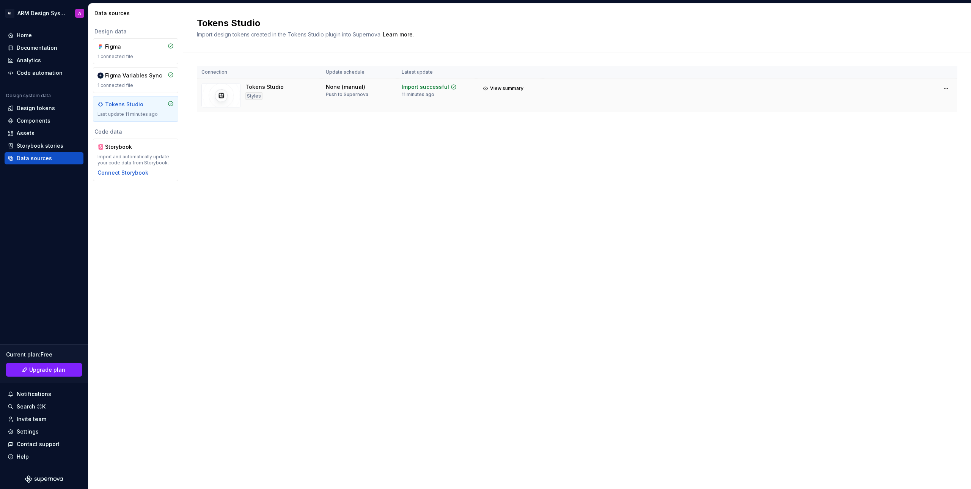
click at [261, 88] on div "Tokens Studio" at bounding box center [264, 87] width 38 height 8
click at [259, 97] on div "Styles" at bounding box center [253, 96] width 17 height 8
click at [212, 98] on img at bounding box center [220, 95] width 39 height 24
click at [504, 90] on span "View summary" at bounding box center [506, 88] width 33 height 6
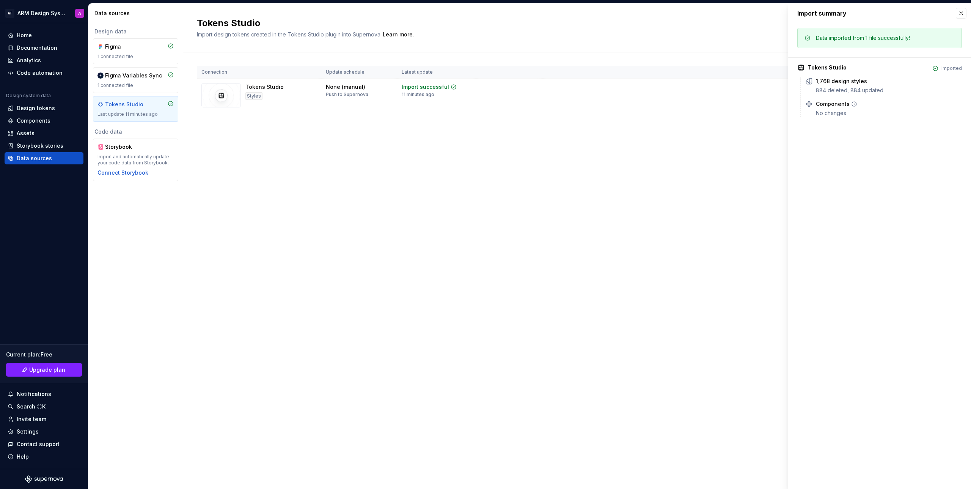
click at [835, 105] on div "Components" at bounding box center [833, 104] width 34 height 8
click at [840, 80] on div "1,768 design styles" at bounding box center [841, 81] width 51 height 8
click at [871, 81] on icon at bounding box center [871, 81] width 5 height 5
click at [382, 197] on div "Tokens Studio Import design tokens created in the Tokens Studio plugin into Sup…" at bounding box center [577, 245] width 788 height 485
click at [34, 105] on div "Design tokens" at bounding box center [36, 108] width 38 height 8
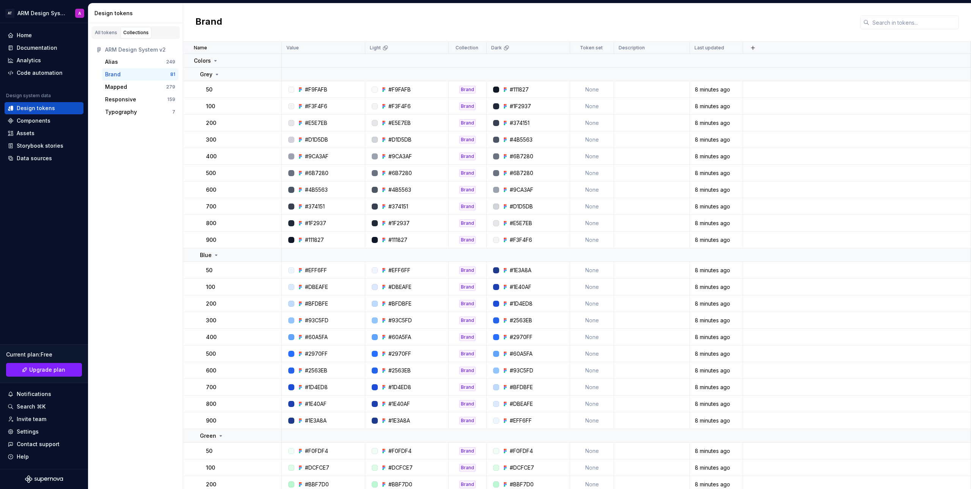
click at [116, 72] on div "Brand" at bounding box center [113, 75] width 16 height 8
click at [140, 86] on div "Mapped" at bounding box center [135, 87] width 61 height 8
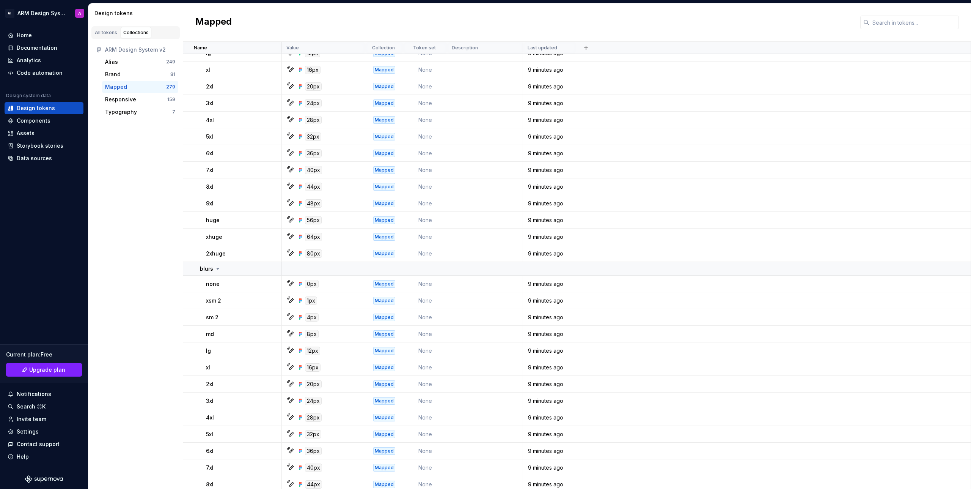
scroll to position [4632, 0]
click at [107, 35] on div "All tokens" at bounding box center [106, 33] width 22 height 6
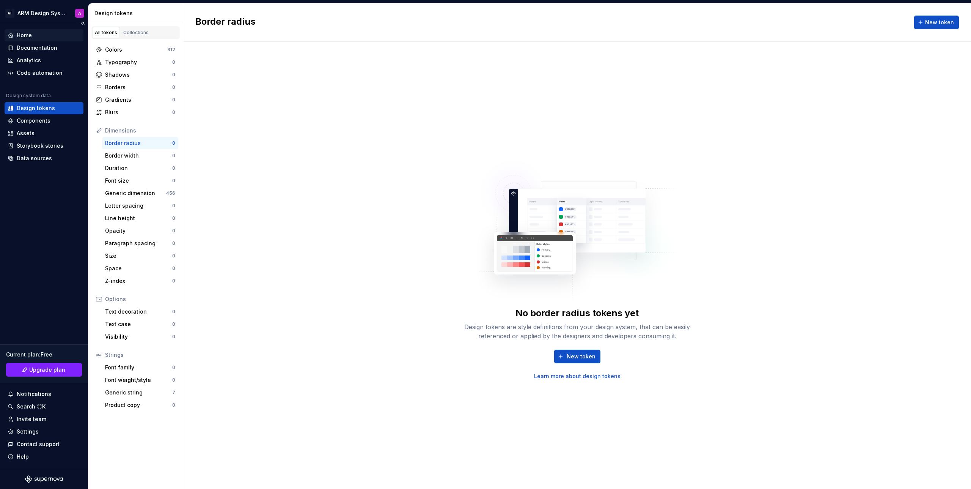
click at [36, 38] on div "Home" at bounding box center [44, 35] width 73 height 8
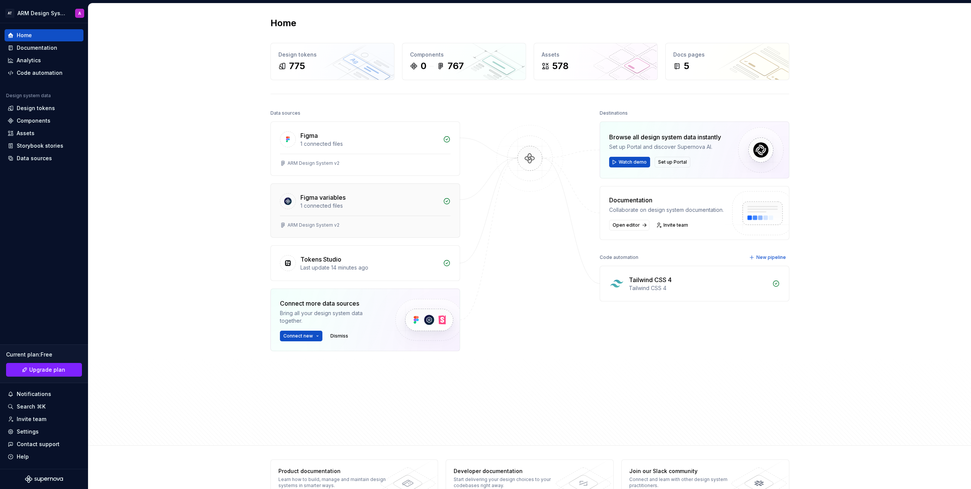
click at [403, 200] on div "Figma variables" at bounding box center [369, 197] width 138 height 9
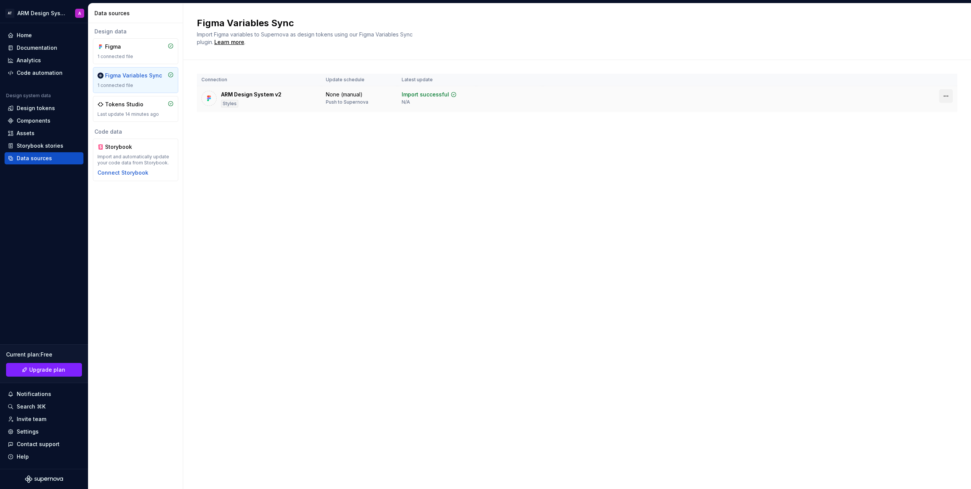
click at [948, 97] on html "AT ARM Design System A Home Documentation Analytics Code automation Design syst…" at bounding box center [485, 244] width 971 height 489
click at [958, 113] on div "Disconnect plugin" at bounding box center [941, 112] width 49 height 8
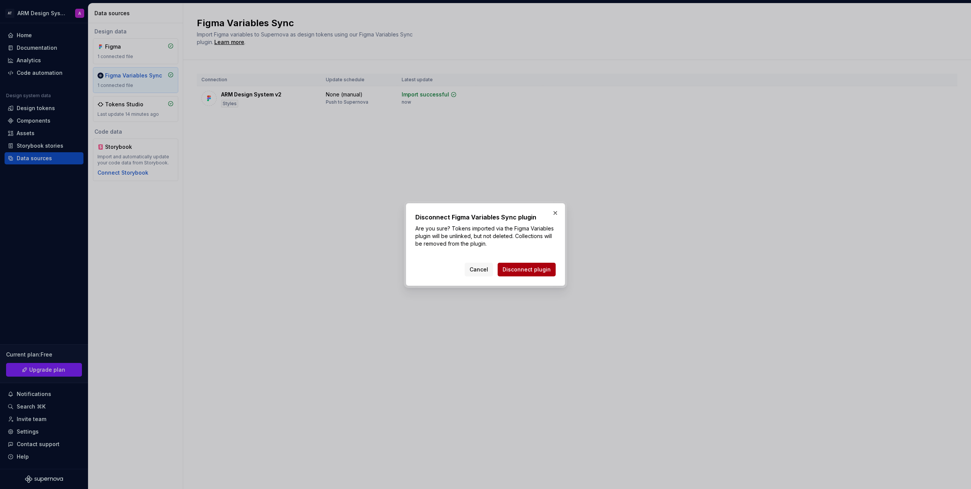
click at [536, 267] on span "Disconnect plugin" at bounding box center [527, 270] width 48 height 8
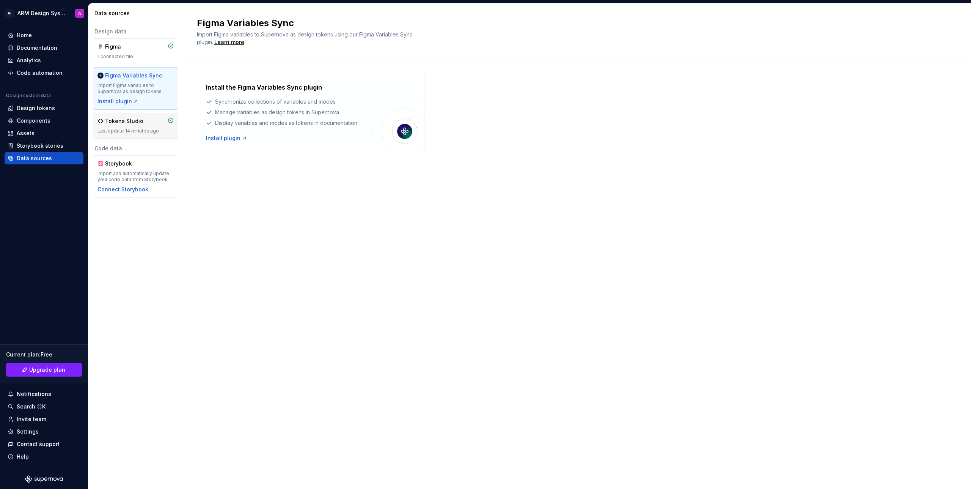
click at [129, 129] on div "Last update 14 minutes ago" at bounding box center [135, 131] width 76 height 6
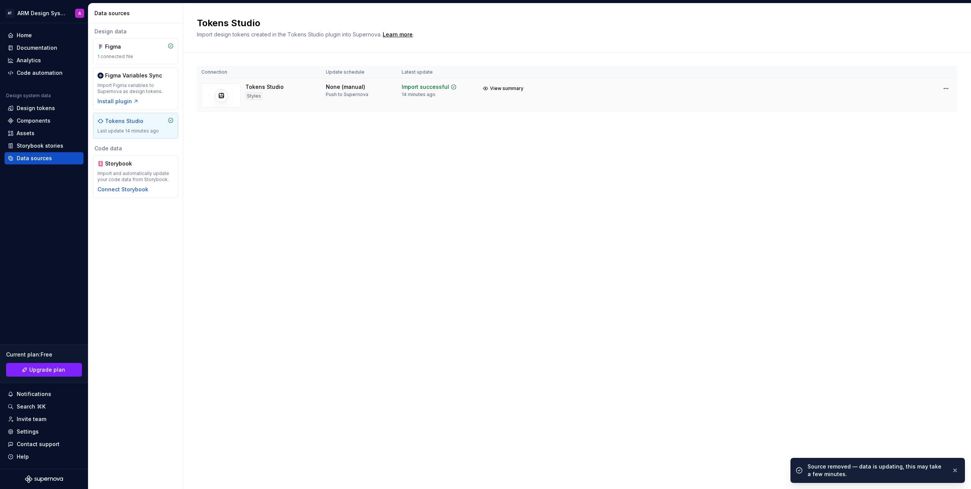
click at [461, 92] on div "Import successful 14 minutes ago" at bounding box center [437, 90] width 70 height 14
click at [948, 85] on html "AT ARM Design System A Home Documentation Analytics Code automation Design syst…" at bounding box center [485, 244] width 971 height 489
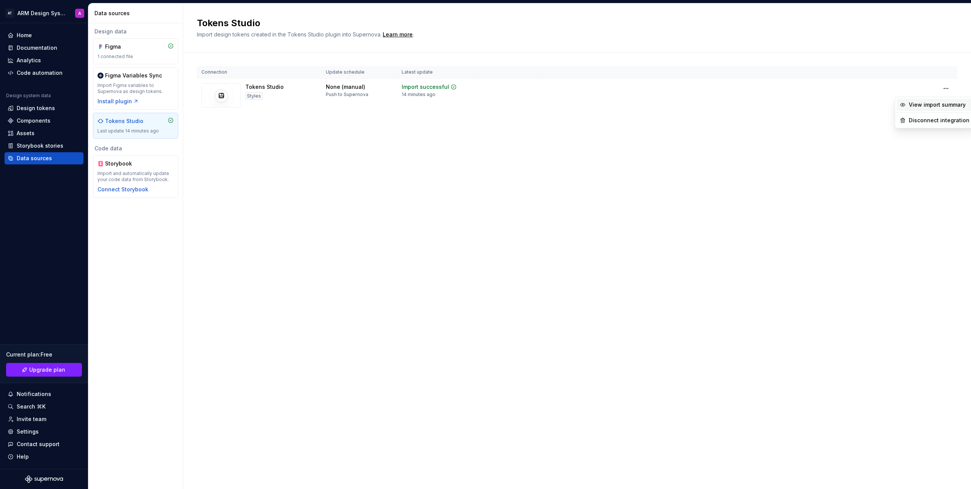
click at [926, 106] on div "View import summary" at bounding box center [939, 105] width 61 height 8
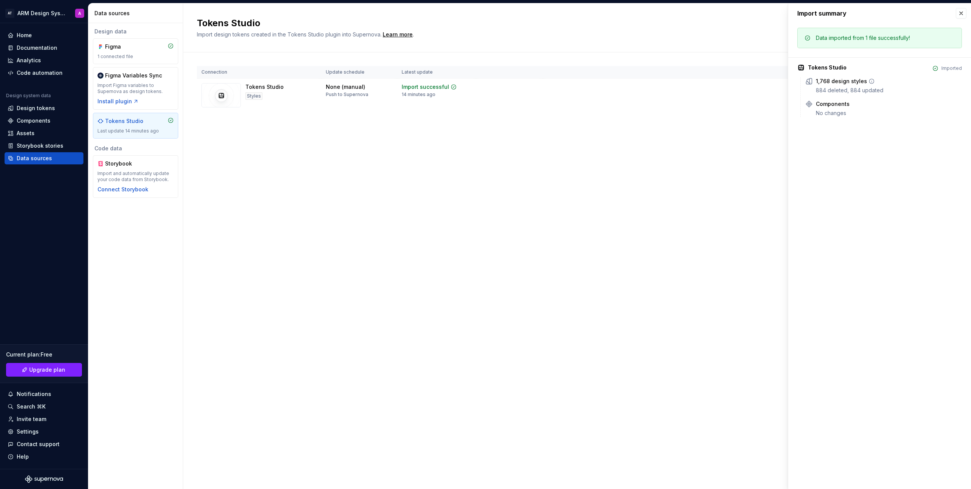
click at [860, 83] on div "1,768 design styles" at bounding box center [841, 81] width 51 height 8
click at [244, 143] on div "Tokens Studio Import design tokens created in the Tokens Studio plugin into Sup…" at bounding box center [577, 245] width 788 height 485
click at [396, 146] on div "Tokens Studio Import design tokens created in the Tokens Studio plugin into Sup…" at bounding box center [577, 245] width 788 height 485
click at [504, 88] on span "View summary" at bounding box center [506, 88] width 33 height 6
click at [217, 98] on img at bounding box center [220, 95] width 39 height 24
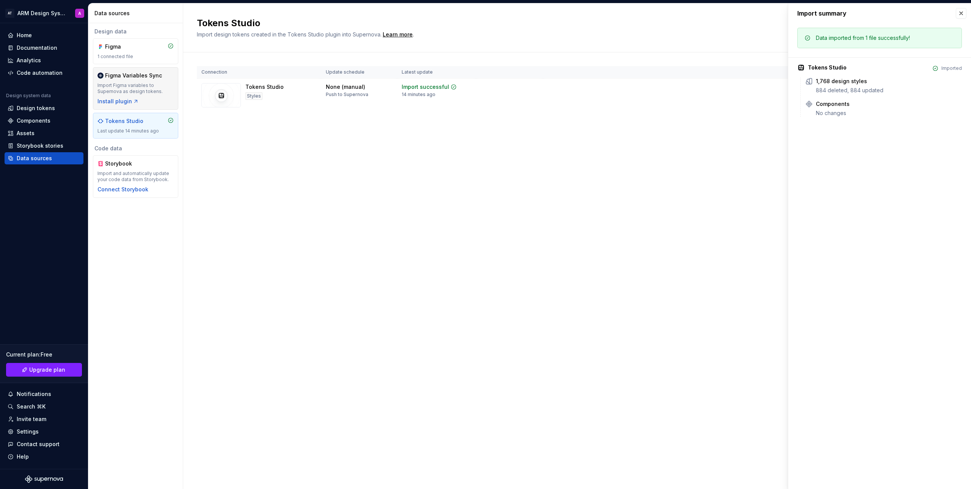
click at [128, 88] on div "Import Figma variables to Supernova as design tokens." at bounding box center [135, 88] width 76 height 12
click at [127, 51] on div "Figma 1 connected file" at bounding box center [135, 51] width 76 height 17
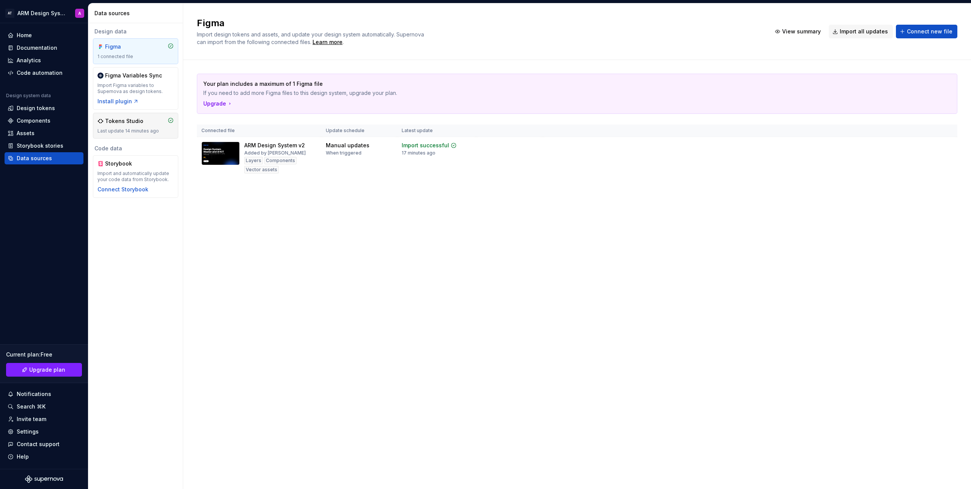
click at [142, 118] on div "Tokens Studio" at bounding box center [135, 121] width 76 height 8
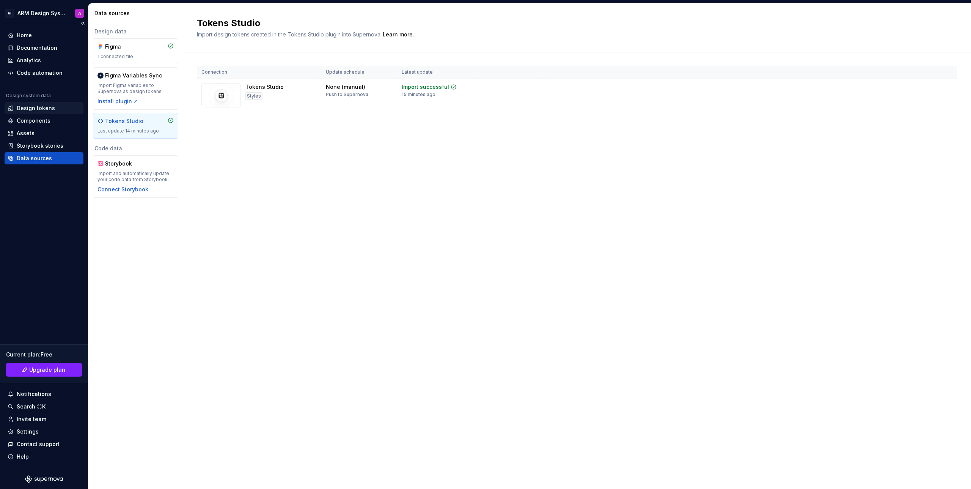
click at [32, 105] on div "Design tokens" at bounding box center [36, 108] width 38 height 8
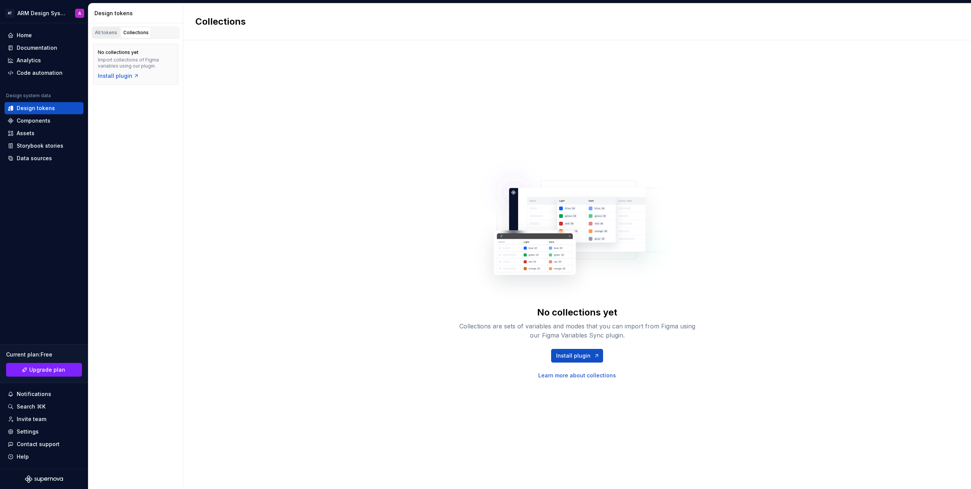
click at [102, 30] on div "All tokens" at bounding box center [106, 33] width 22 height 6
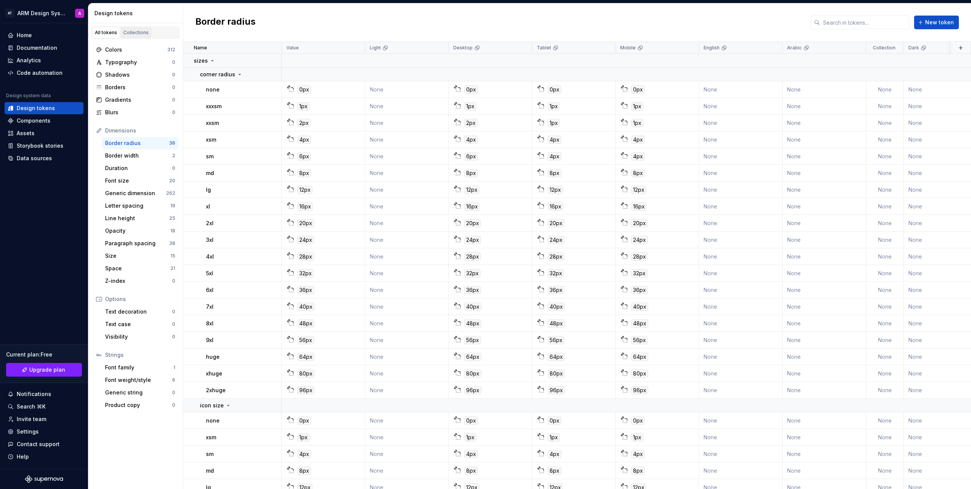
click at [129, 30] on div "Collections" at bounding box center [135, 33] width 25 height 6
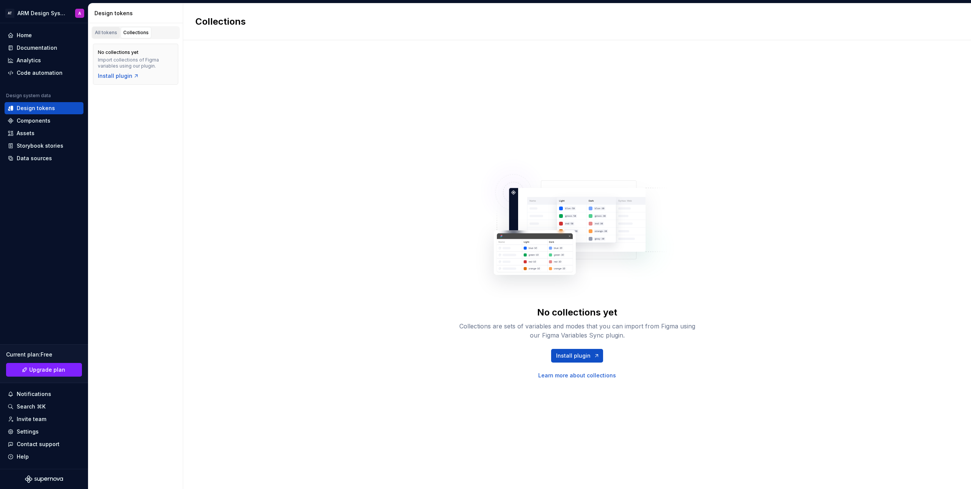
click at [104, 31] on div "All tokens" at bounding box center [106, 33] width 22 height 6
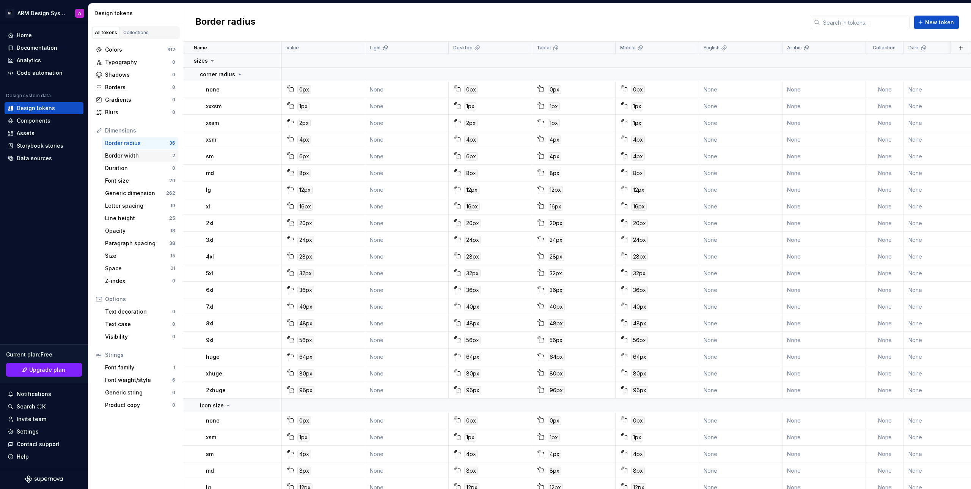
click at [135, 157] on div "Border width" at bounding box center [138, 156] width 67 height 8
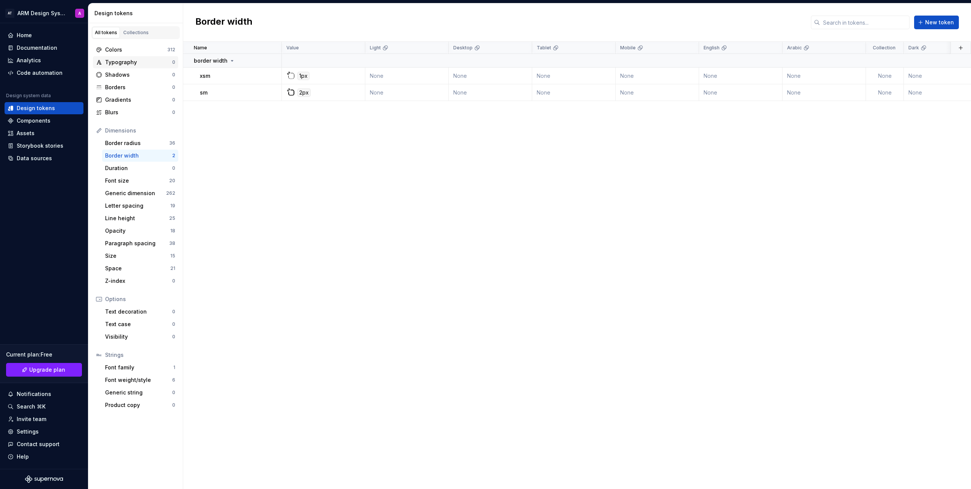
click at [129, 63] on div "Typography" at bounding box center [138, 62] width 67 height 8
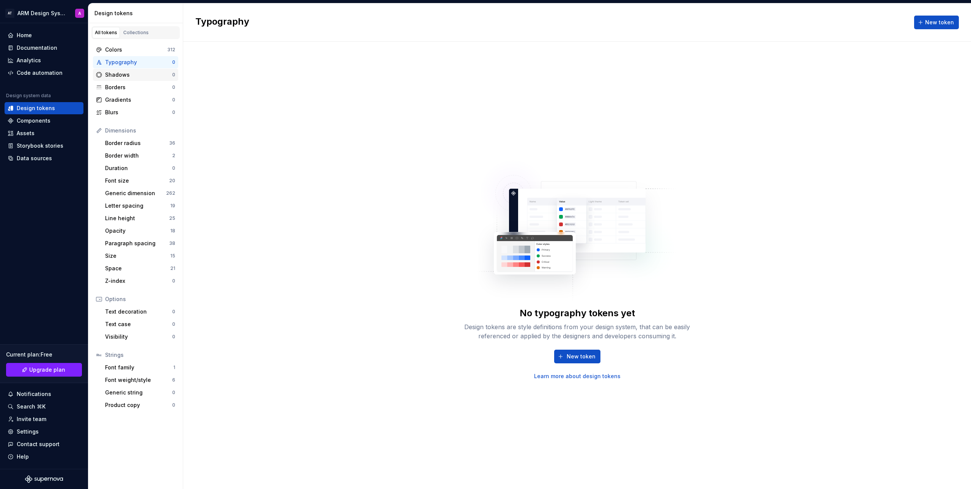
click at [137, 80] on div "Shadows 0" at bounding box center [135, 75] width 85 height 12
click at [129, 46] on div "Colors" at bounding box center [136, 50] width 62 height 8
